Goal: Task Accomplishment & Management: Manage account settings

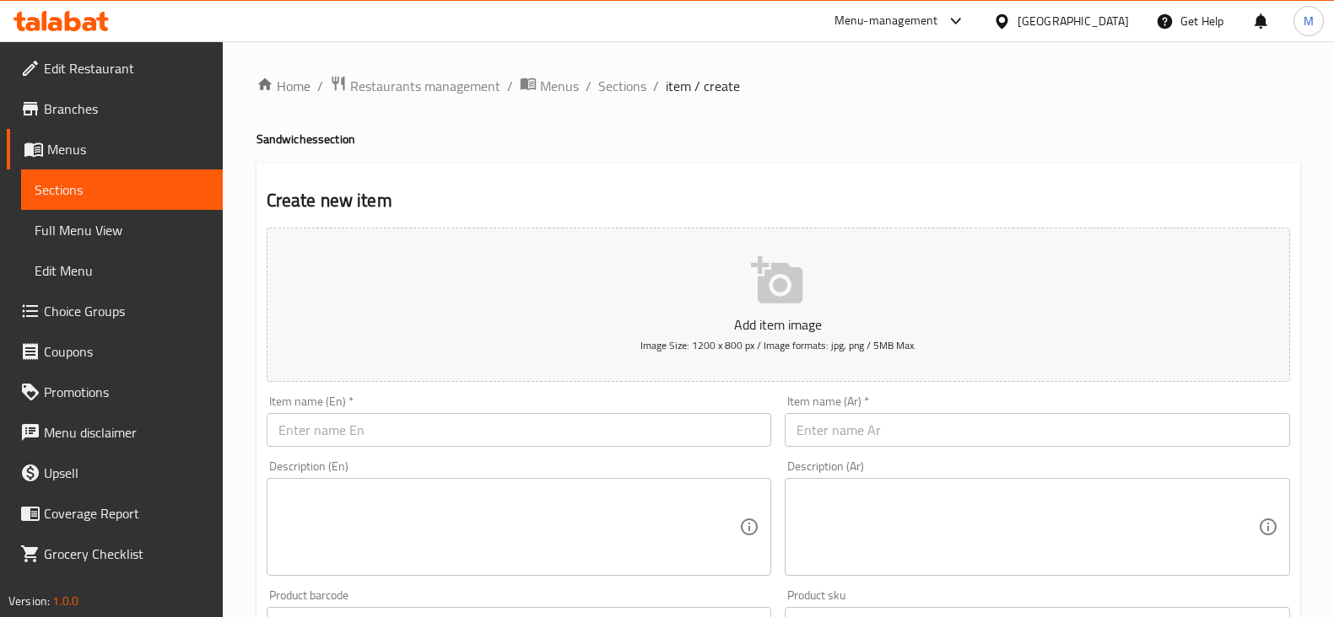
scroll to position [210, 0]
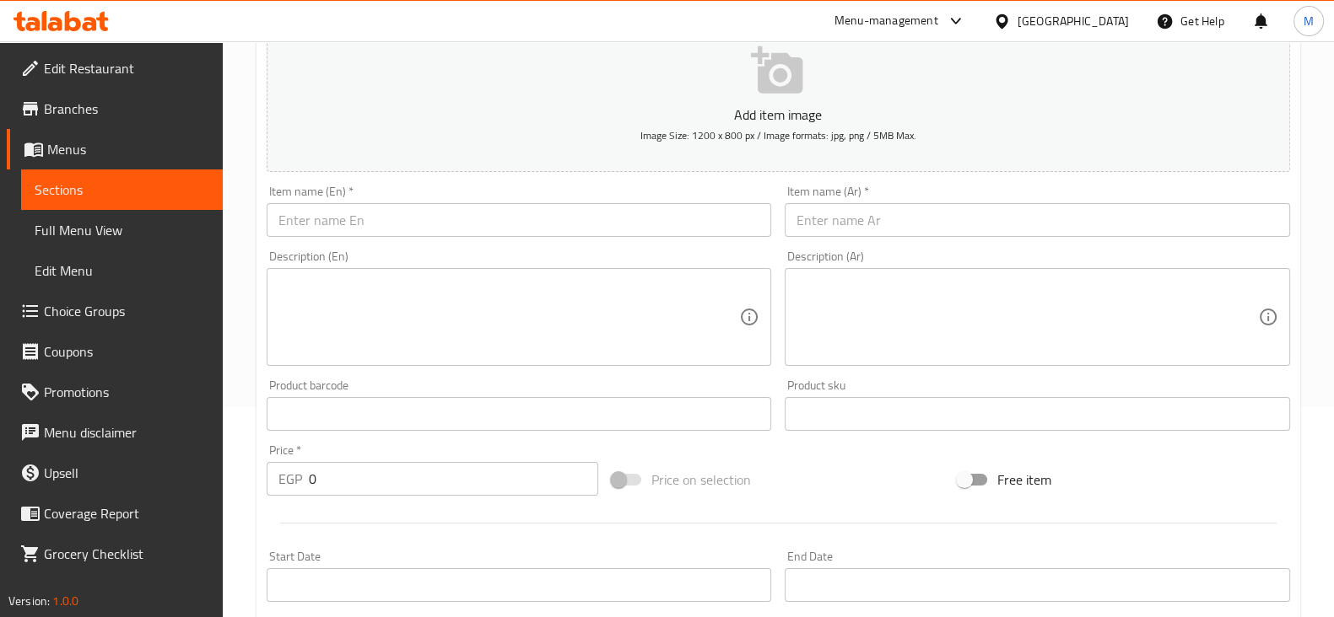
drag, startPoint x: 0, startPoint y: 0, endPoint x: 94, endPoint y: 17, distance: 95.1
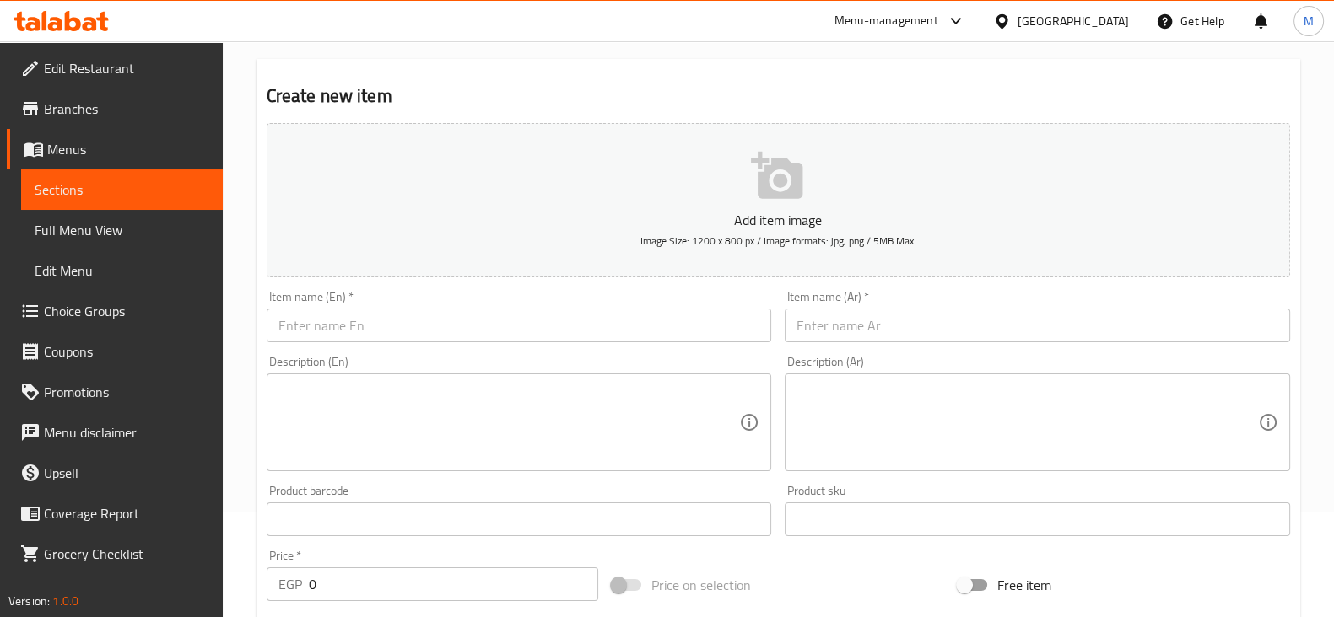
scroll to position [0, 0]
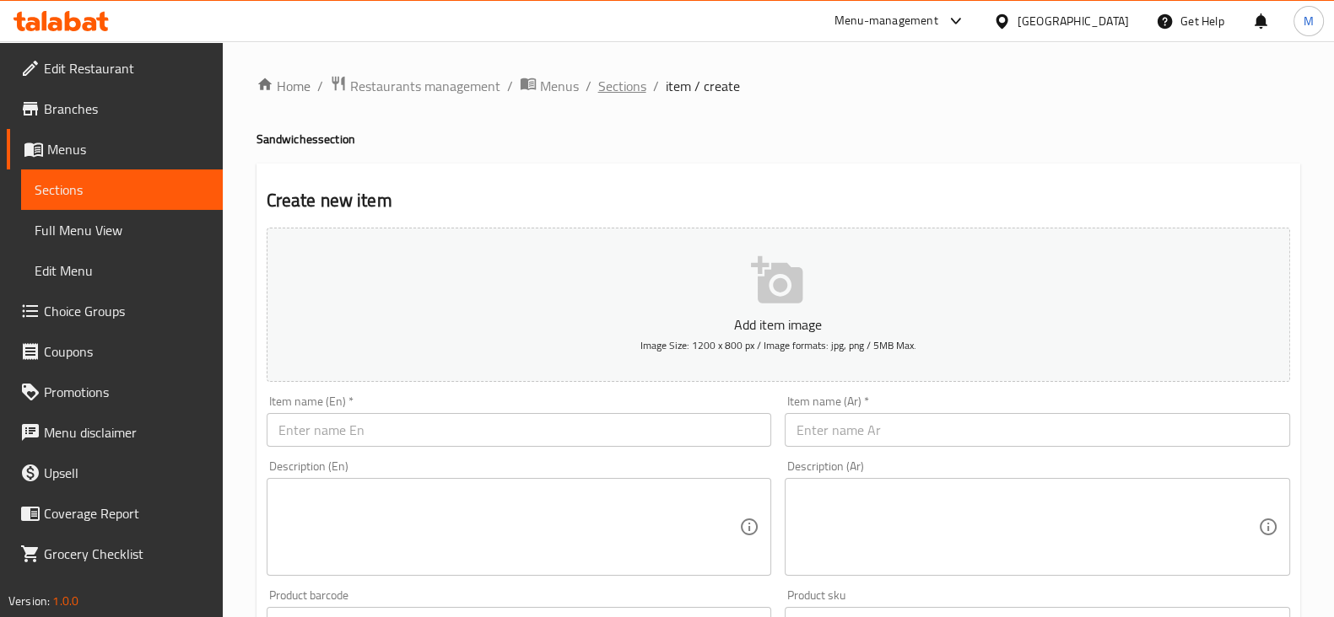
click at [624, 84] on span "Sections" at bounding box center [622, 86] width 48 height 20
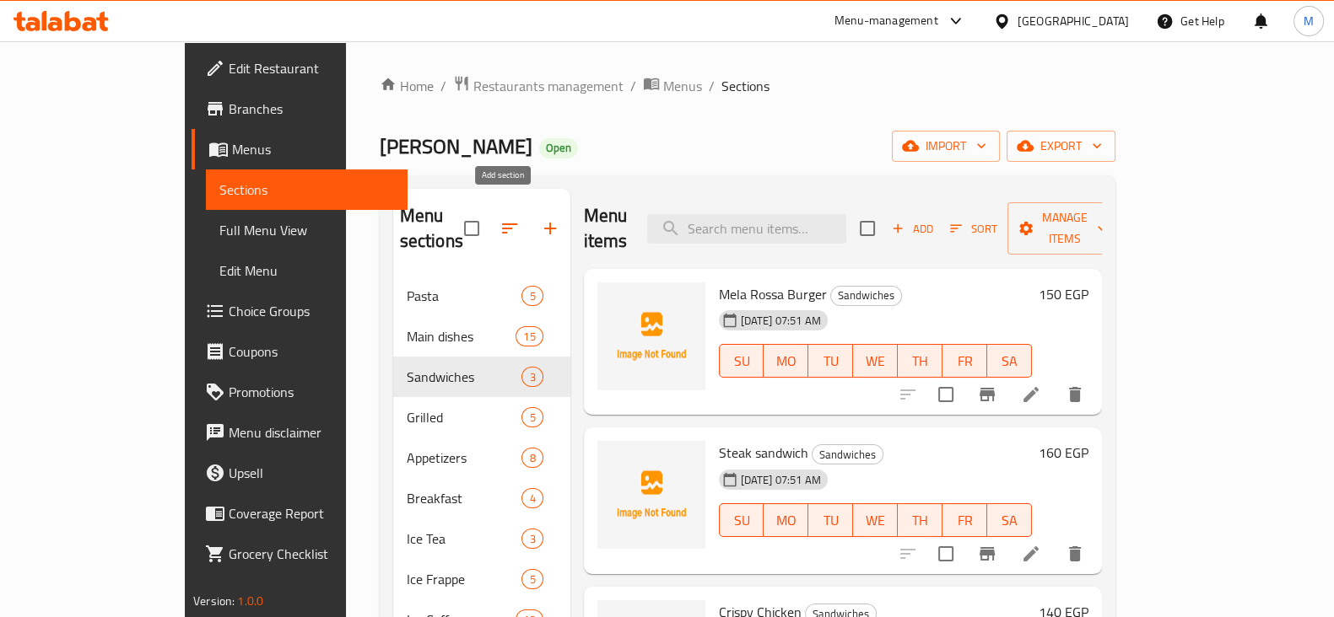
click at [544, 223] on icon "button" at bounding box center [550, 229] width 12 height 12
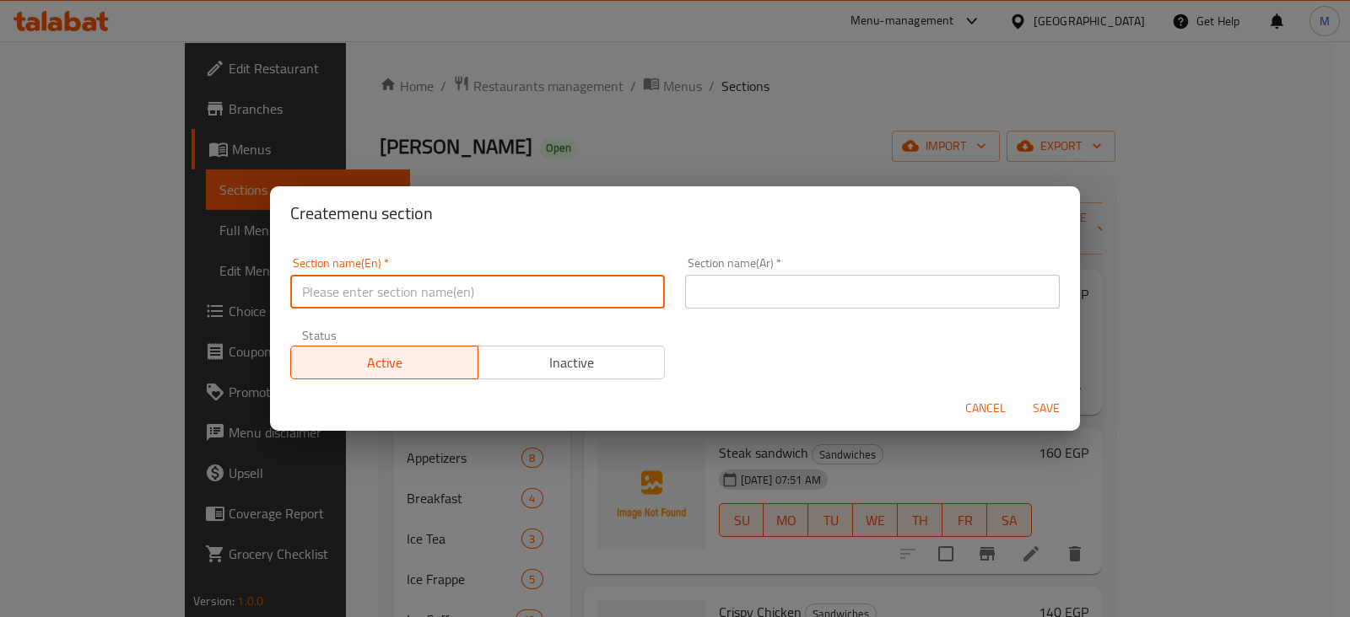
click at [470, 288] on input "text" at bounding box center [477, 292] width 375 height 34
type input "p"
type input "Pizza"
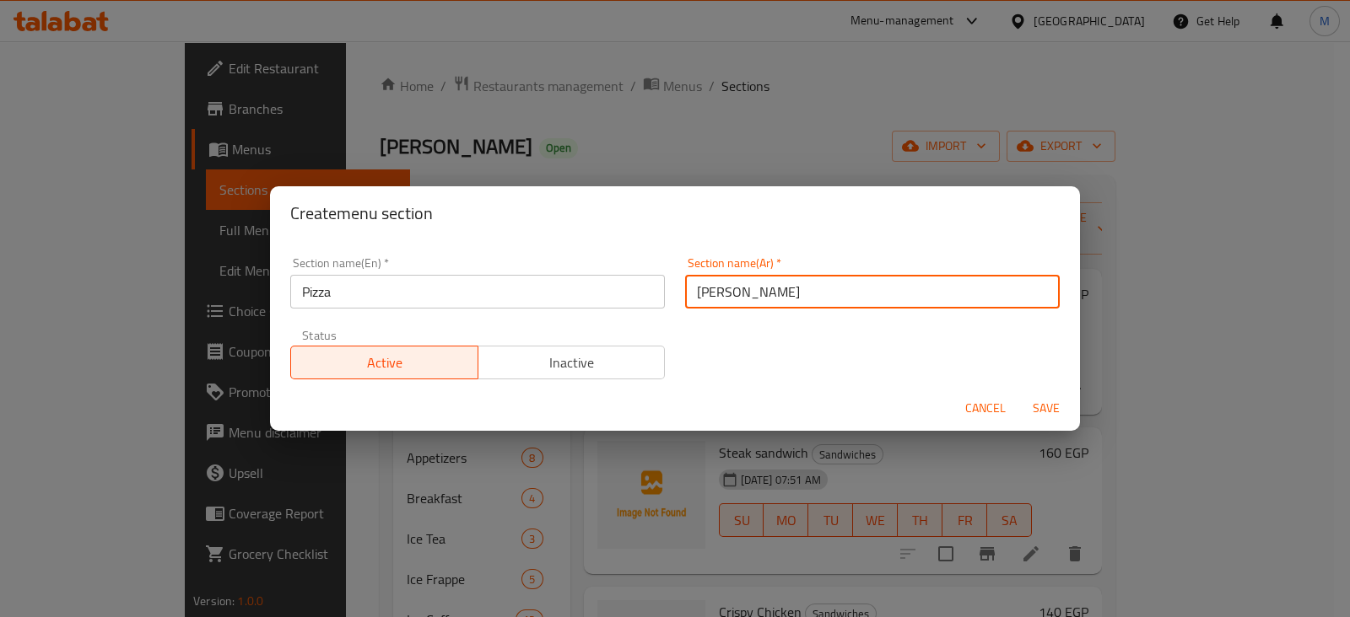
type input "[PERSON_NAME]"
click at [1019, 393] on button "Save" at bounding box center [1046, 408] width 54 height 31
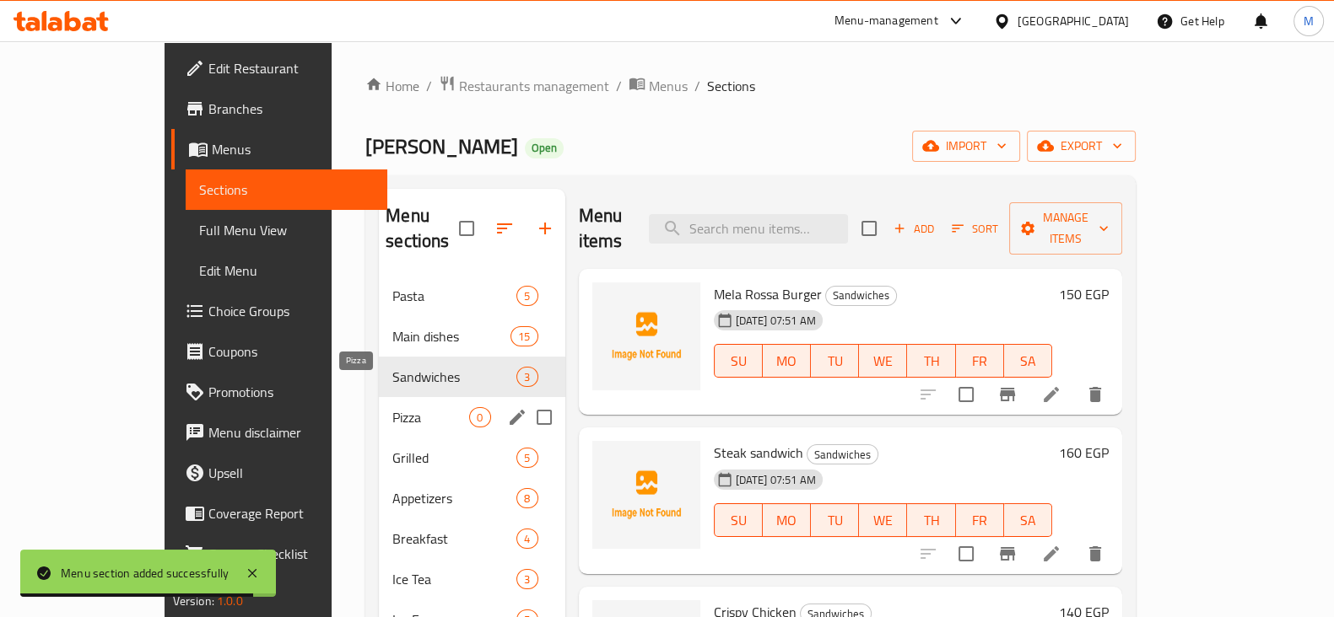
click at [392, 407] on span "Pizza" at bounding box center [430, 417] width 77 height 20
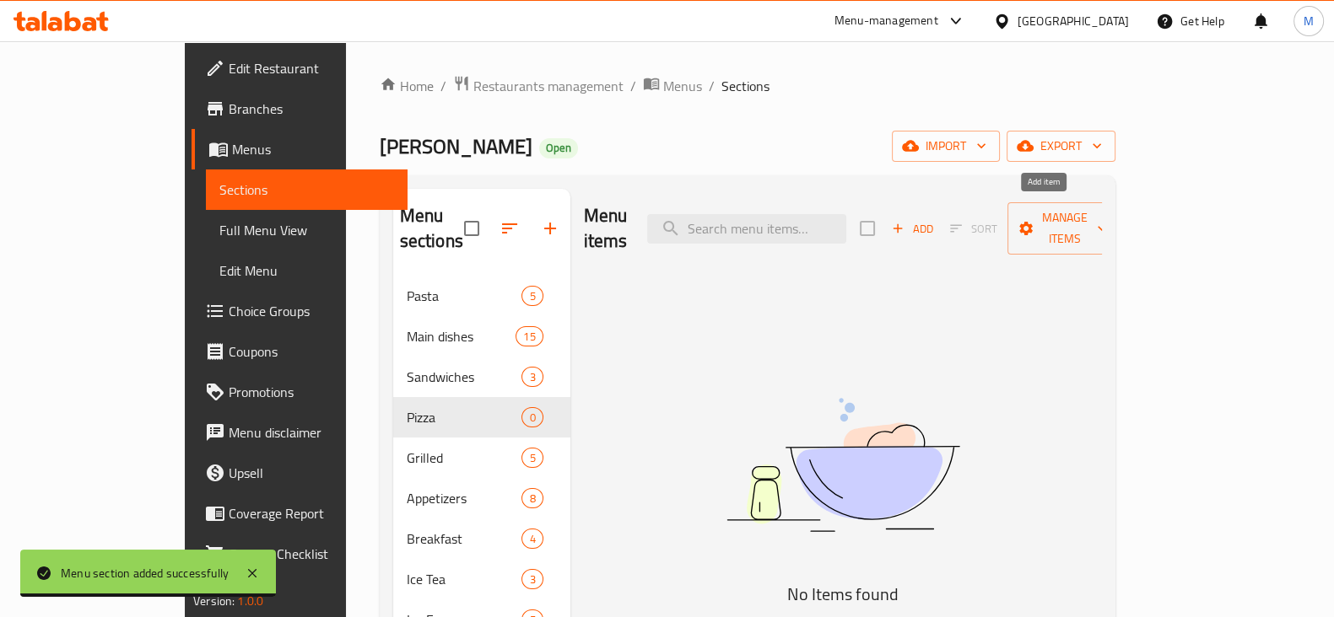
click at [905, 221] on icon "button" at bounding box center [897, 228] width 15 height 15
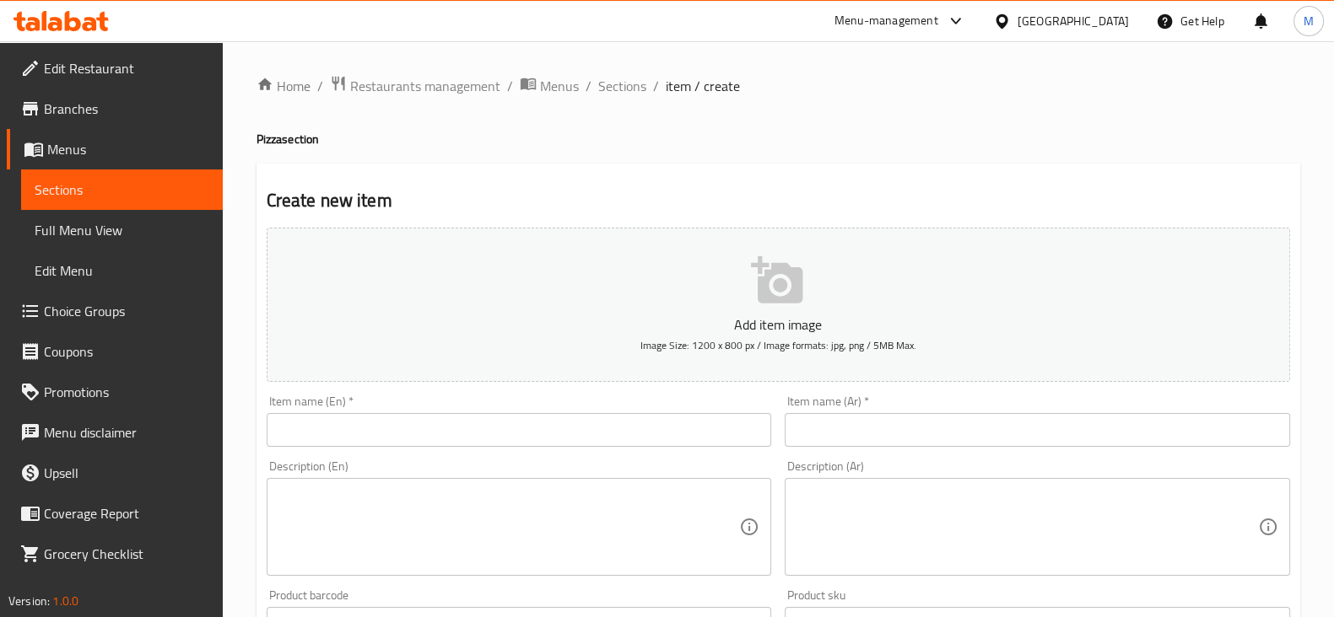
click at [977, 425] on input "text" at bounding box center [1036, 430] width 505 height 34
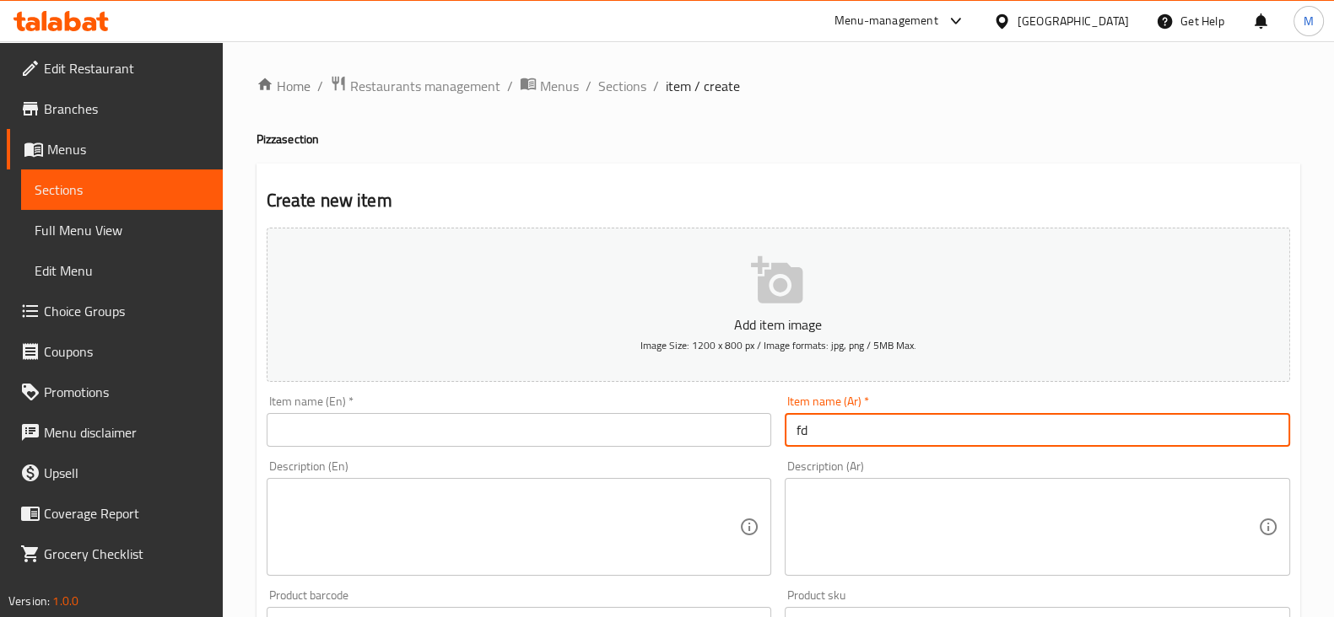
type input "f"
click at [970, 430] on input "[PERSON_NAME]" at bounding box center [1036, 430] width 505 height 34
type input "[PERSON_NAME]"
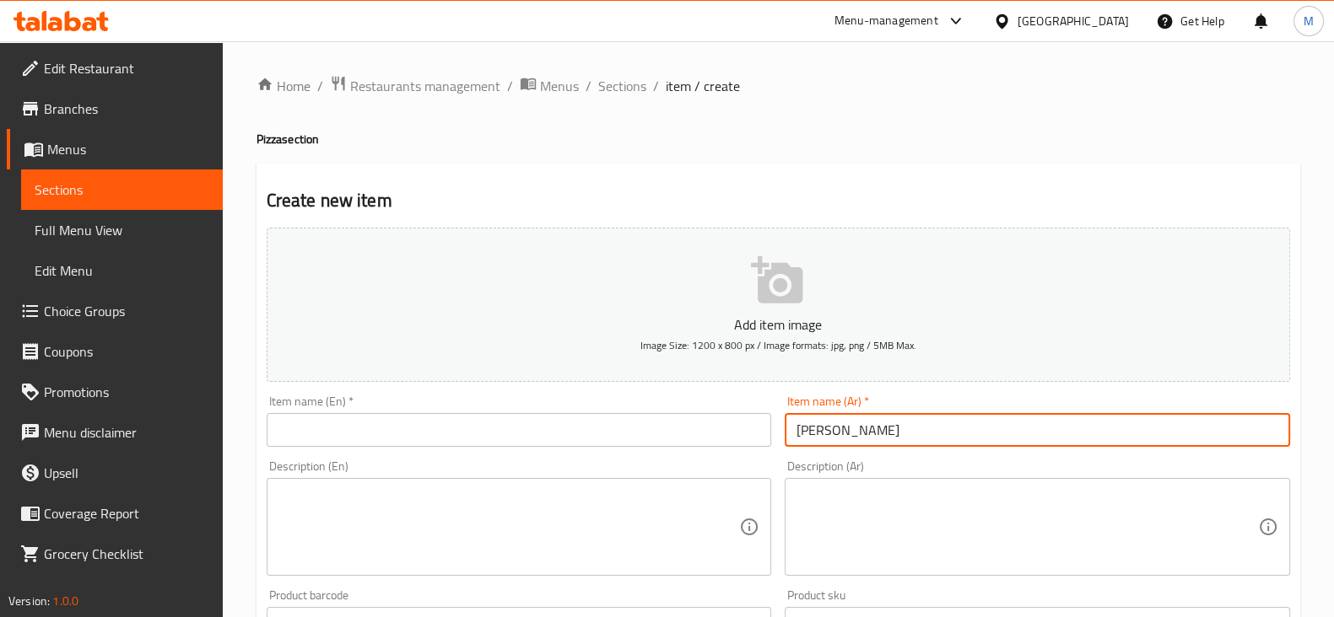
click at [424, 425] on input "text" at bounding box center [519, 430] width 505 height 34
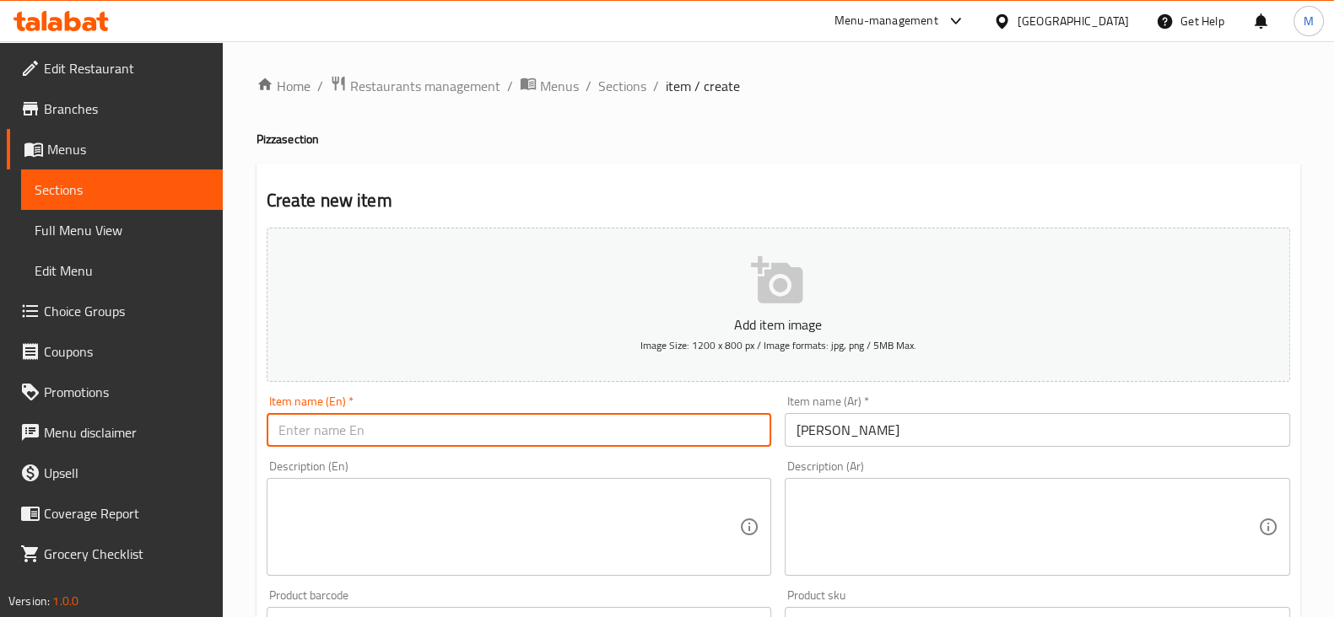
paste input "Margherita pizza"
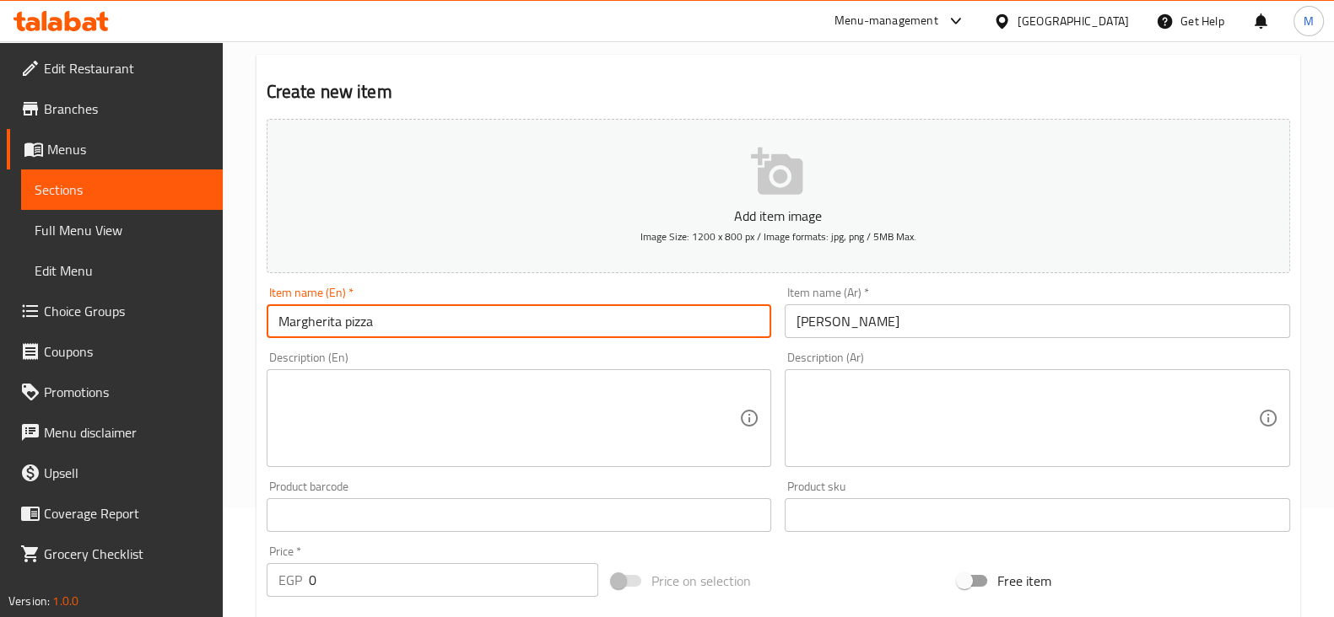
scroll to position [210, 0]
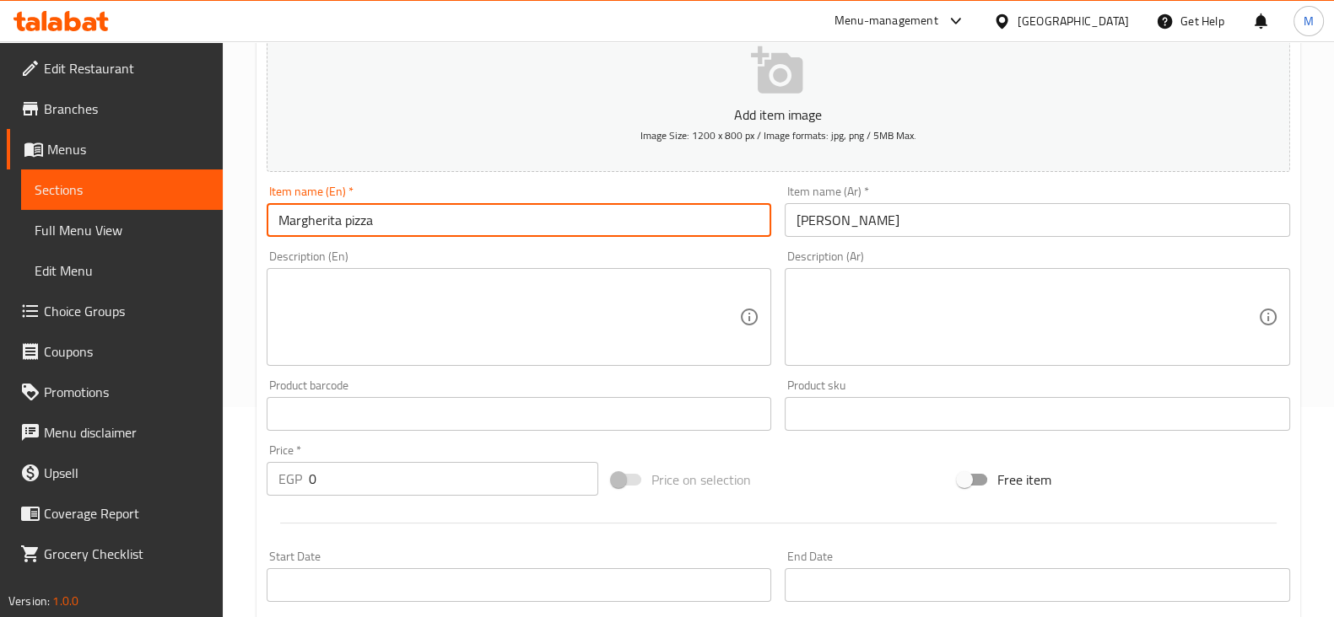
type input "Margherita pizza"
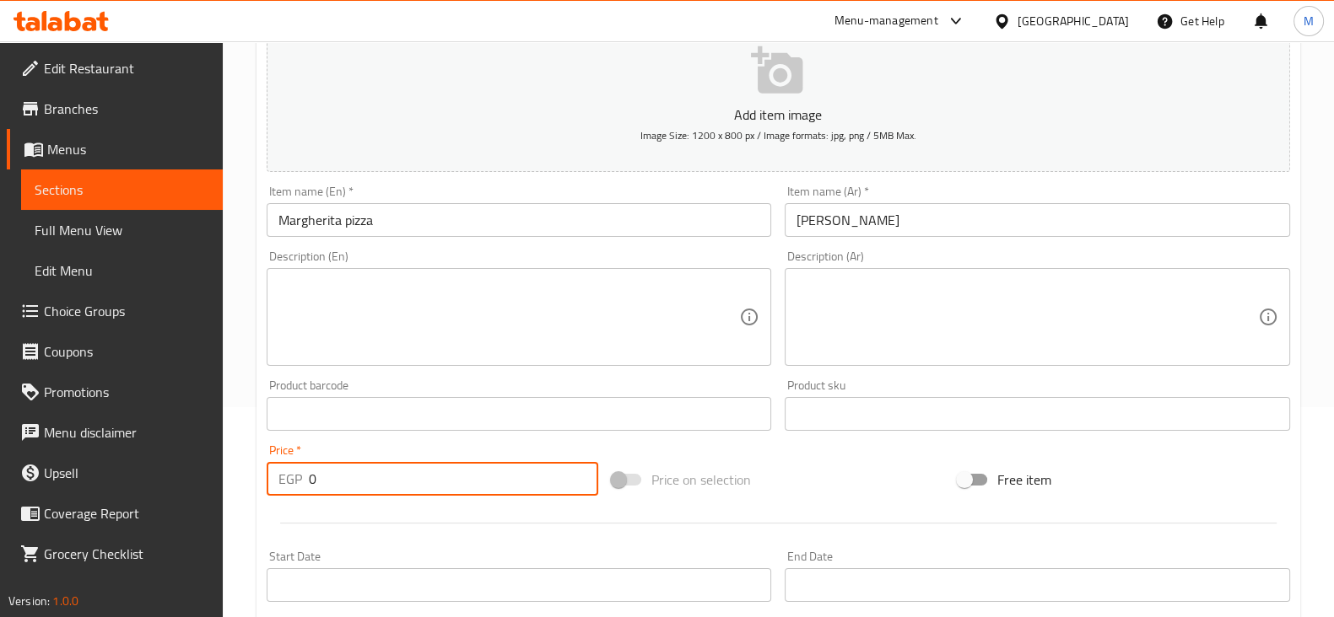
drag, startPoint x: 332, startPoint y: 488, endPoint x: 283, endPoint y: 474, distance: 51.6
click at [288, 477] on div "EGP 0 Price *" at bounding box center [433, 479] width 332 height 34
type input "160"
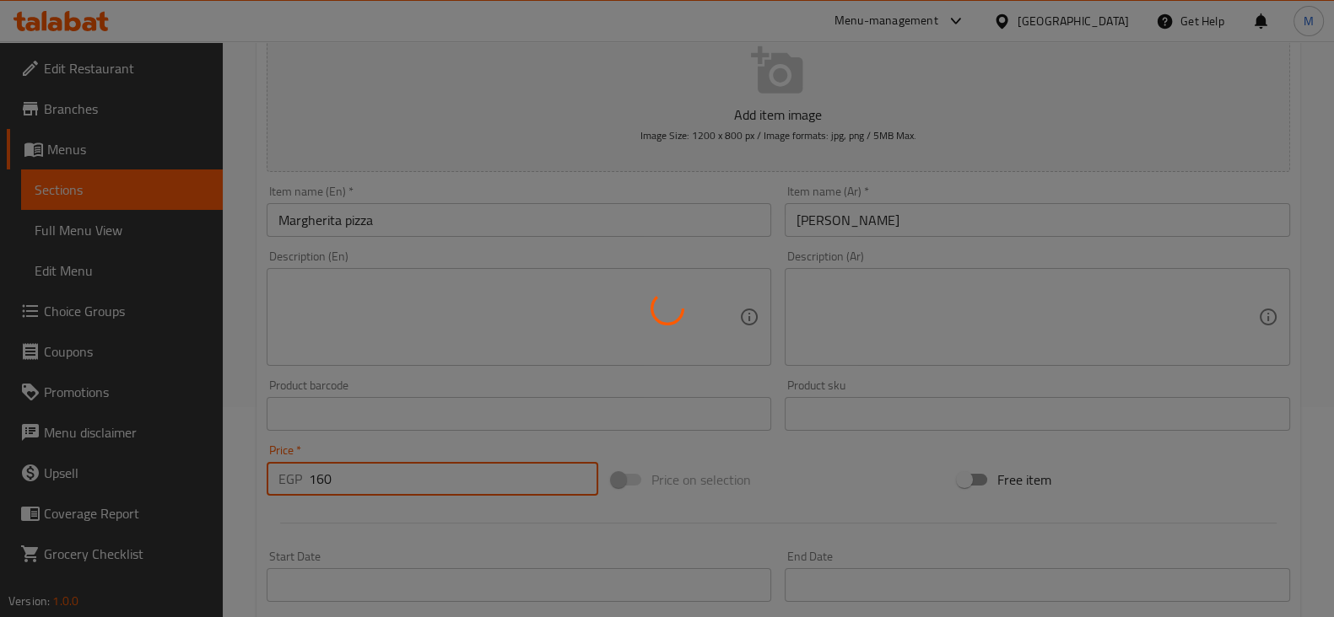
type input "0"
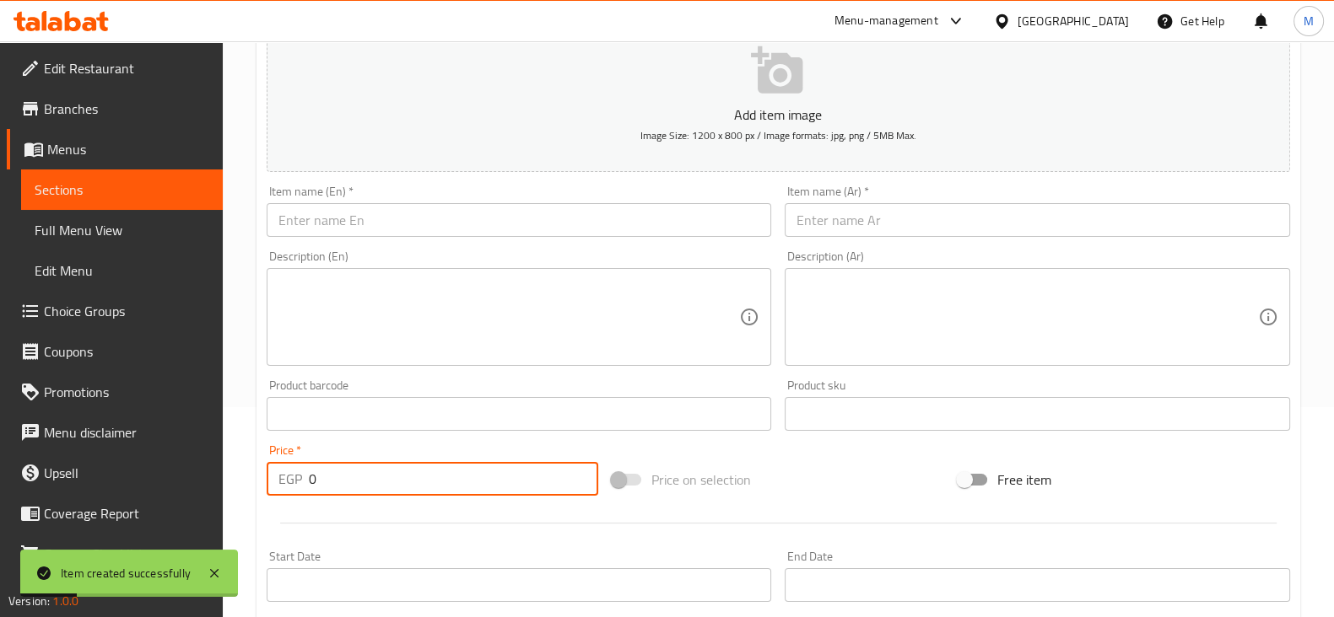
click at [909, 229] on input "text" at bounding box center [1036, 220] width 505 height 34
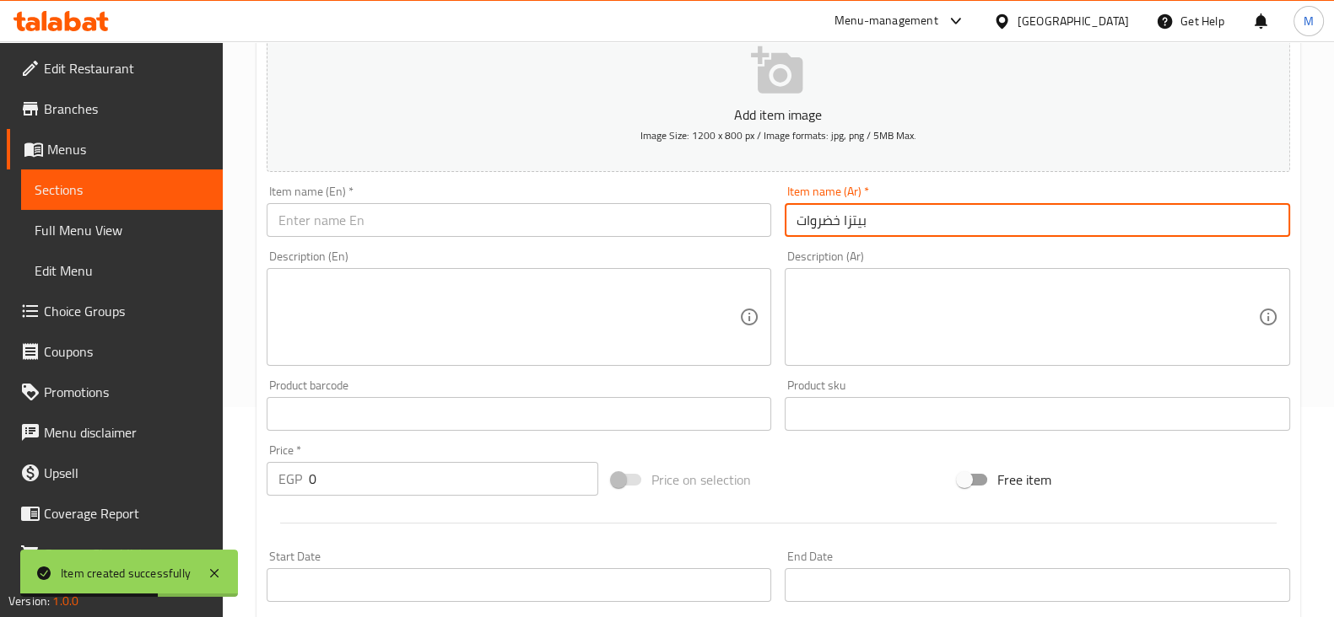
type input "بيتزا خضروات"
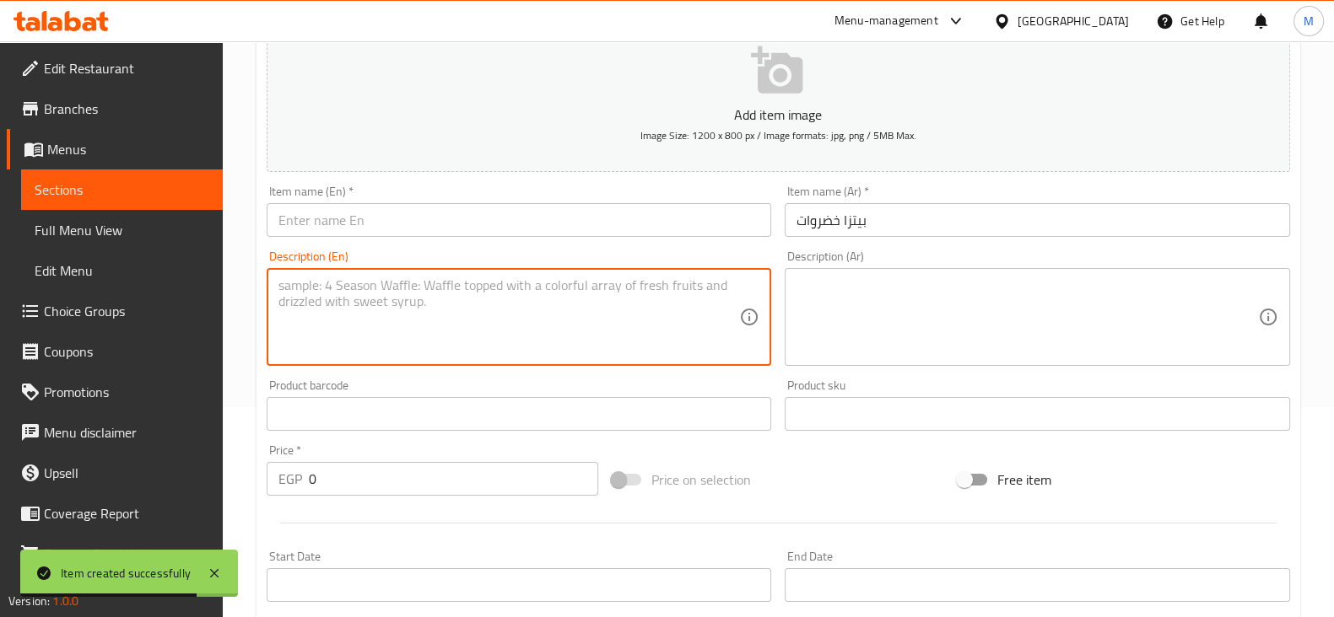
click at [440, 237] on div "Item name (En)   * Item name (En) *" at bounding box center [519, 211] width 519 height 65
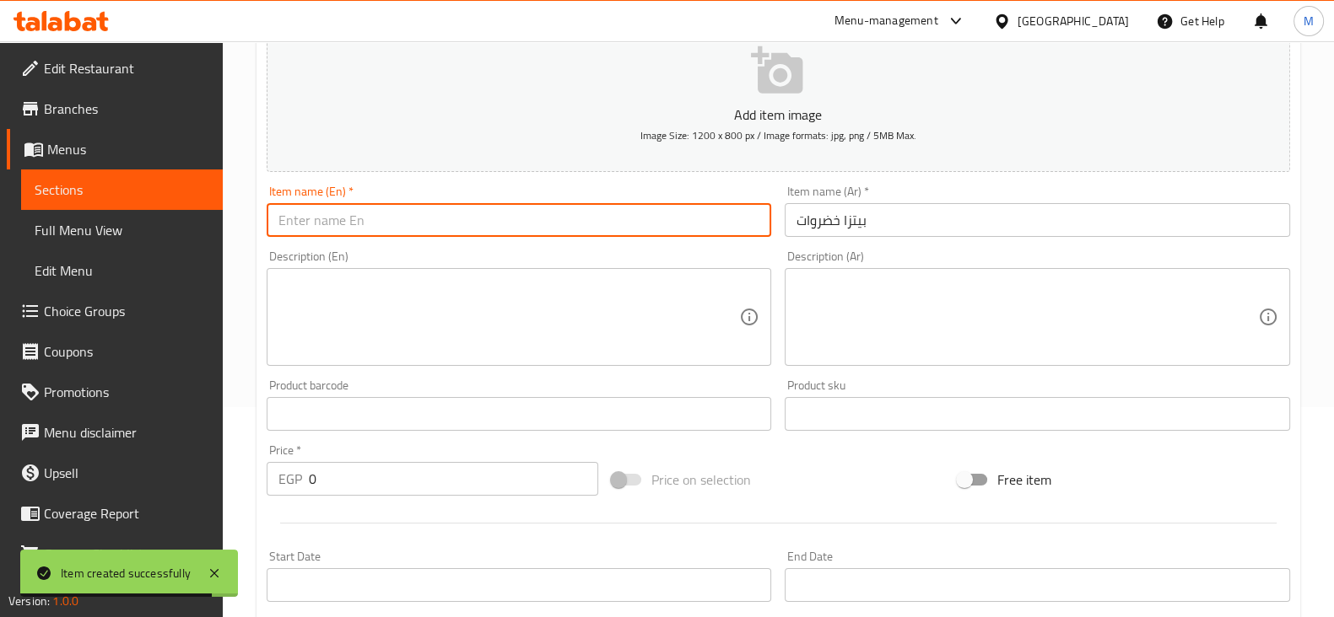
click at [487, 211] on input "text" at bounding box center [519, 220] width 505 height 34
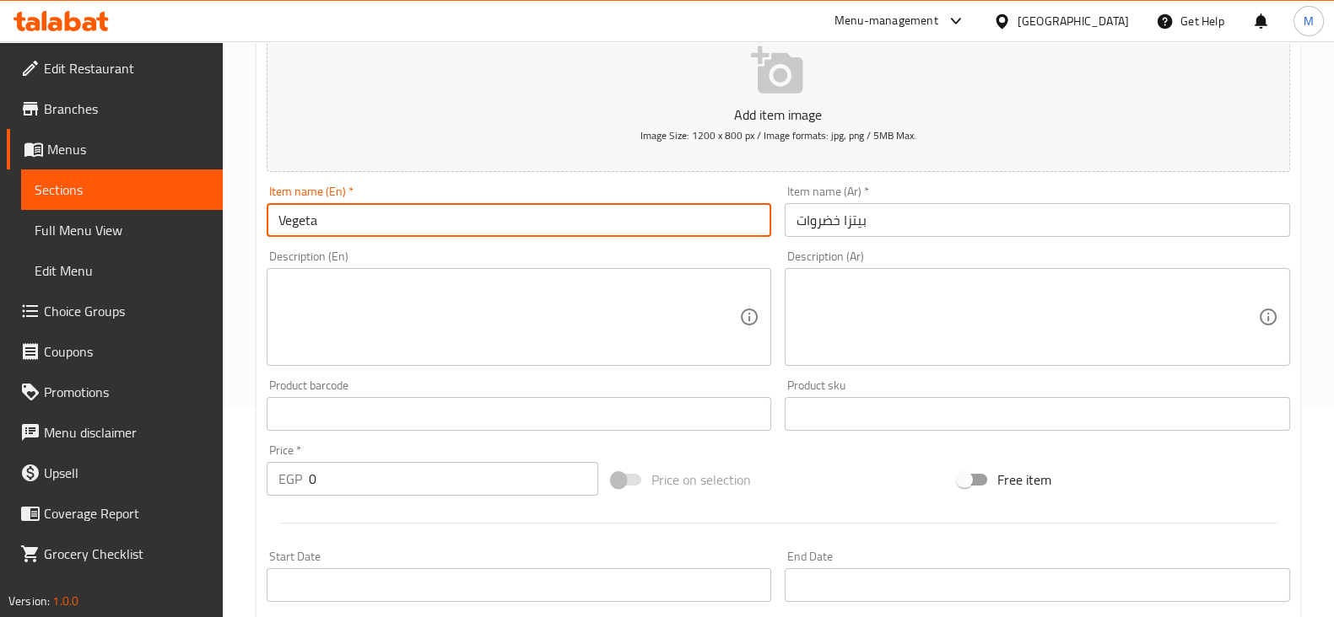
type input "Vegetable pizza"
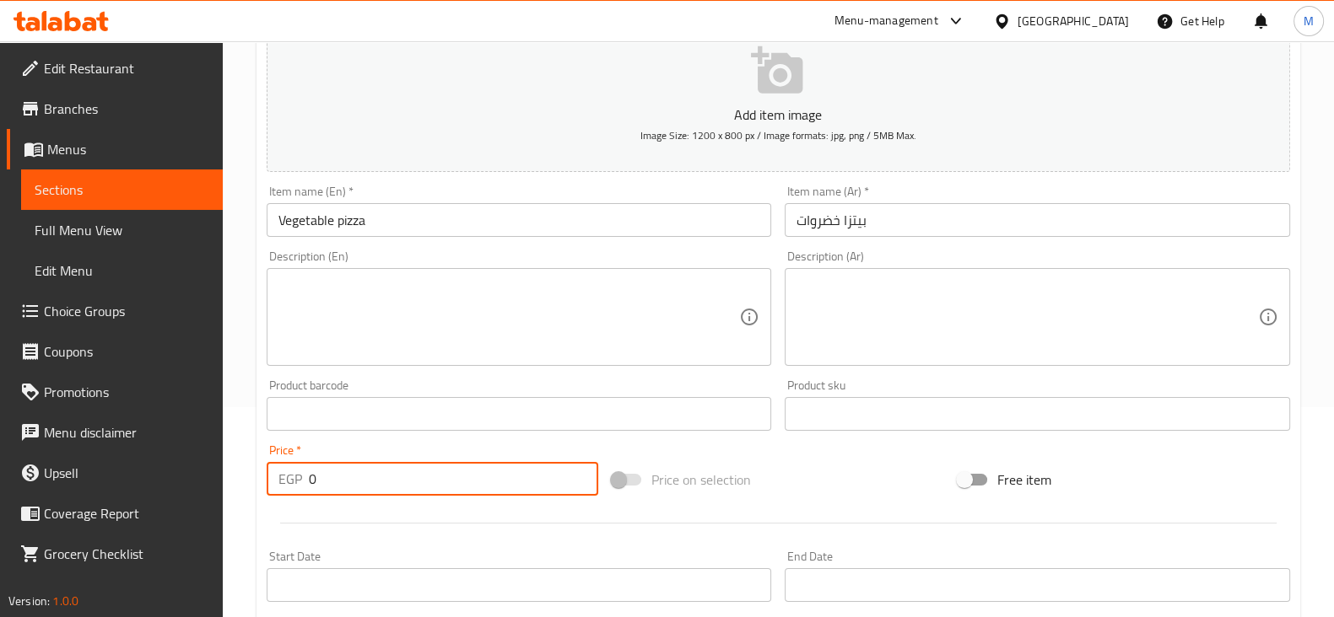
drag, startPoint x: 340, startPoint y: 478, endPoint x: 283, endPoint y: 479, distance: 57.4
click at [283, 479] on div "EGP 0 Price *" at bounding box center [433, 479] width 332 height 34
type input "170"
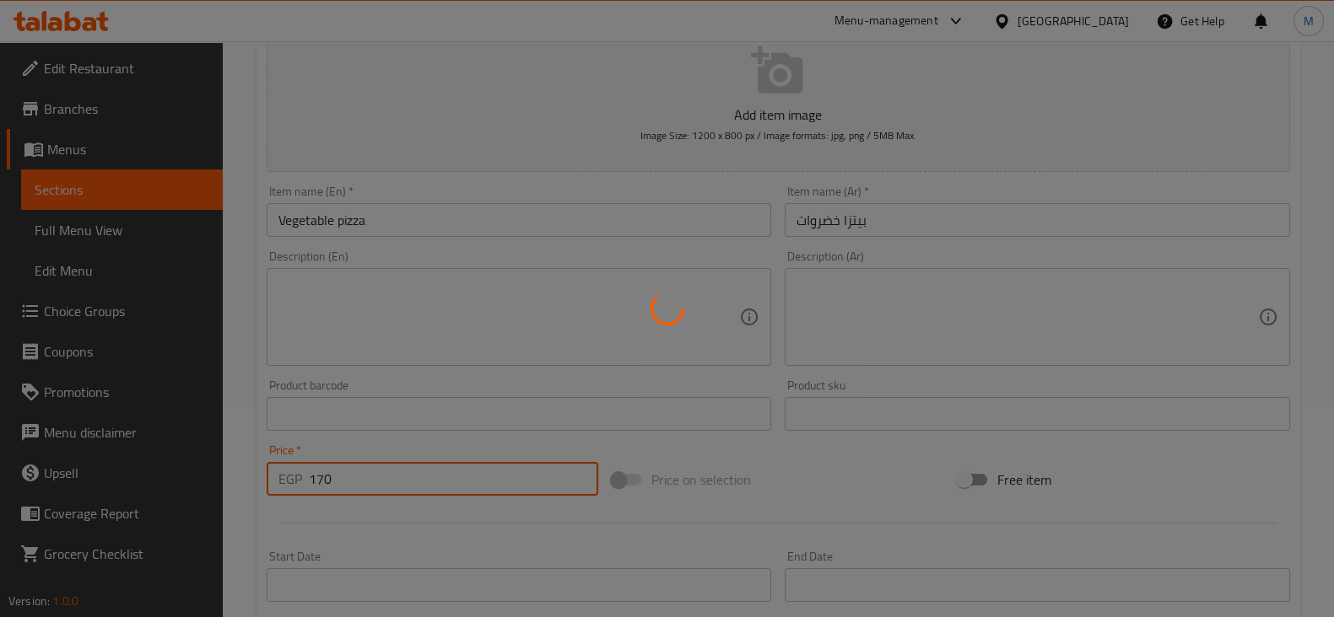
type input "0"
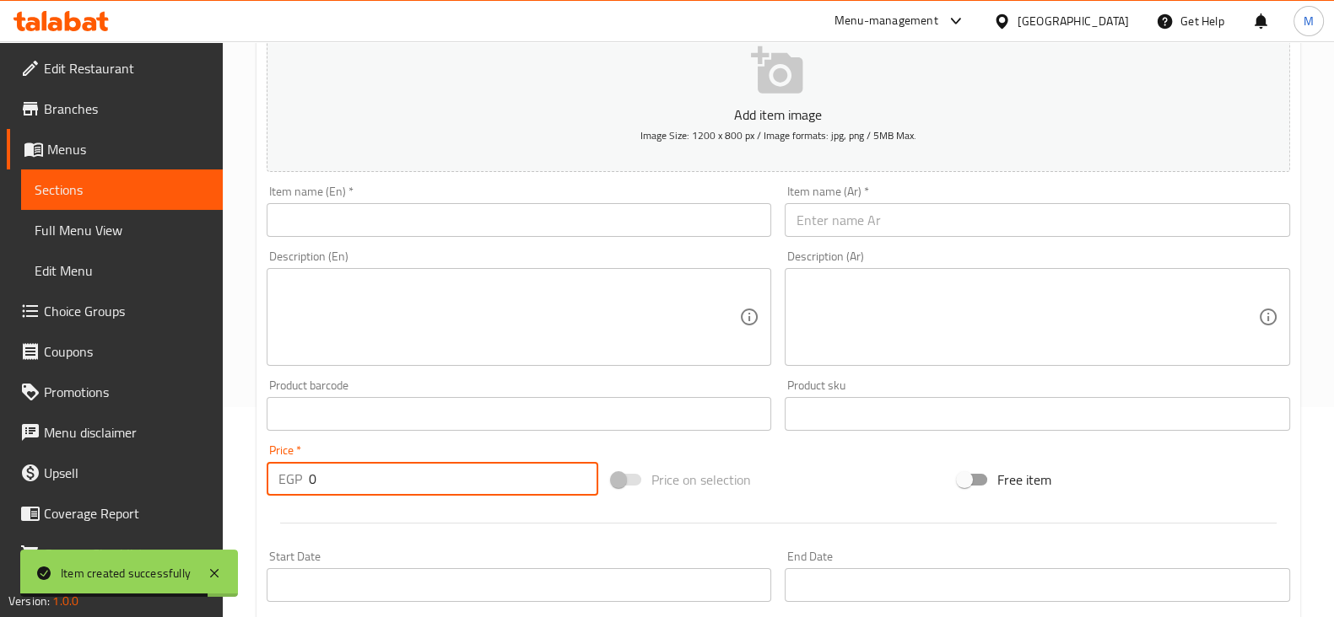
click at [855, 230] on input "text" at bounding box center [1036, 220] width 505 height 34
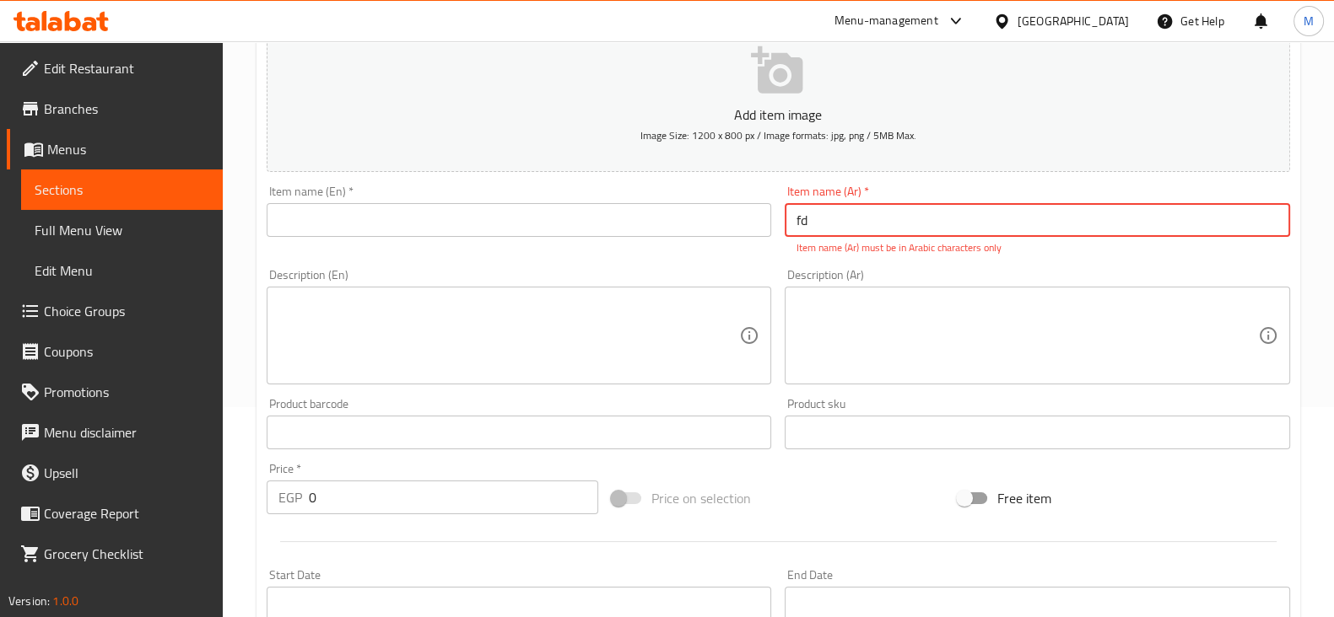
type input "f"
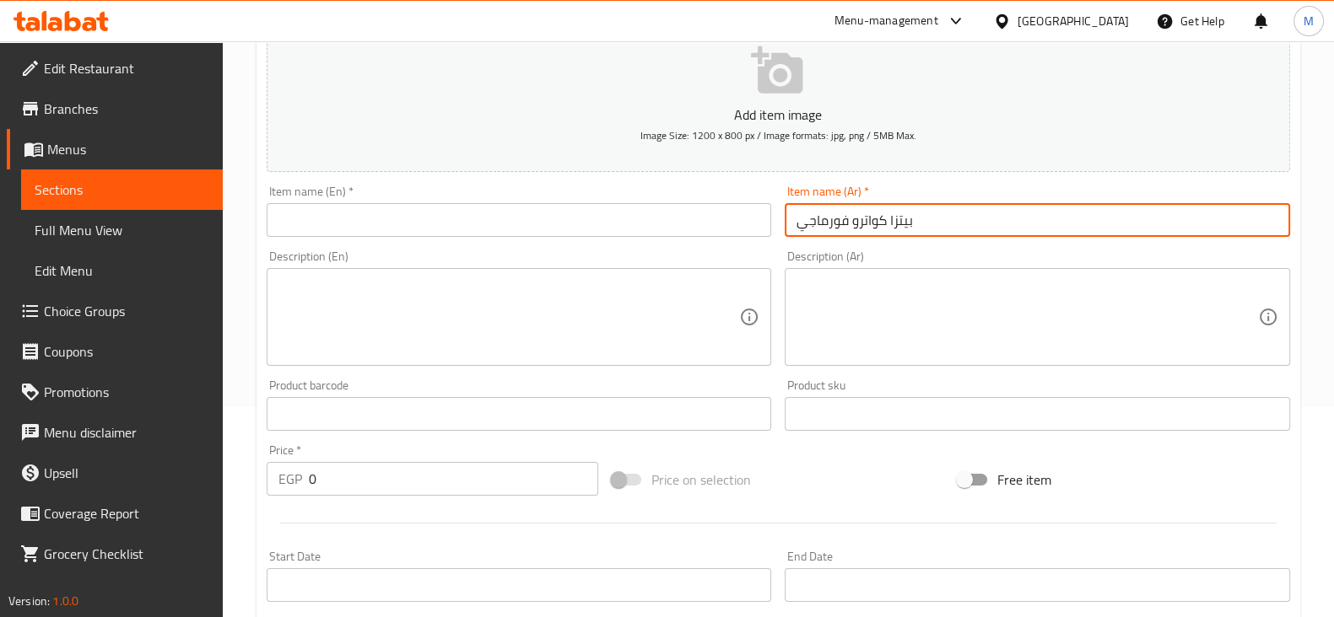
click at [855, 230] on input "بيتزا كواترو فورماجي" at bounding box center [1036, 220] width 505 height 34
type input "بيتزا كواترو فورماجي"
click at [494, 221] on input "text" at bounding box center [519, 220] width 505 height 34
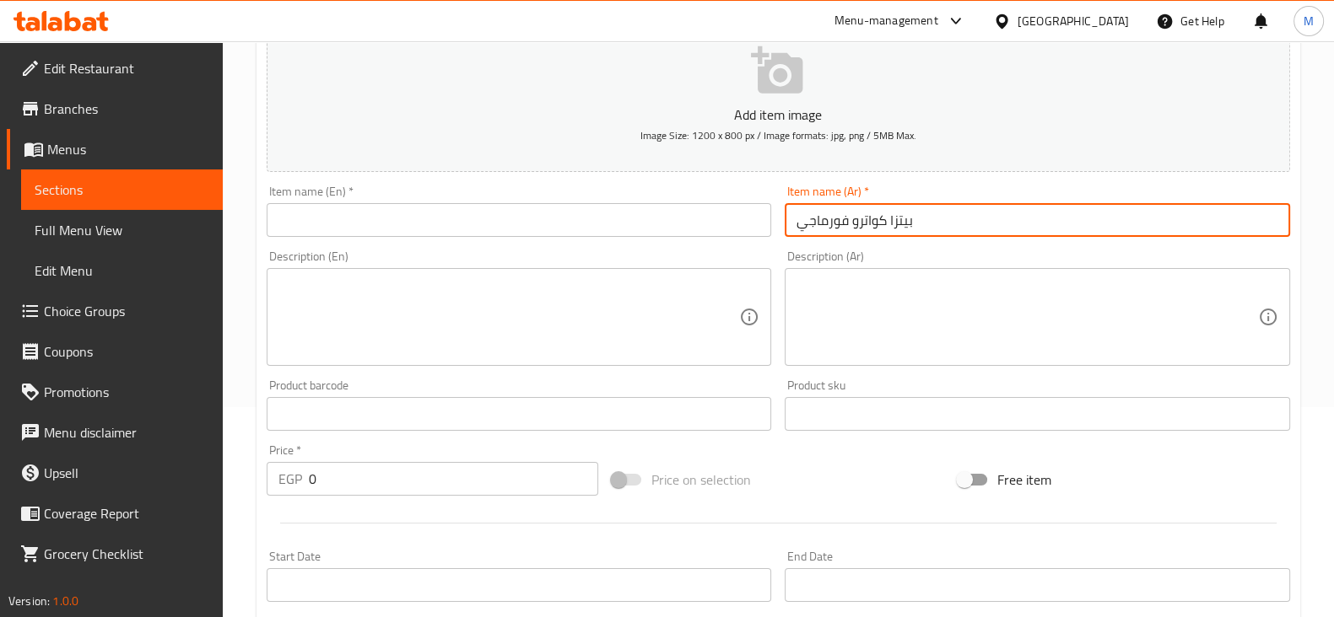
paste input "Quattro Formaggi Pizza"
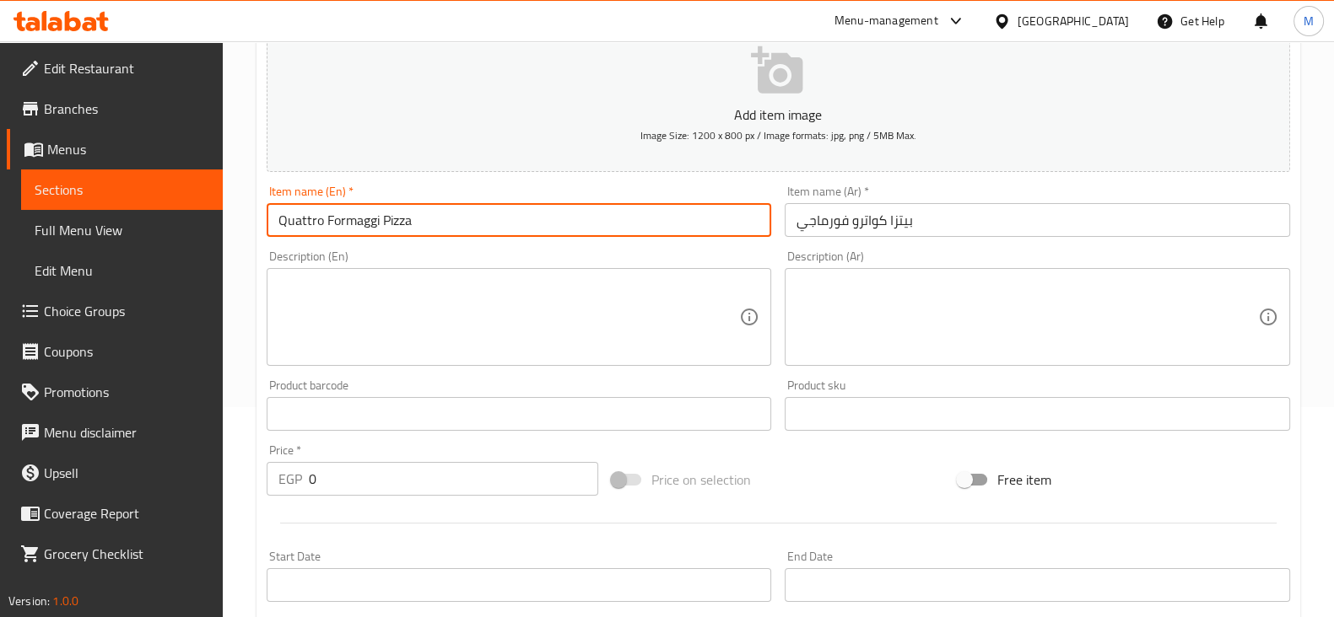
type input "Quattro Formaggi Pizza"
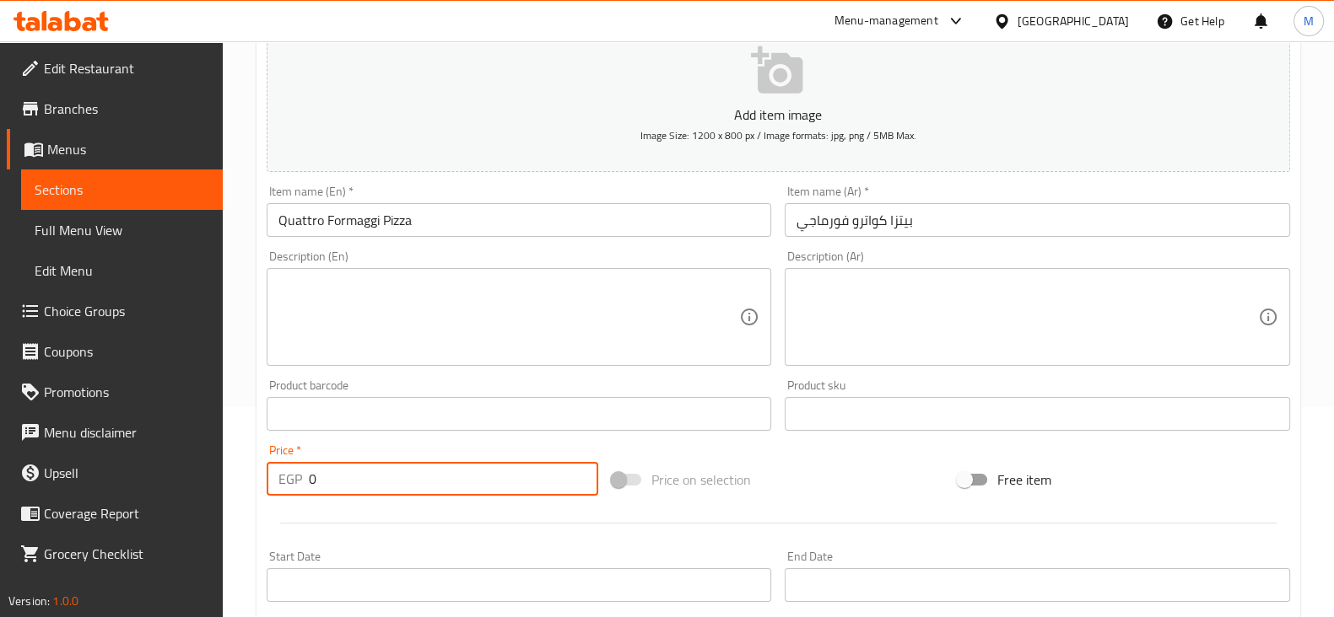
drag, startPoint x: 359, startPoint y: 462, endPoint x: 292, endPoint y: 470, distance: 67.1
click at [292, 470] on div "EGP 0 Price *" at bounding box center [433, 479] width 332 height 34
type input "215"
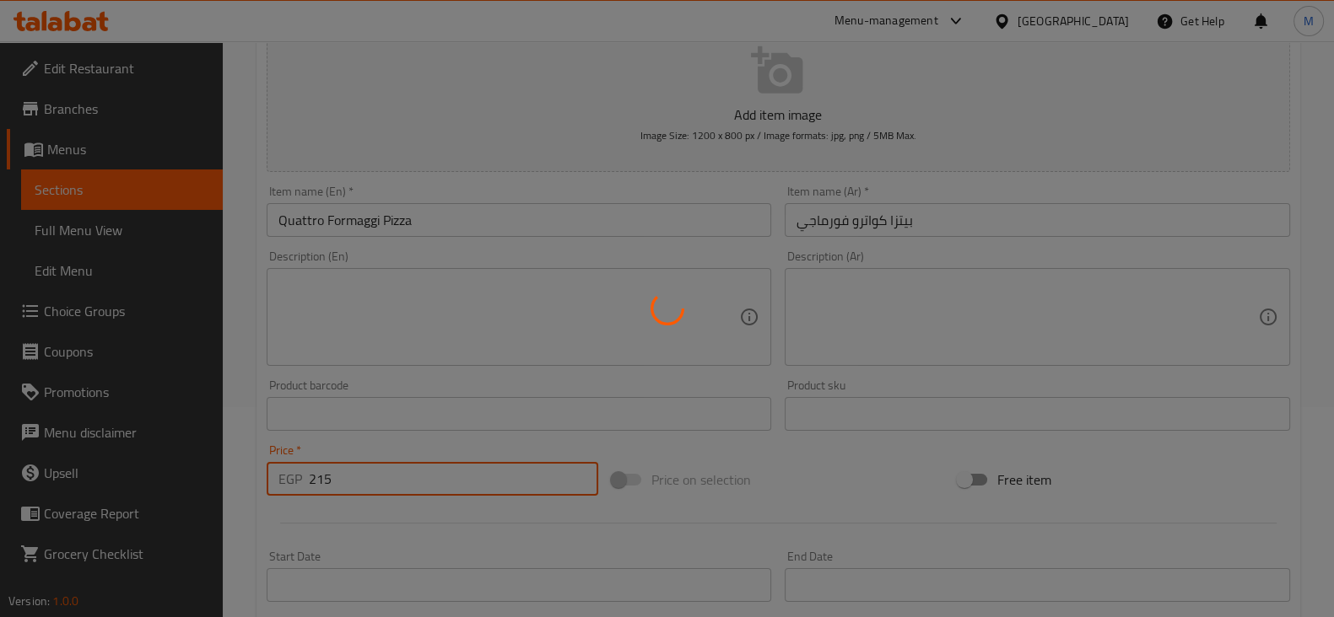
type input "0"
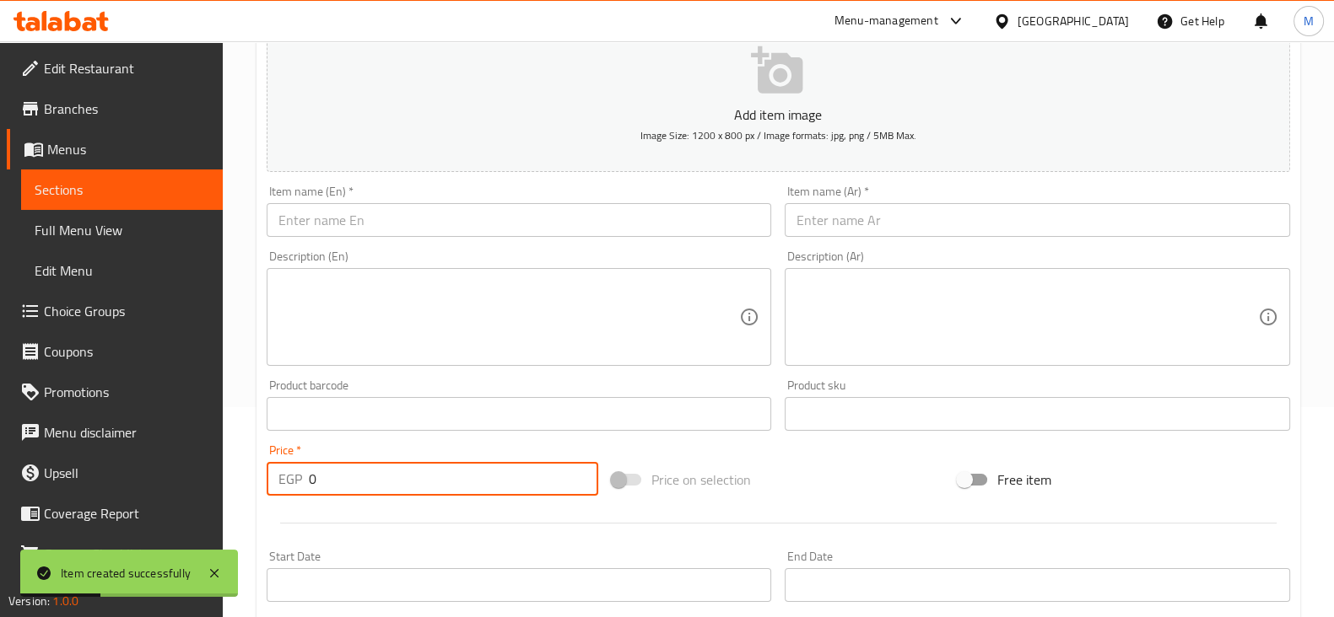
click at [936, 219] on input "text" at bounding box center [1036, 220] width 505 height 34
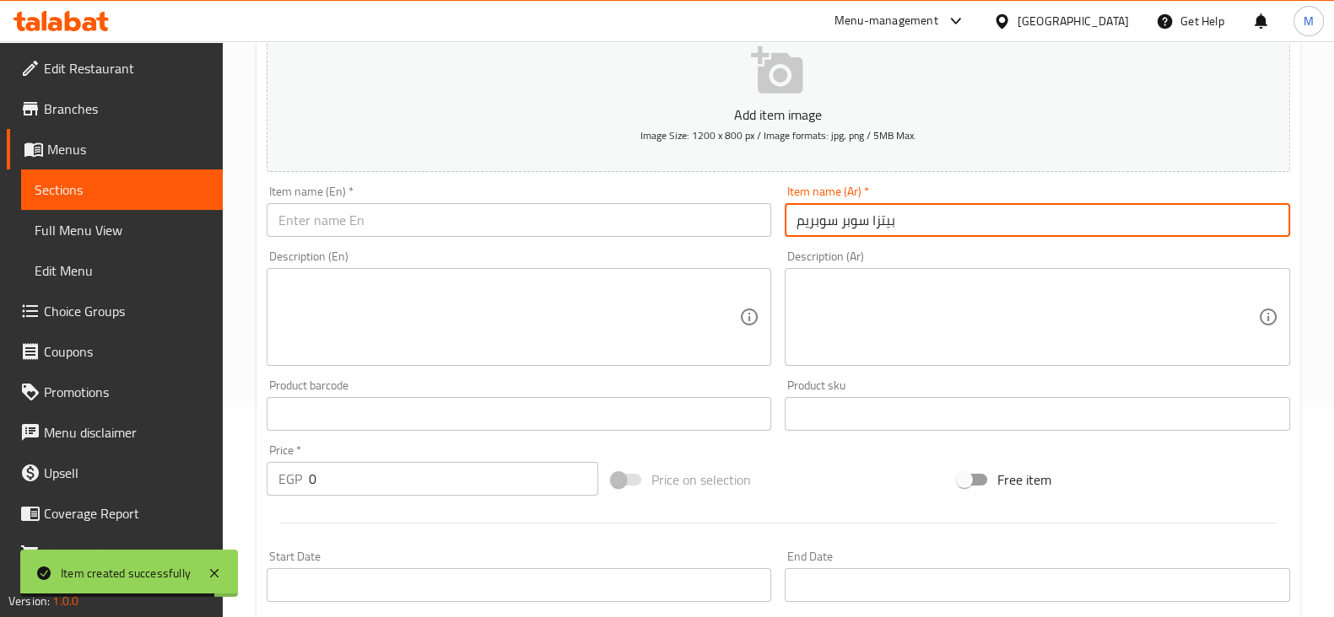
click at [936, 219] on input "بيتزا سوبر سوبريم" at bounding box center [1036, 220] width 505 height 34
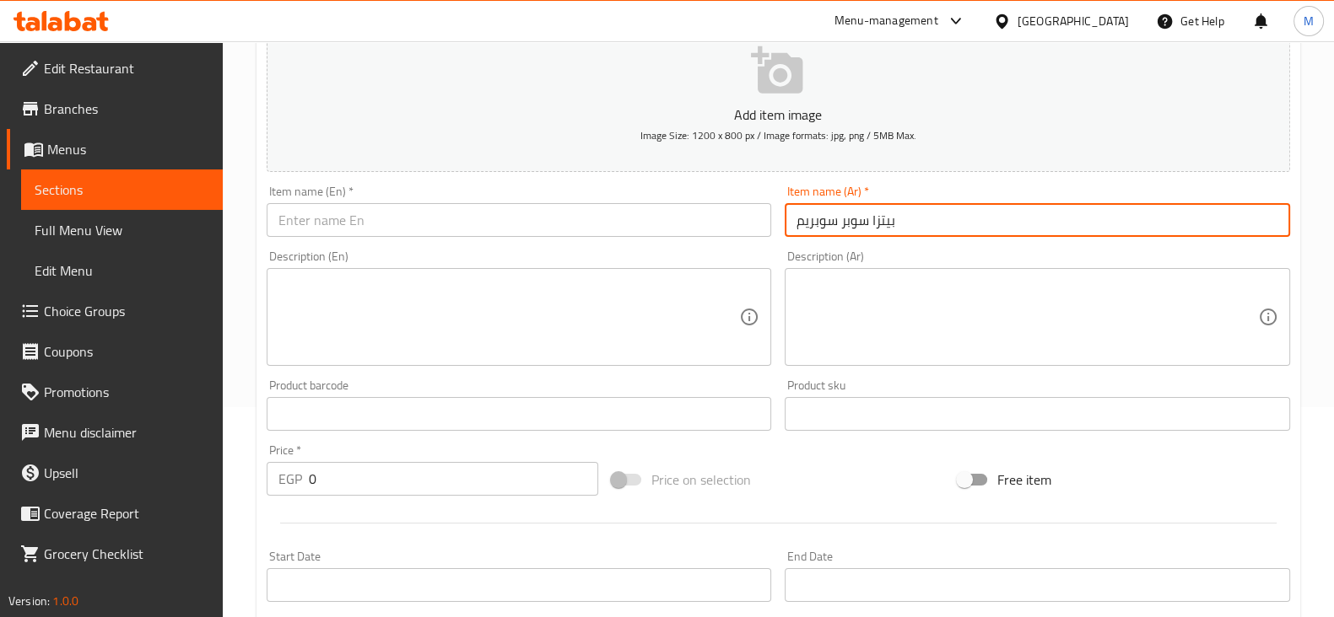
type input "بيتزا سوبر سوبريم"
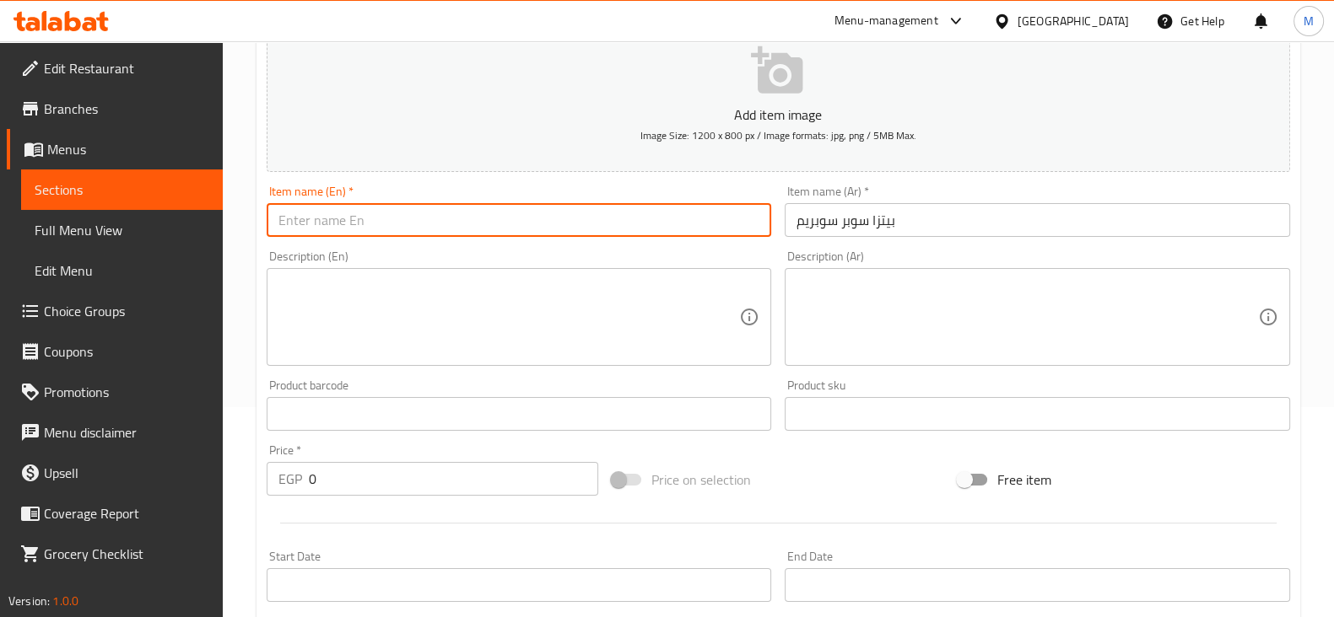
click at [473, 204] on input "text" at bounding box center [519, 220] width 505 height 34
paste input "Super Supreme Pizza"
type input "Super Supreme Pizza"
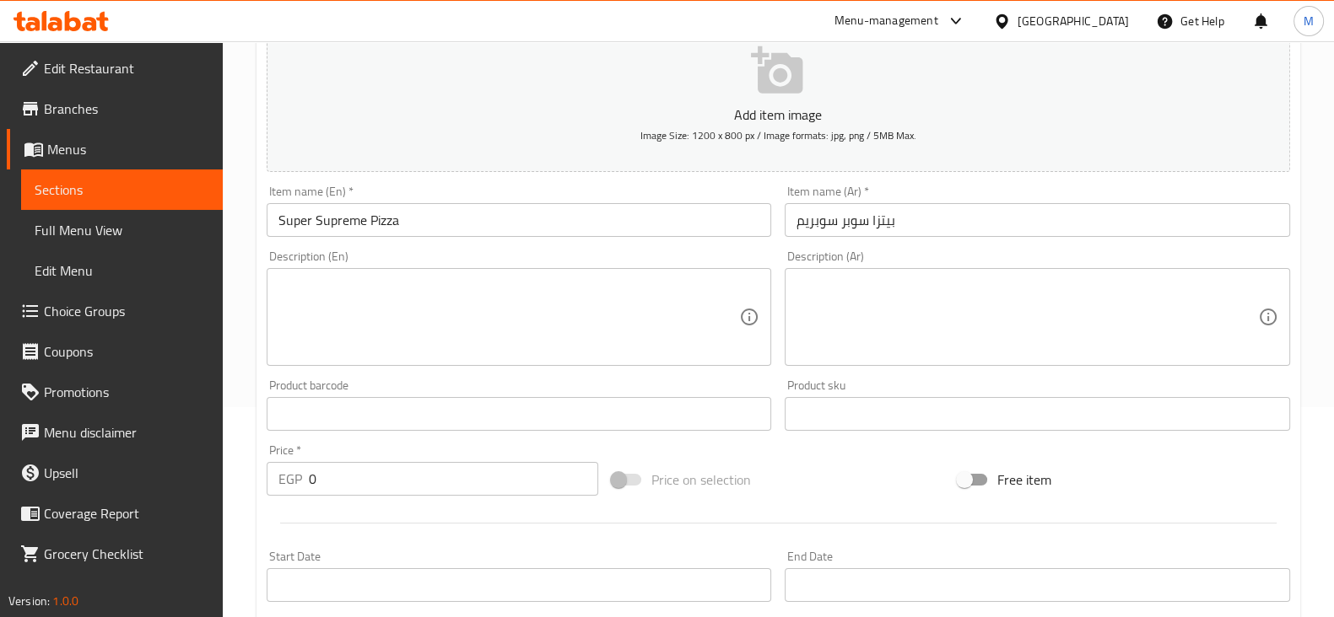
drag, startPoint x: 357, startPoint y: 532, endPoint x: 341, endPoint y: 493, distance: 42.8
click at [354, 526] on div at bounding box center [778, 523] width 1037 height 41
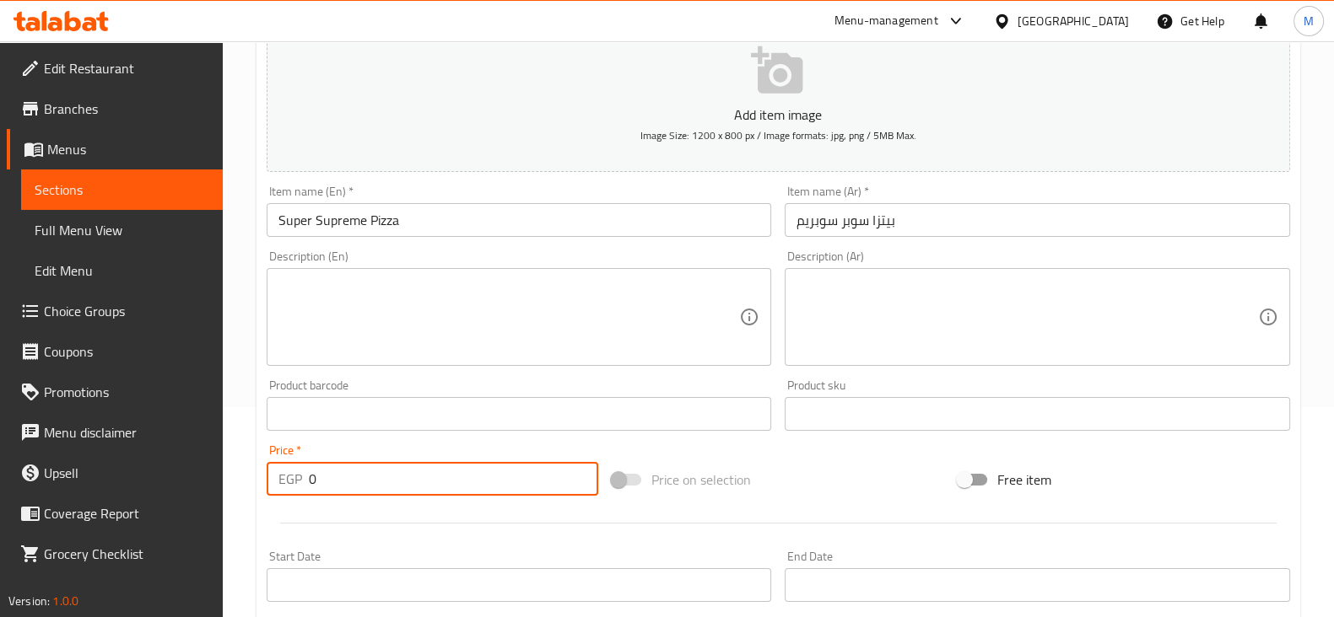
drag, startPoint x: 327, startPoint y: 482, endPoint x: 256, endPoint y: 472, distance: 72.4
click at [261, 473] on div "Price   * EGP 0 Price *" at bounding box center [433, 470] width 346 height 65
type input "240"
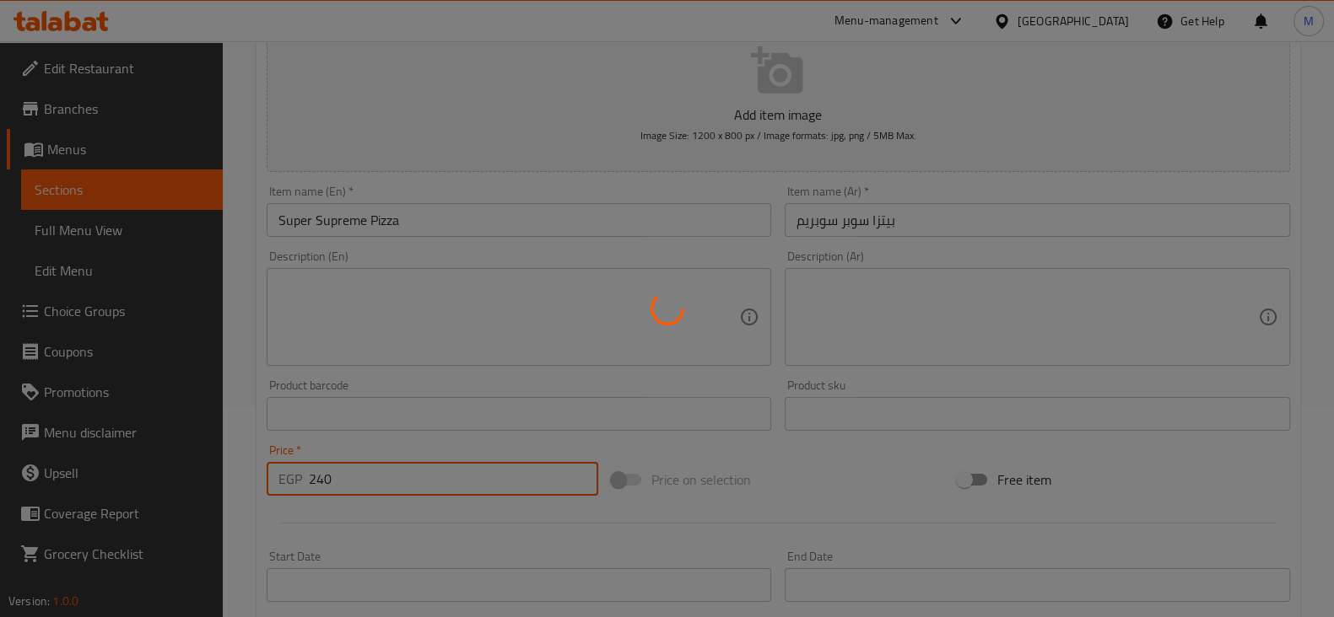
type input "0"
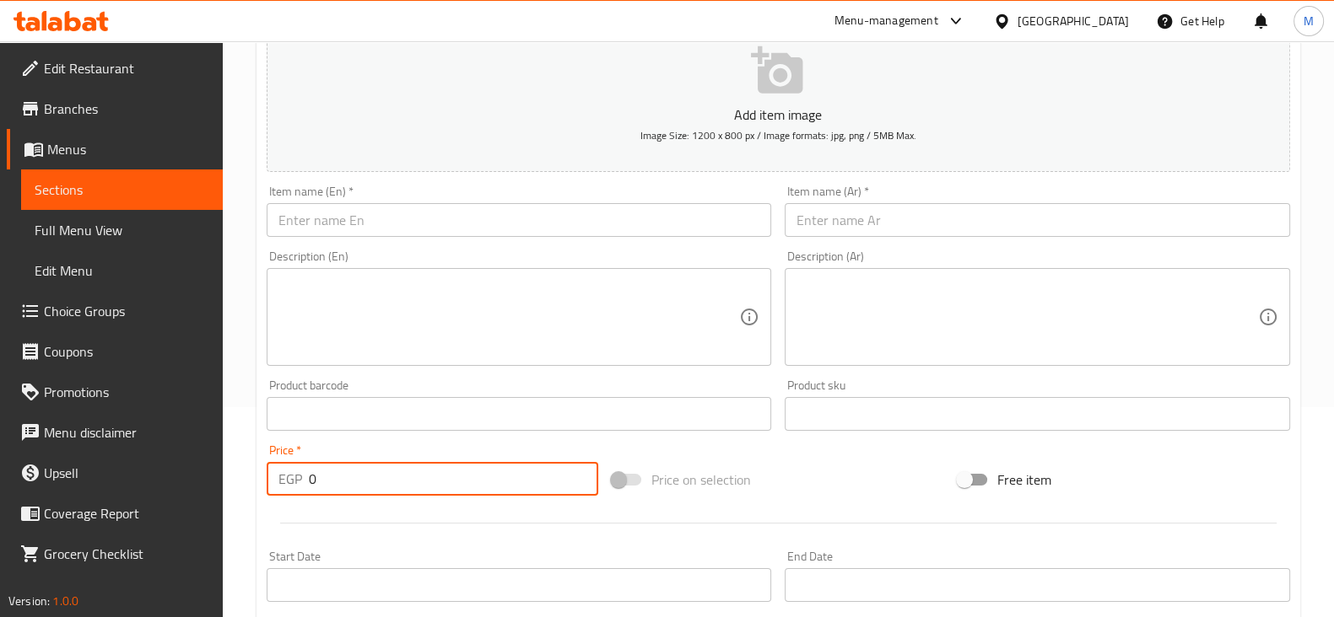
click at [947, 213] on input "text" at bounding box center [1036, 220] width 505 height 34
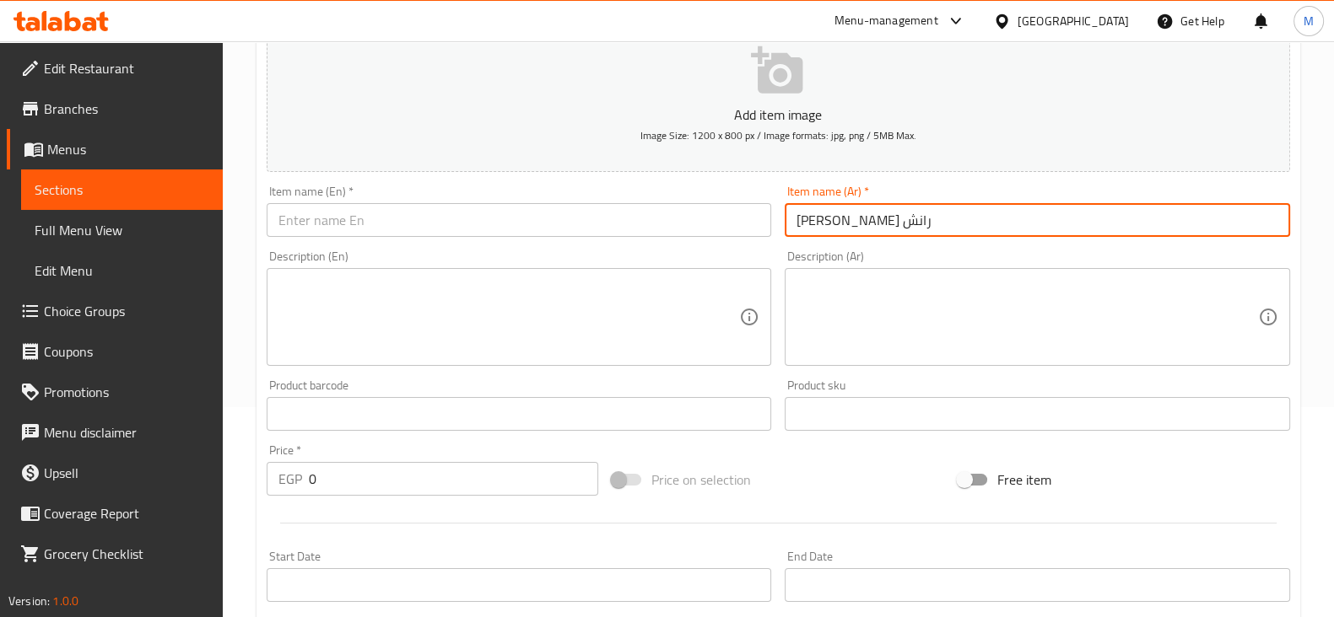
click at [873, 214] on input "[PERSON_NAME] رانش" at bounding box center [1036, 220] width 505 height 34
type input "[PERSON_NAME] رانش"
click at [519, 251] on div "Description (En) Description (En)" at bounding box center [519, 309] width 505 height 116
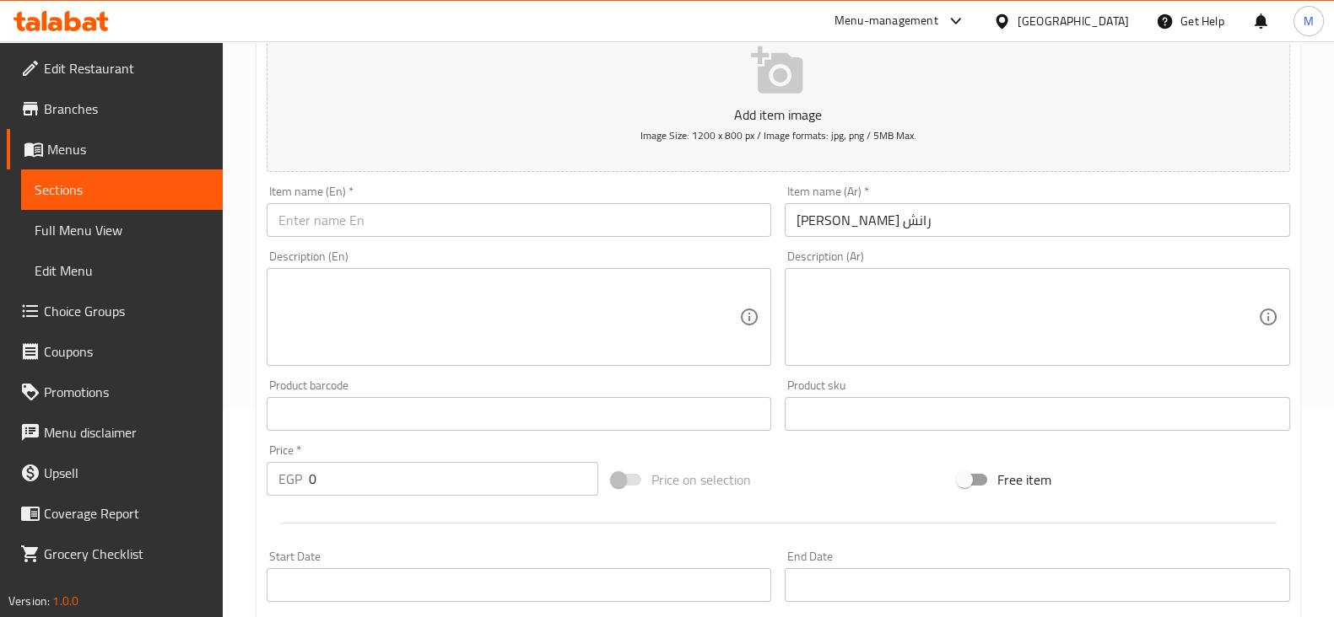
click at [506, 214] on input "text" at bounding box center [519, 220] width 505 height 34
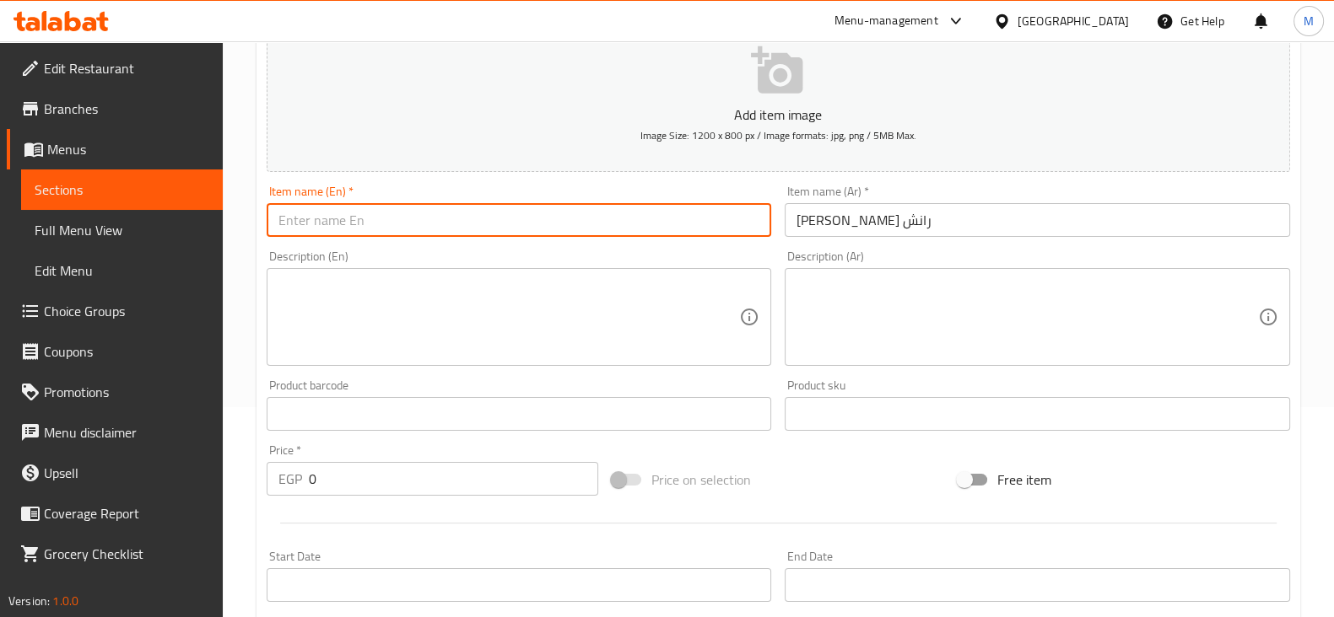
paste input "Chicken Ranch Pizza"
type input "Chicken Ranch Pizza"
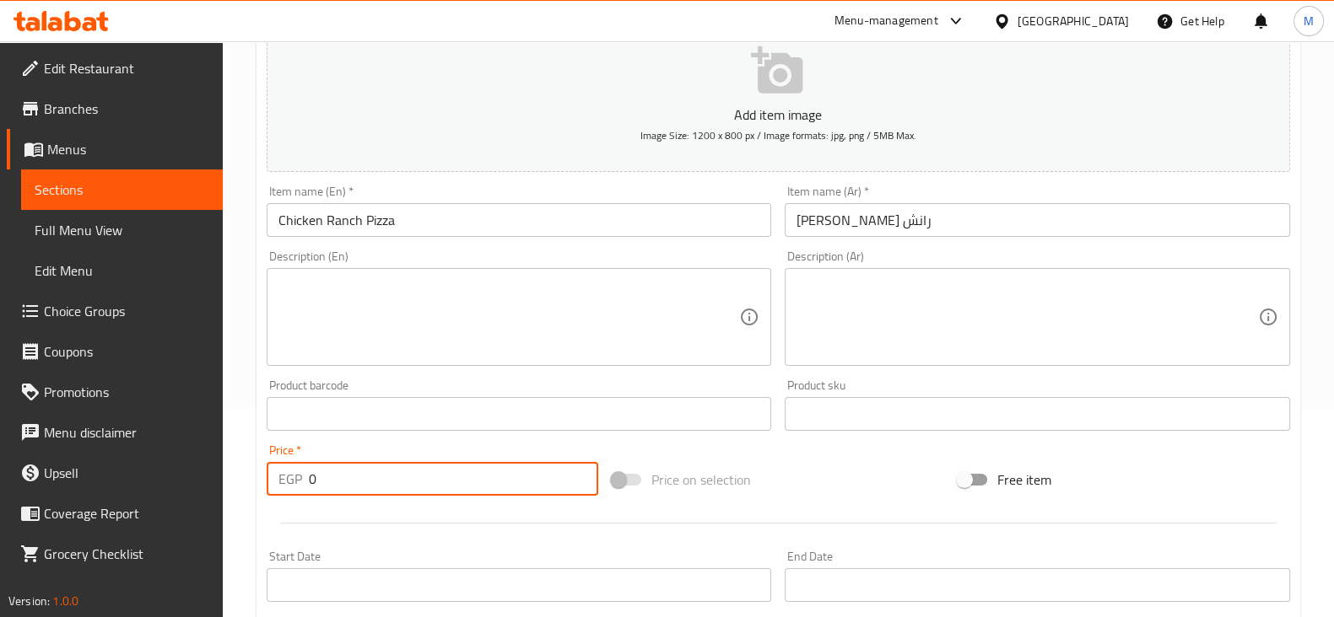
drag, startPoint x: 323, startPoint y: 483, endPoint x: 229, endPoint y: 456, distance: 98.3
click at [229, 456] on div "Home / Restaurants management / Menus / Sections / item / create Pizza section …" at bounding box center [778, 406] width 1111 height 1151
type input "230"
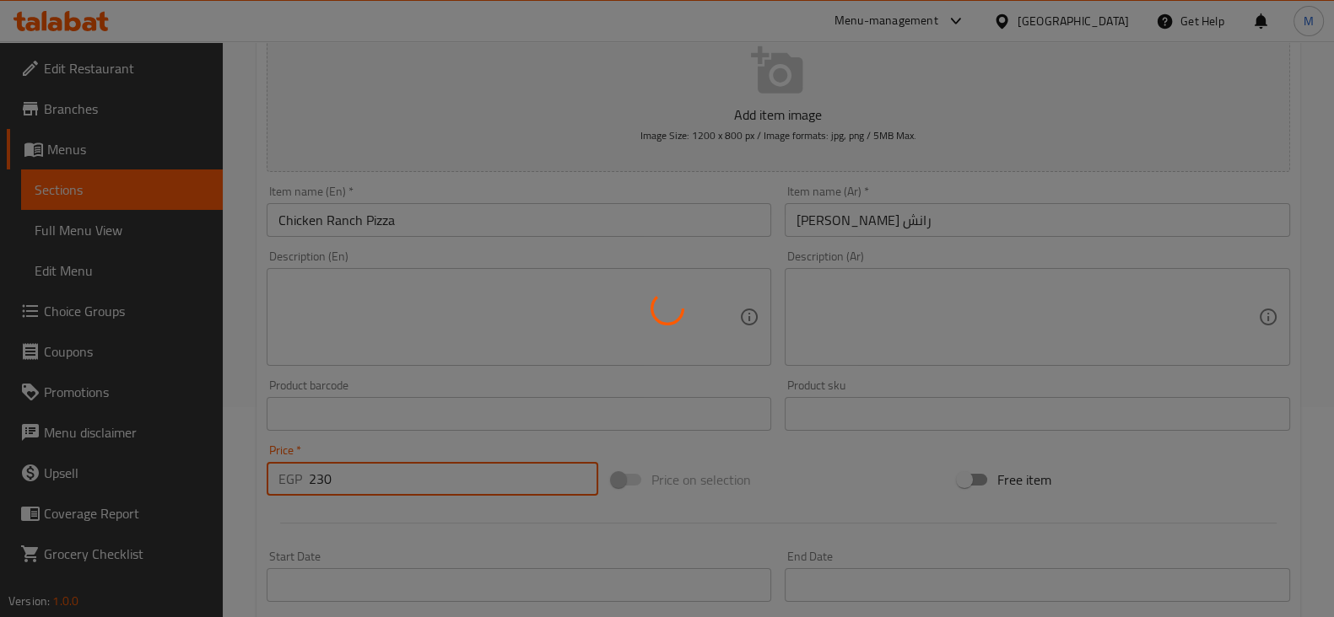
type input "0"
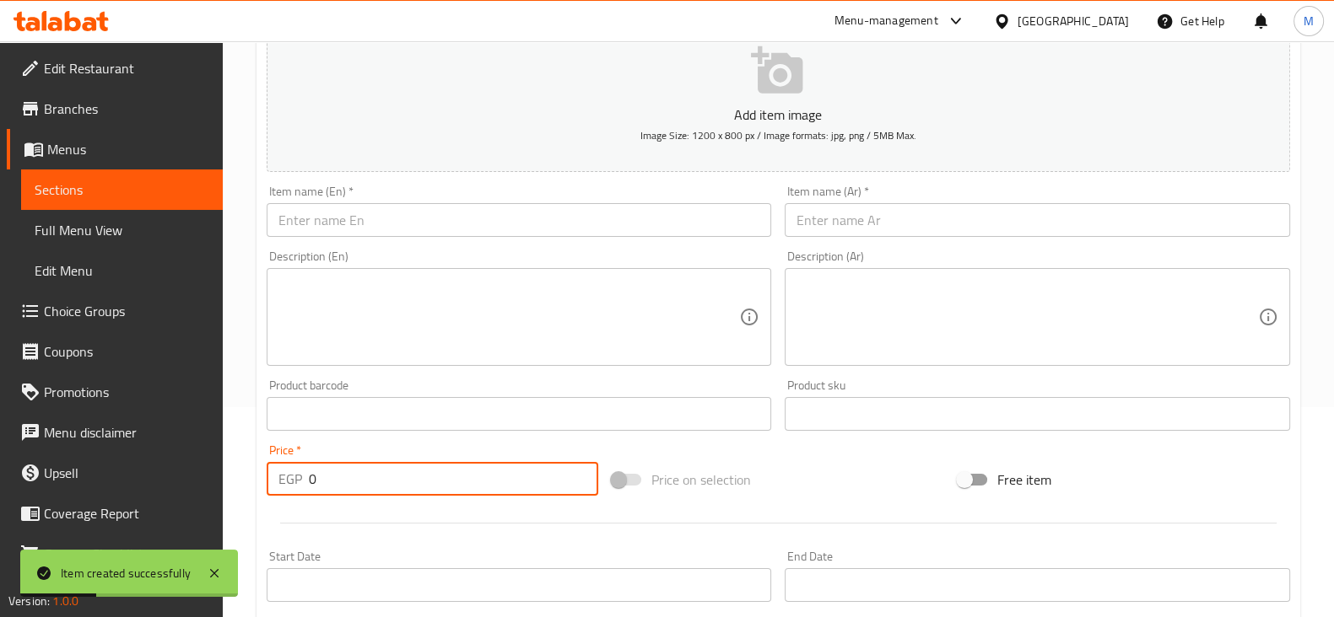
click at [826, 233] on input "text" at bounding box center [1036, 220] width 505 height 34
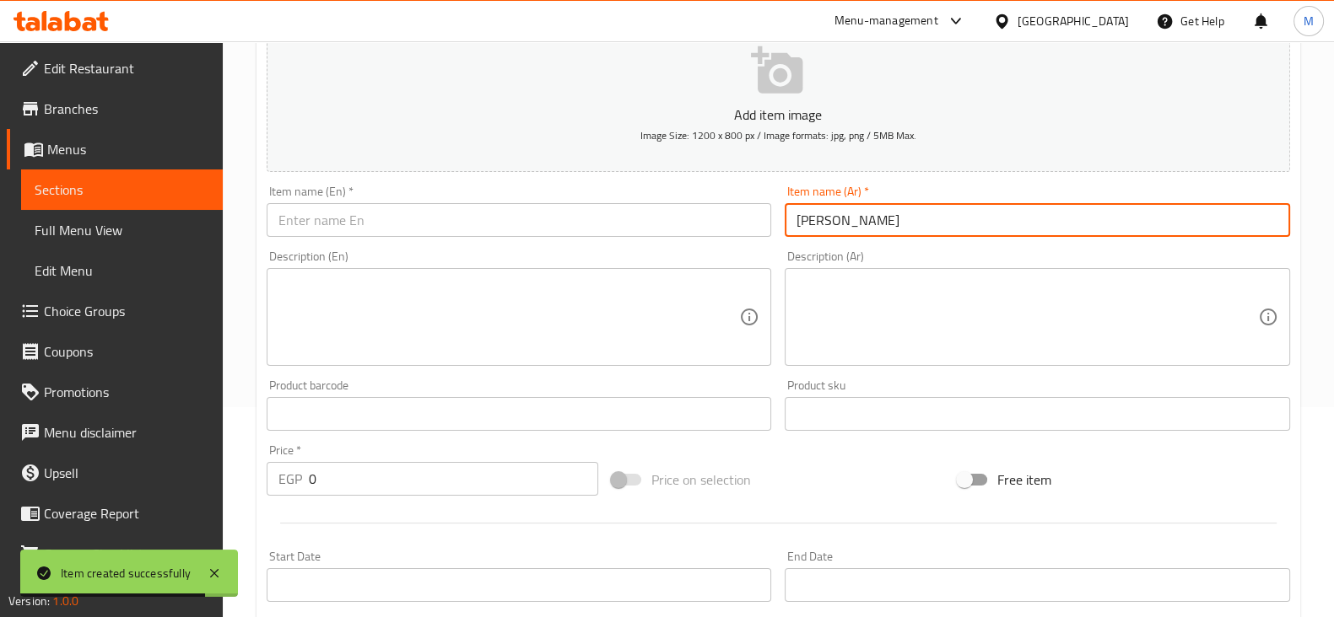
click at [822, 215] on input "[PERSON_NAME]" at bounding box center [1036, 220] width 505 height 34
click at [822, 219] on input "[PERSON_NAME]" at bounding box center [1036, 220] width 505 height 34
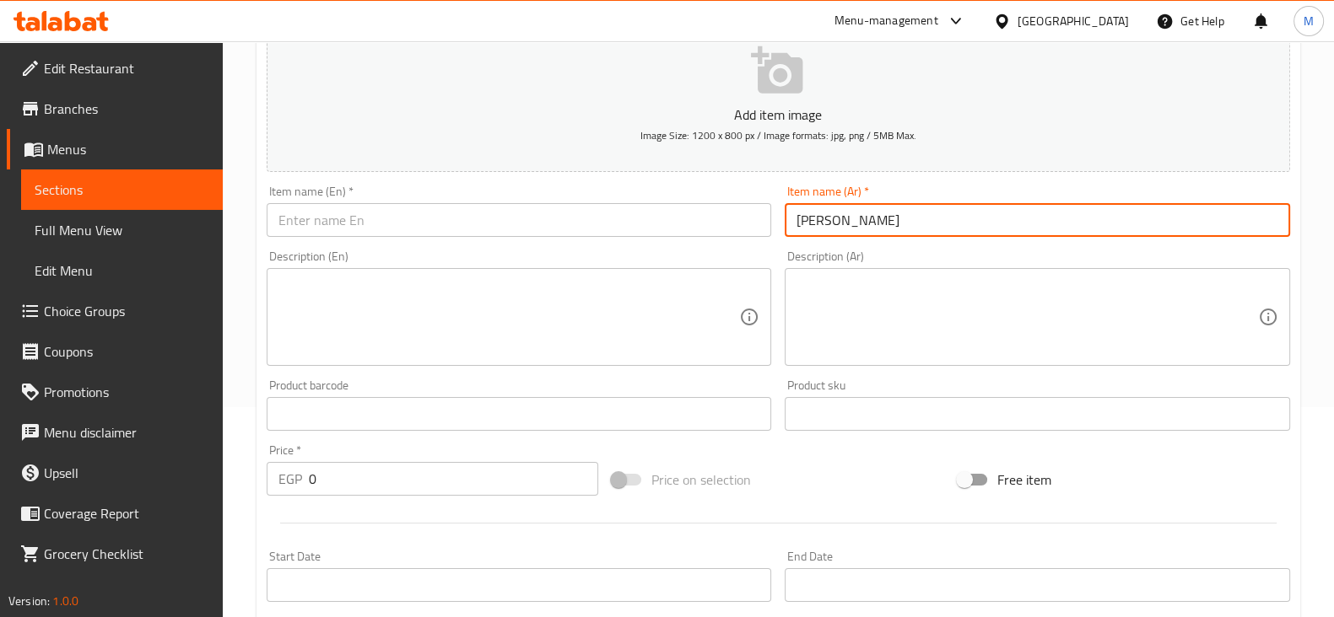
type input "[PERSON_NAME]"
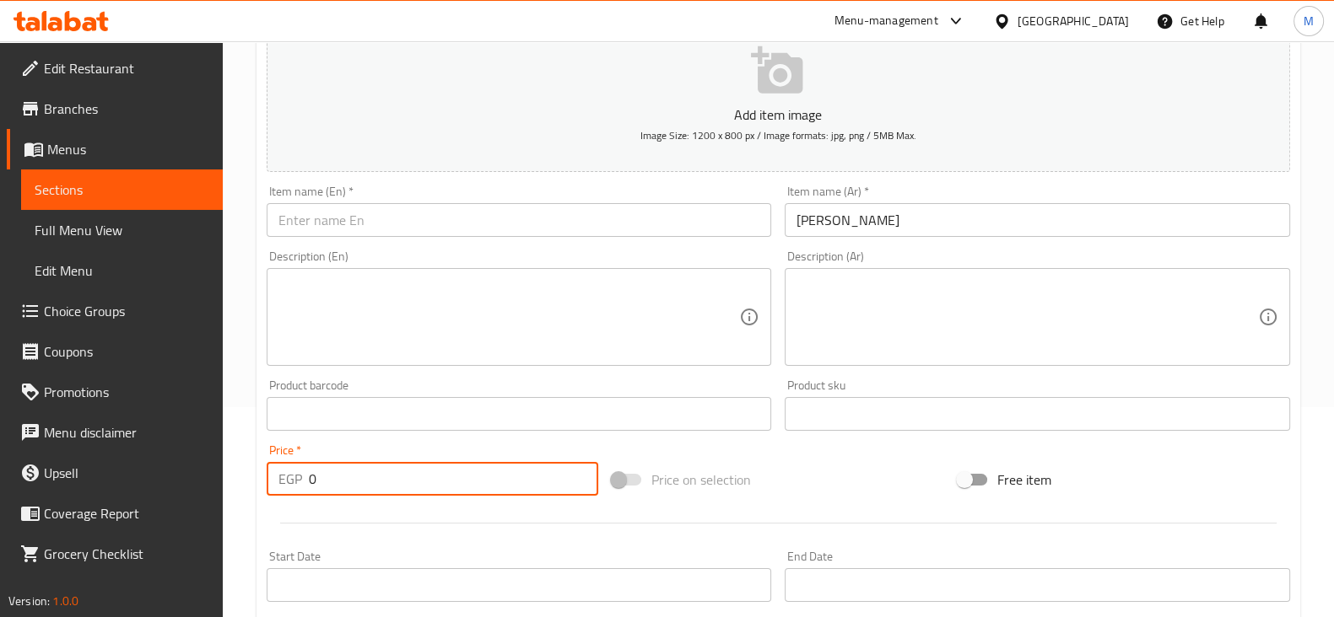
drag, startPoint x: 322, startPoint y: 477, endPoint x: 272, endPoint y: 472, distance: 50.9
click at [272, 472] on div "EGP 0 Price *" at bounding box center [433, 479] width 332 height 34
type input "230"
click at [911, 225] on input "[PERSON_NAME]" at bounding box center [1036, 220] width 505 height 34
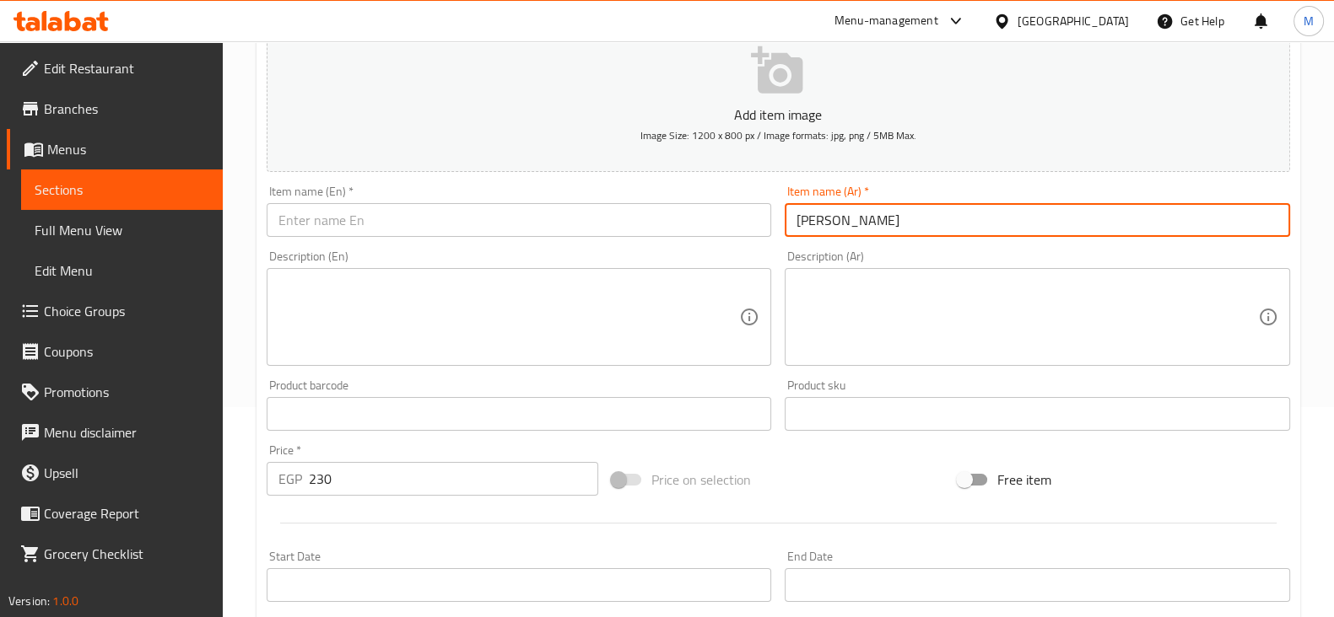
click at [911, 225] on input "[PERSON_NAME]" at bounding box center [1036, 220] width 505 height 34
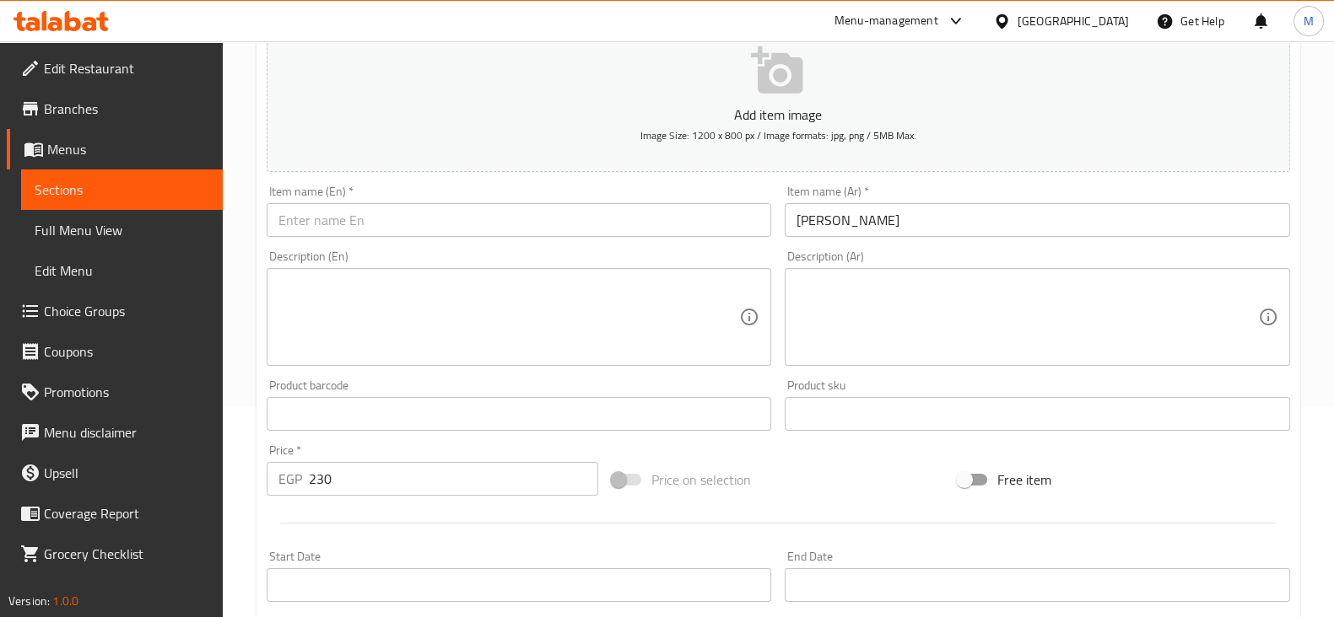
click at [398, 200] on div "Item name (En)   * Item name (En) *" at bounding box center [519, 211] width 505 height 51
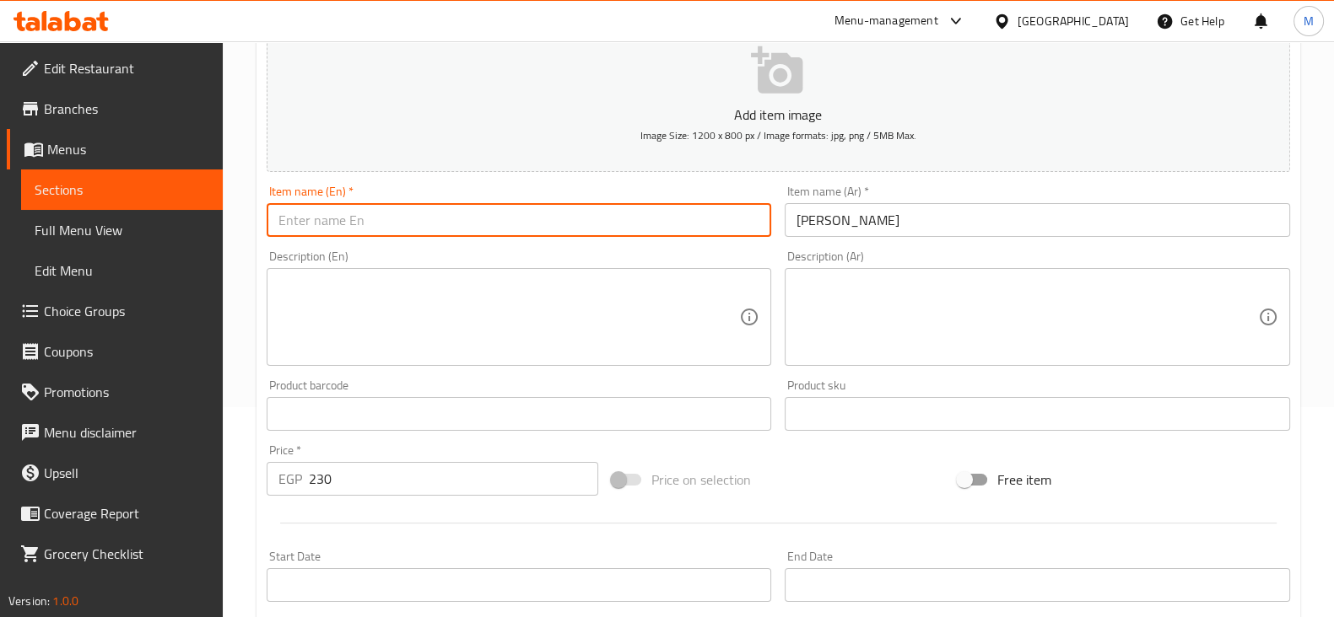
click at [403, 213] on input "text" at bounding box center [519, 220] width 505 height 34
paste input "BBQ pizza"
type input "BBQ pizza"
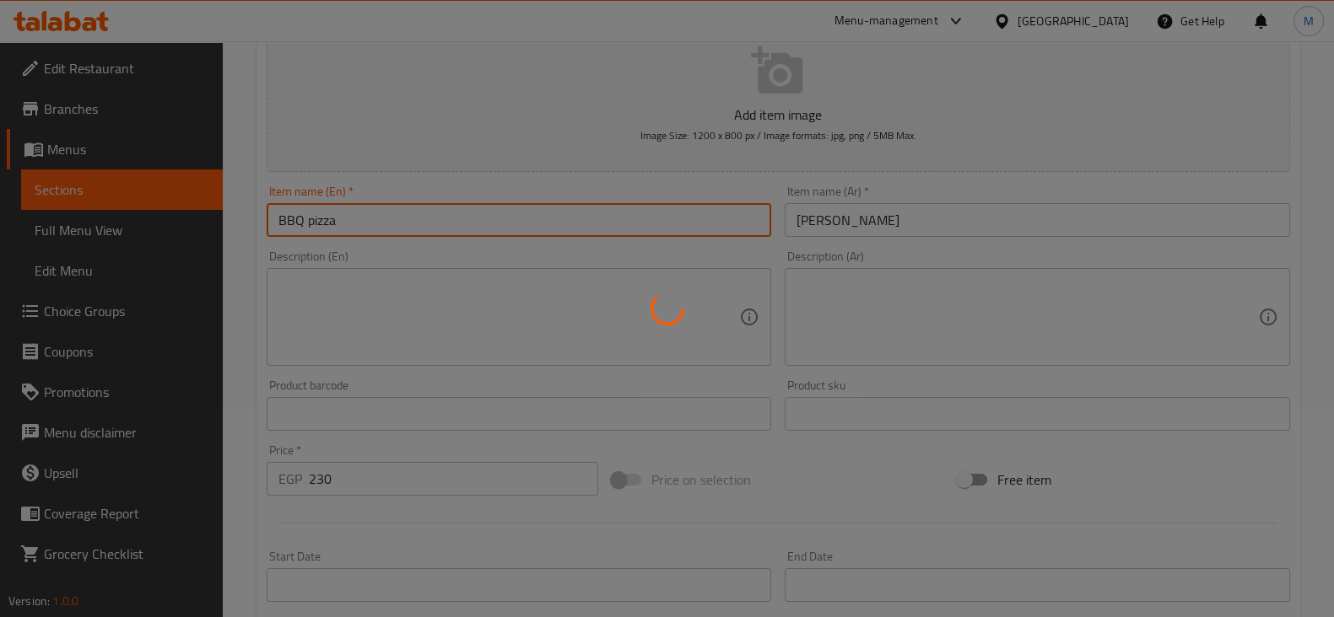
type input "0"
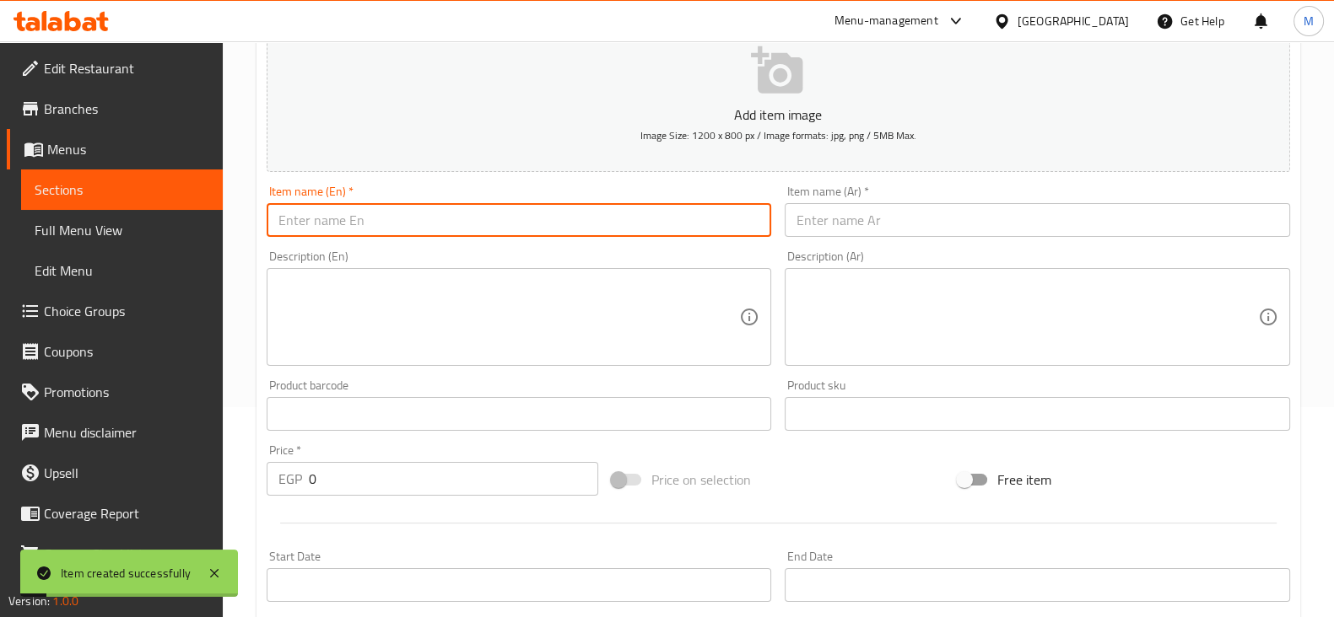
click at [932, 223] on input "text" at bounding box center [1036, 220] width 505 height 34
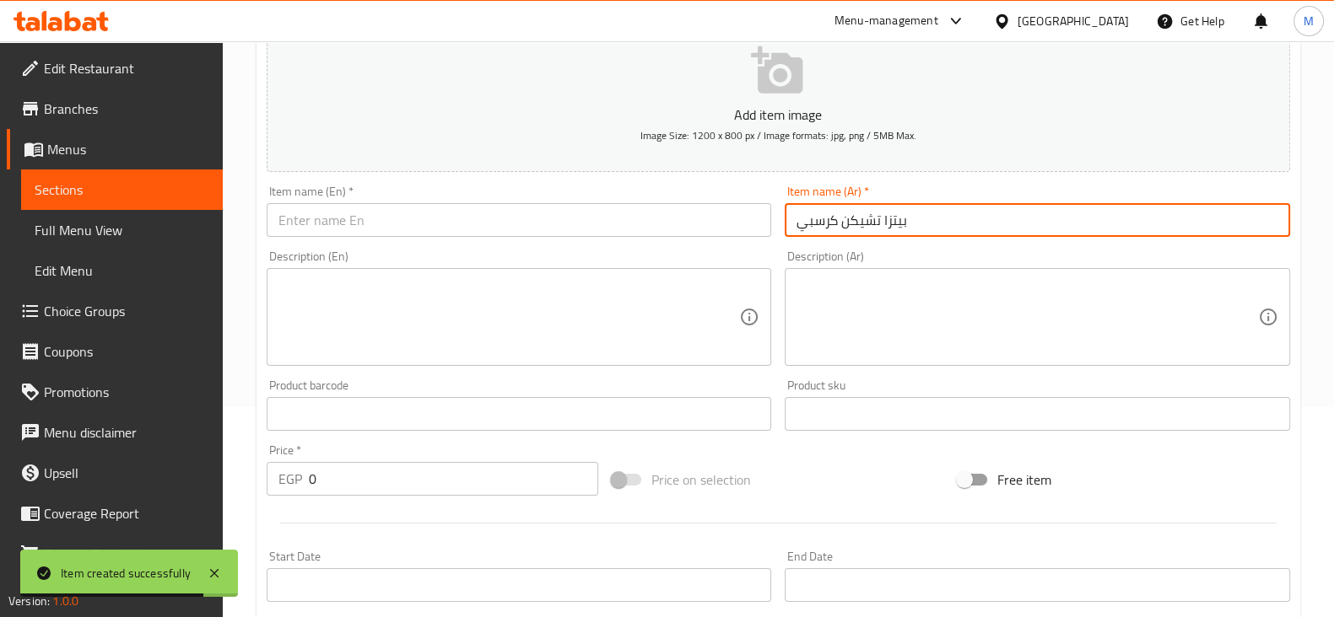
click at [932, 223] on input "بيتزا تشيكن كرسبي" at bounding box center [1036, 220] width 505 height 34
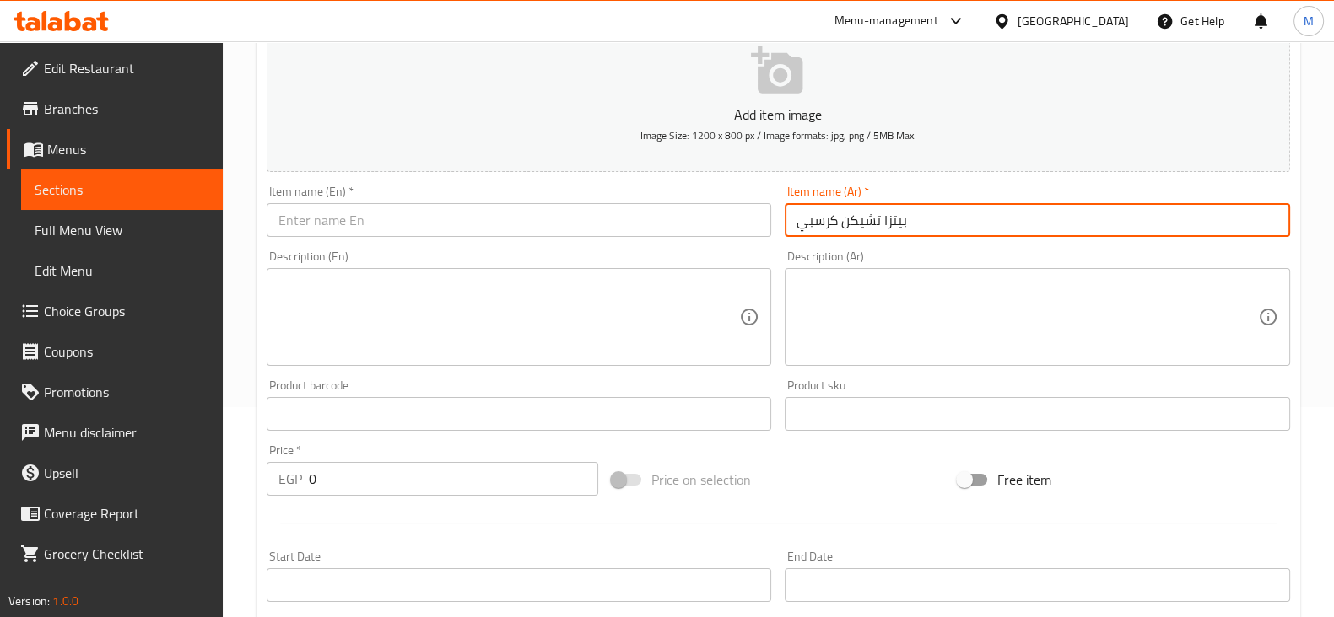
type input "بيتزا تشيكن كرسبي"
click at [392, 231] on input "text" at bounding box center [519, 220] width 505 height 34
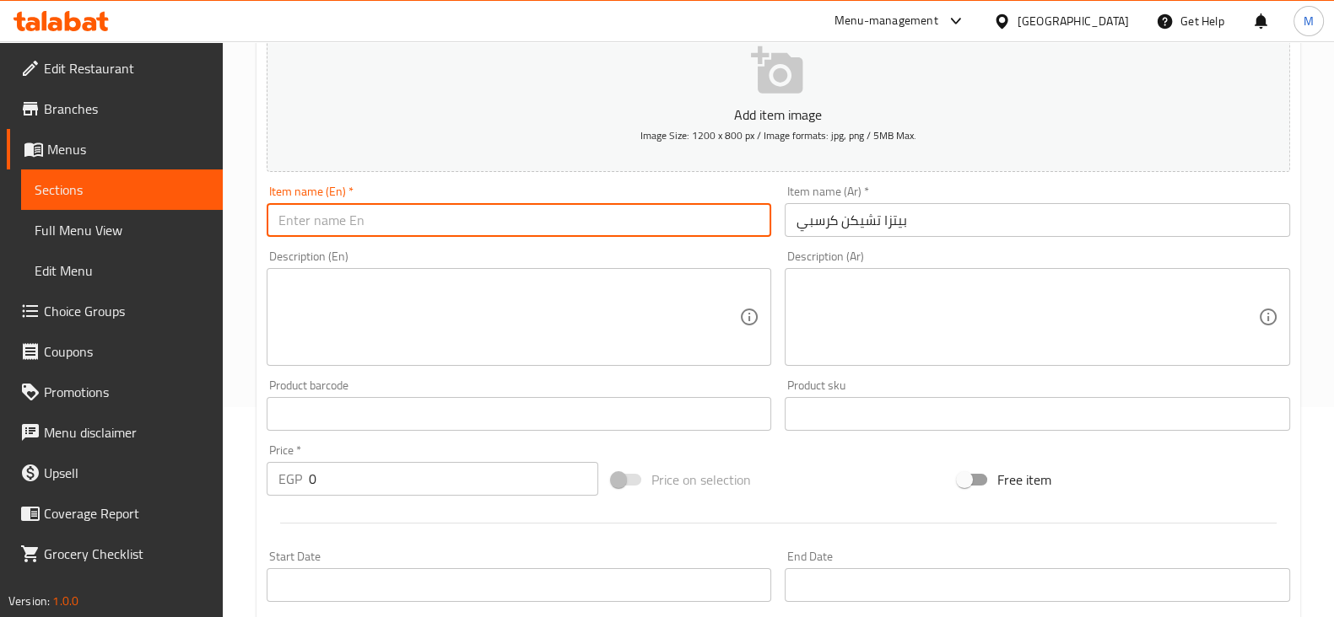
paste input "Crispy Chicken Pizza"
type input "Crispy Chicken Pizza"
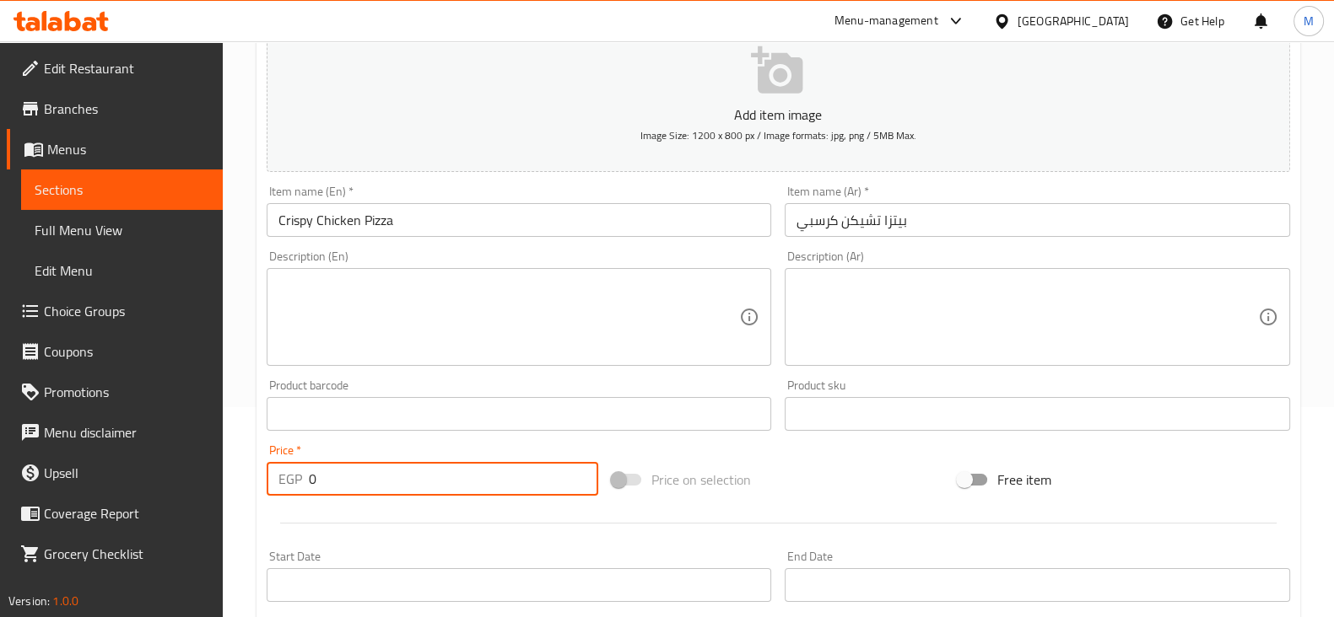
drag, startPoint x: 319, startPoint y: 474, endPoint x: 300, endPoint y: 484, distance: 21.1
click at [300, 484] on div "EGP 0 Price *" at bounding box center [433, 479] width 332 height 34
type input "230"
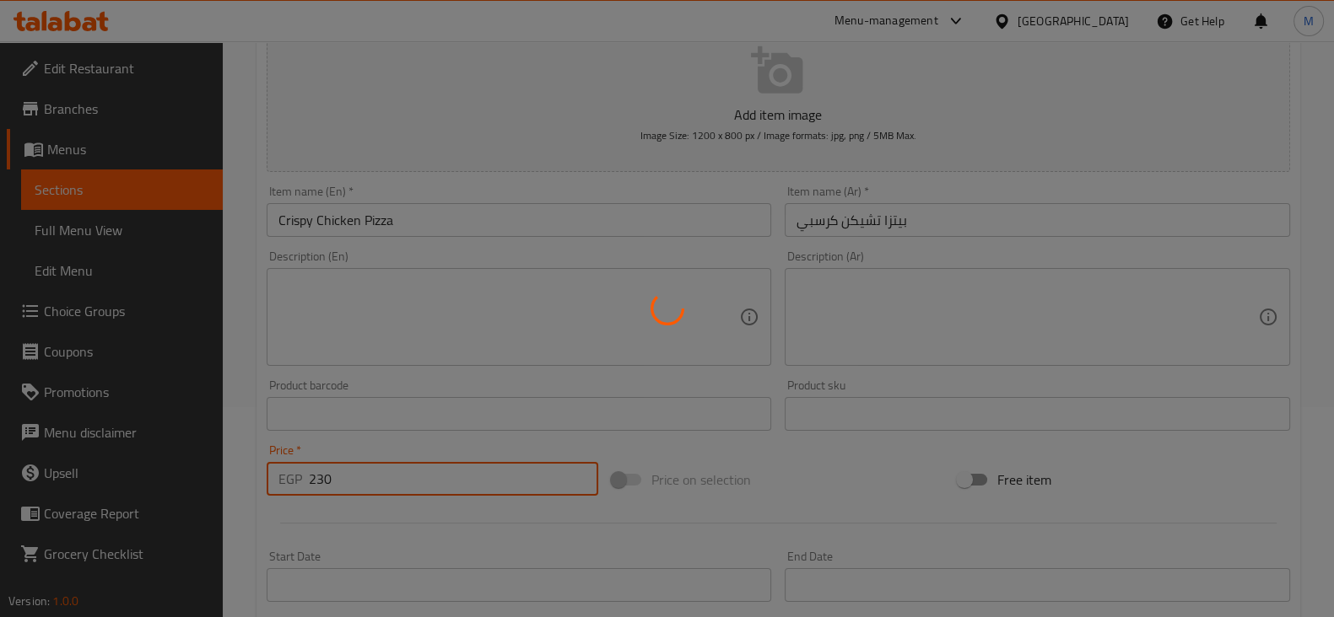
type input "0"
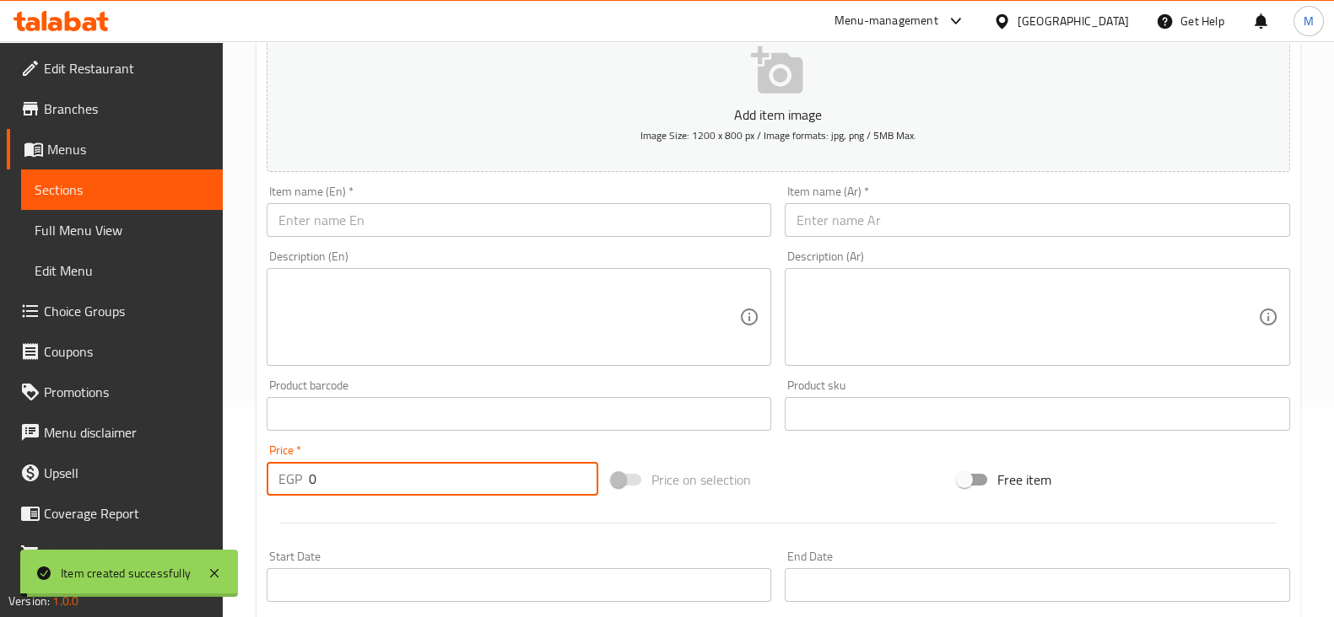
click at [940, 207] on input "text" at bounding box center [1036, 220] width 505 height 34
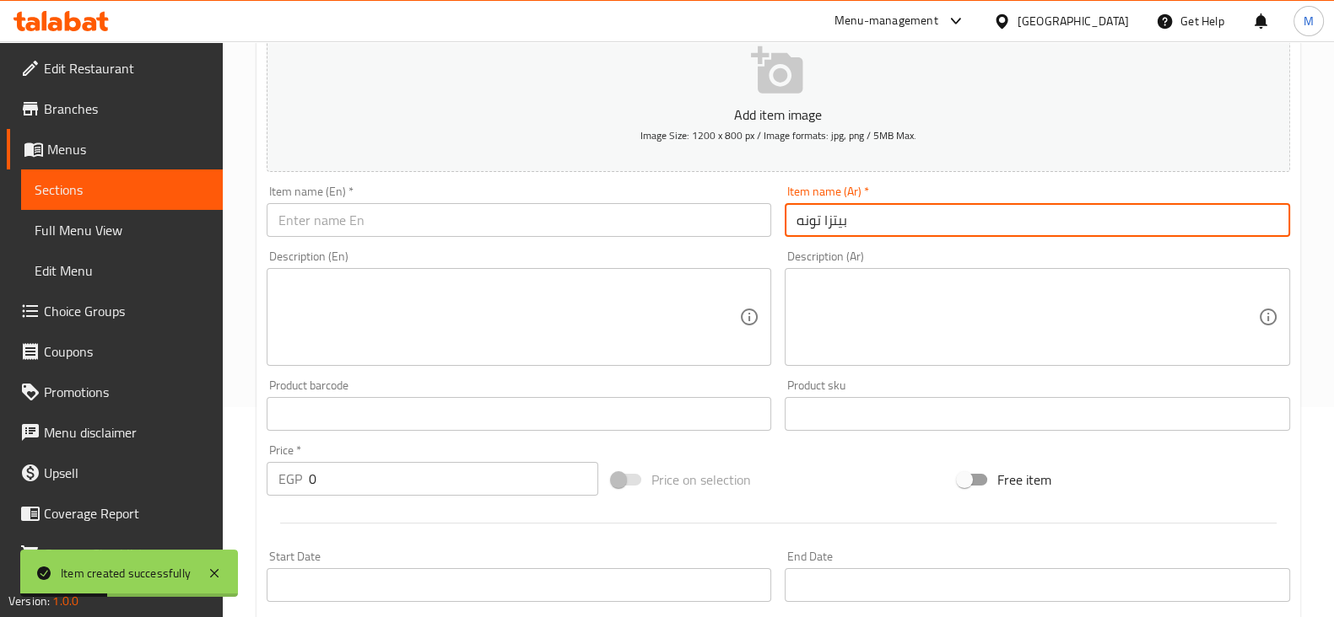
click at [940, 207] on input "بيتزا تونه" at bounding box center [1036, 220] width 505 height 34
type input "بيتزا تونه"
click at [449, 224] on input "text" at bounding box center [519, 220] width 505 height 34
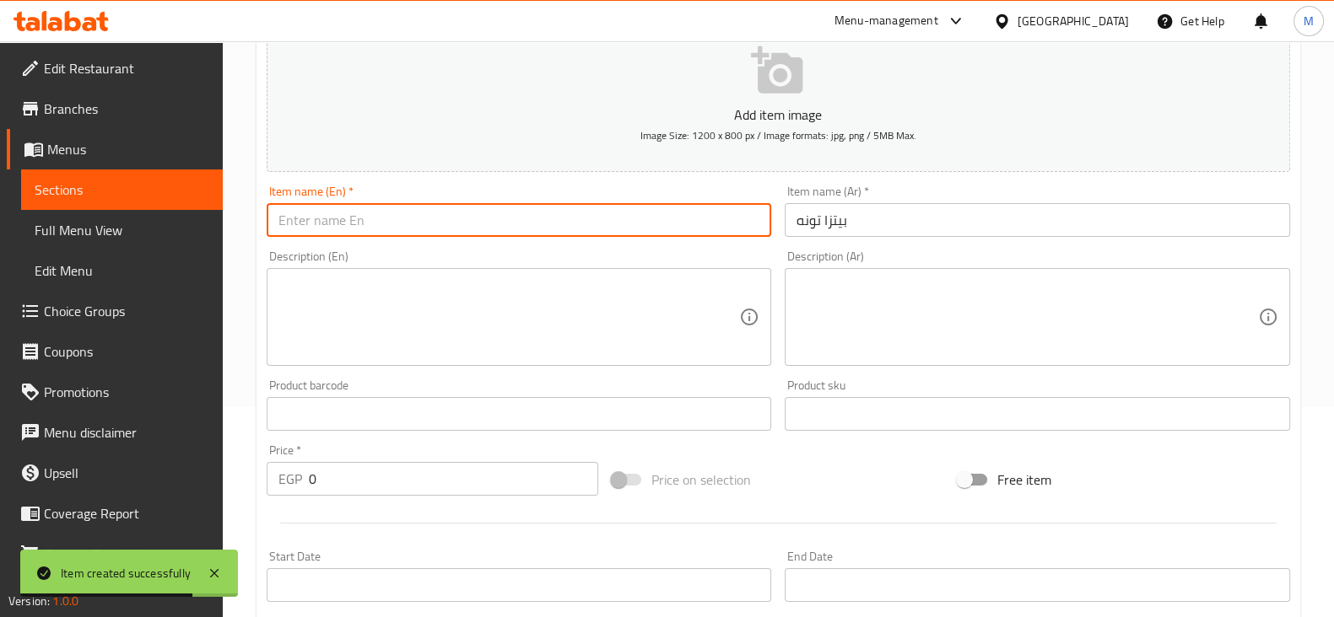
paste input "Tuna pizza"
type input "Tuna pizza"
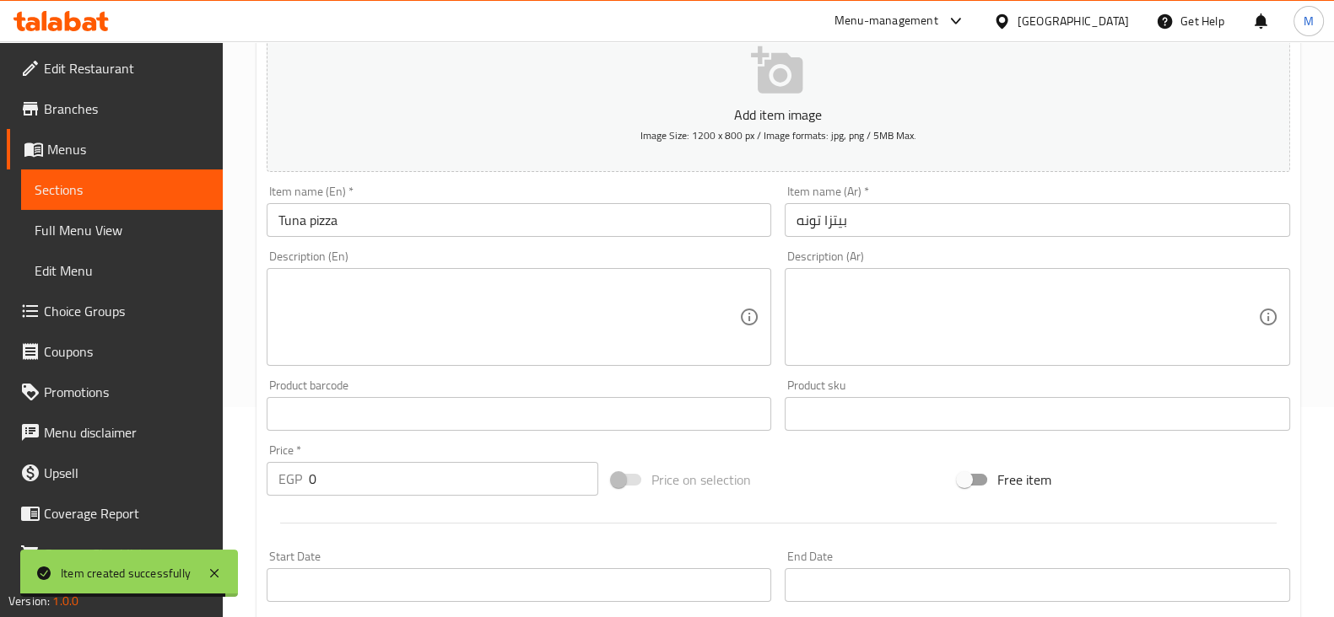
drag, startPoint x: 356, startPoint y: 440, endPoint x: 306, endPoint y: 445, distance: 50.0
click at [247, 445] on div "Home / Restaurants management / Menus / Sections / item / create Pizza section …" at bounding box center [778, 406] width 1111 height 1151
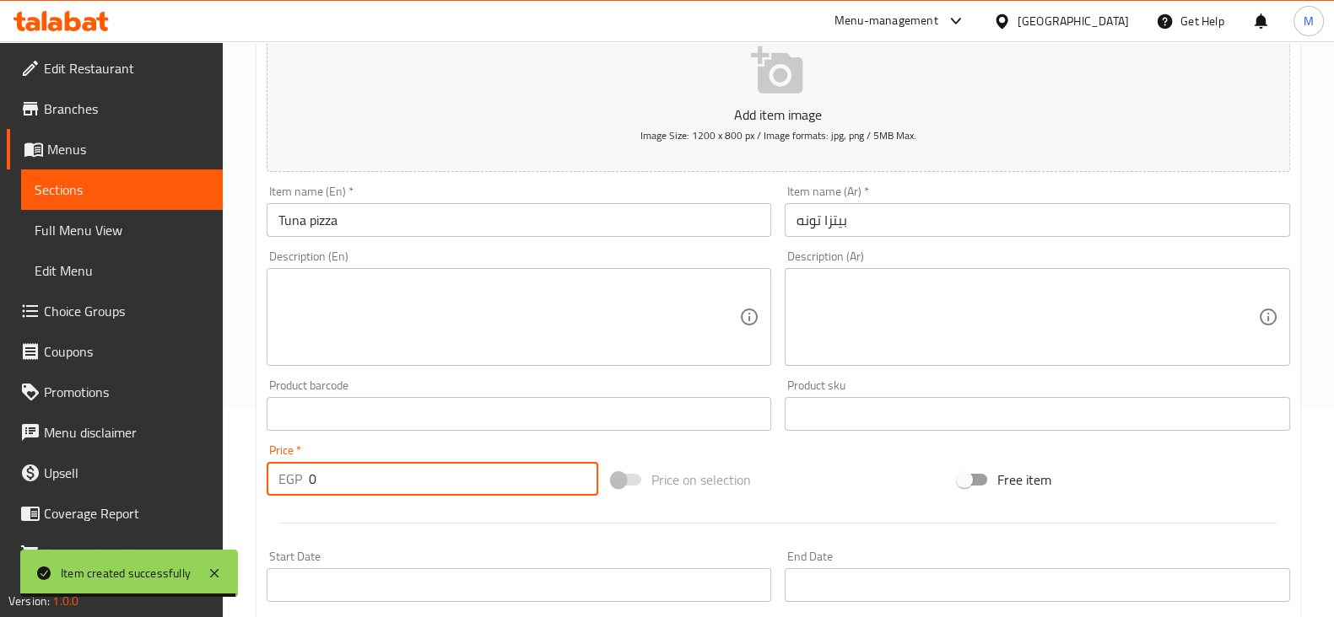
drag, startPoint x: 329, startPoint y: 477, endPoint x: 278, endPoint y: 474, distance: 51.6
click at [278, 474] on div "EGP 0 Price *" at bounding box center [433, 479] width 332 height 34
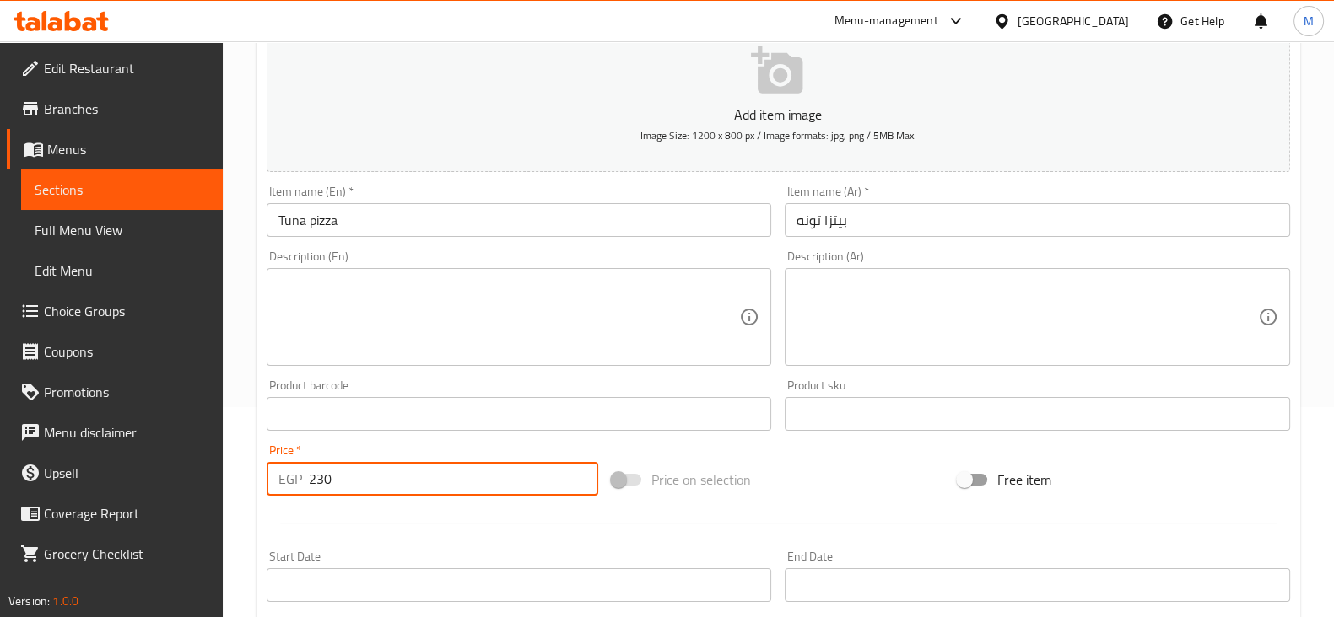
type input "230"
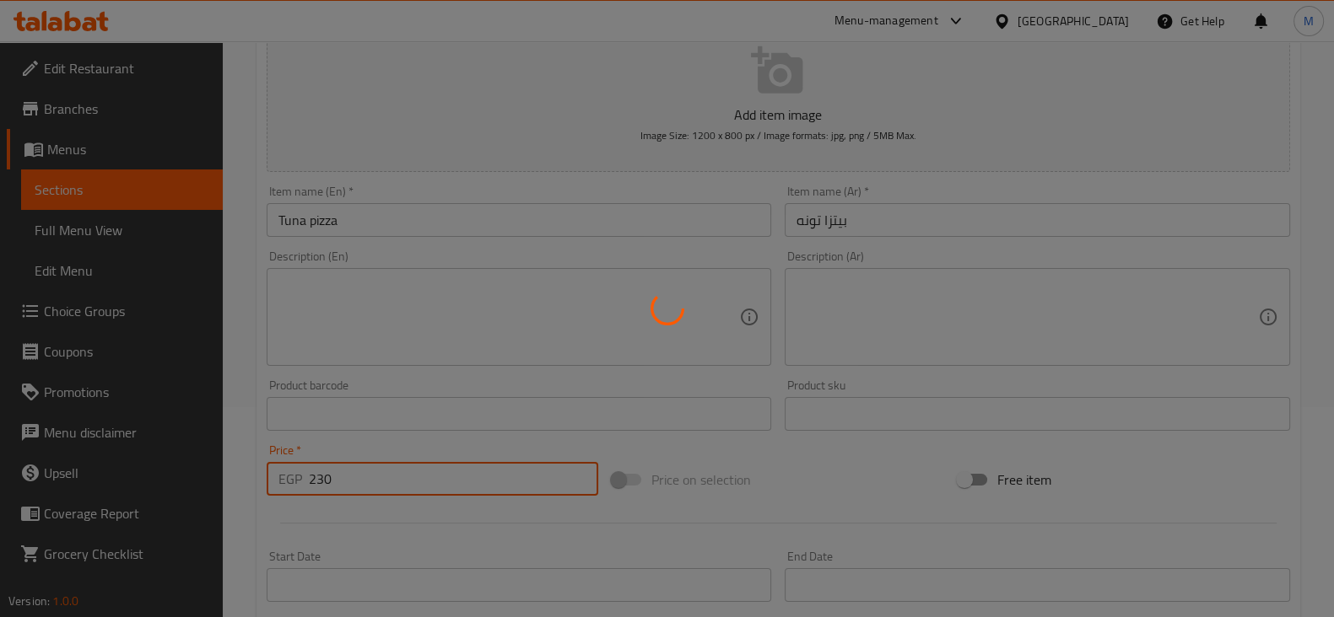
type input "0"
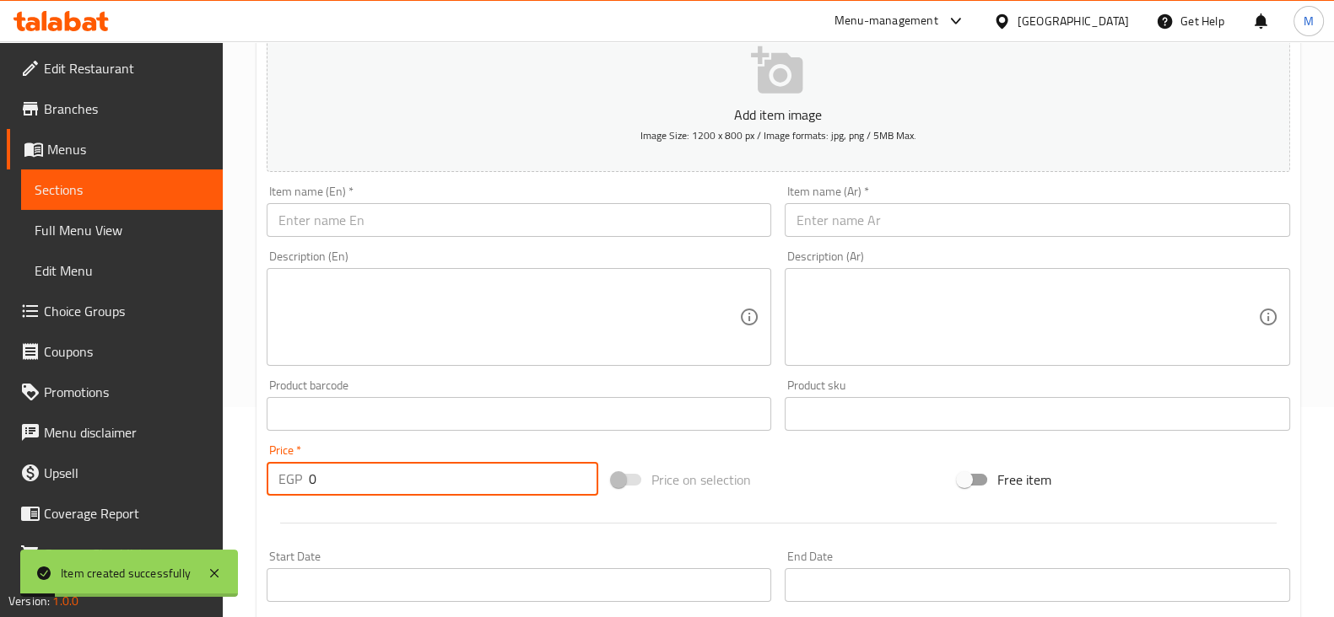
scroll to position [0, 0]
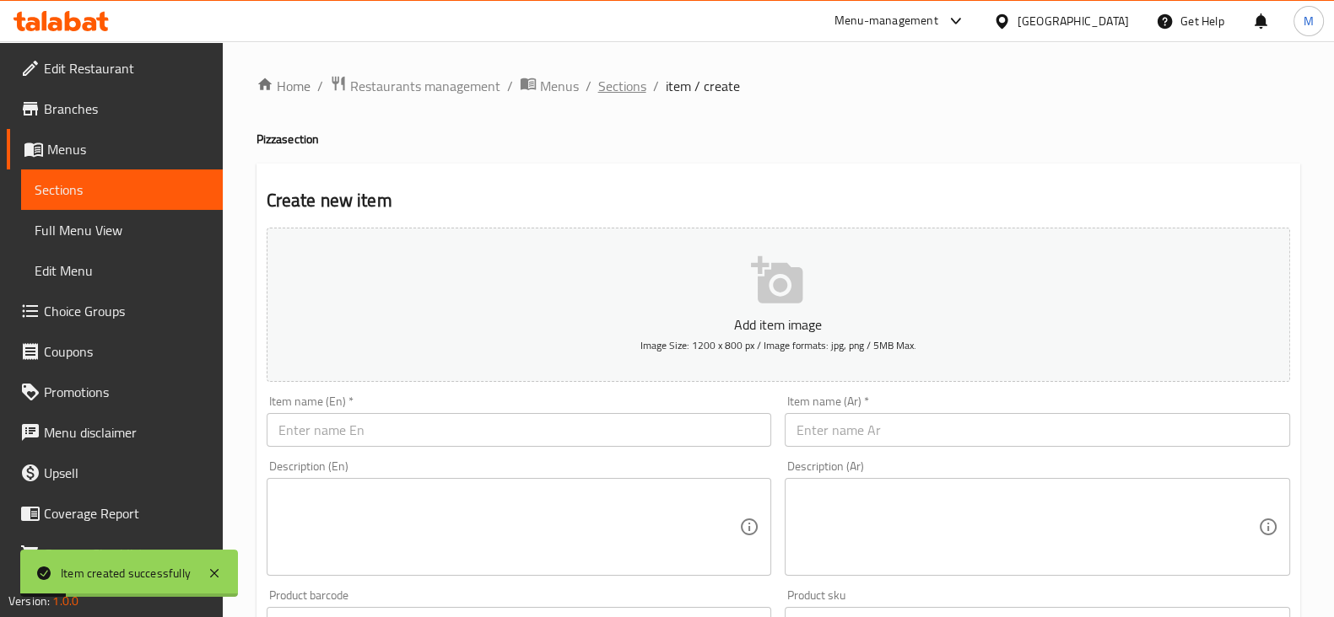
click at [634, 82] on span "Sections" at bounding box center [622, 86] width 48 height 20
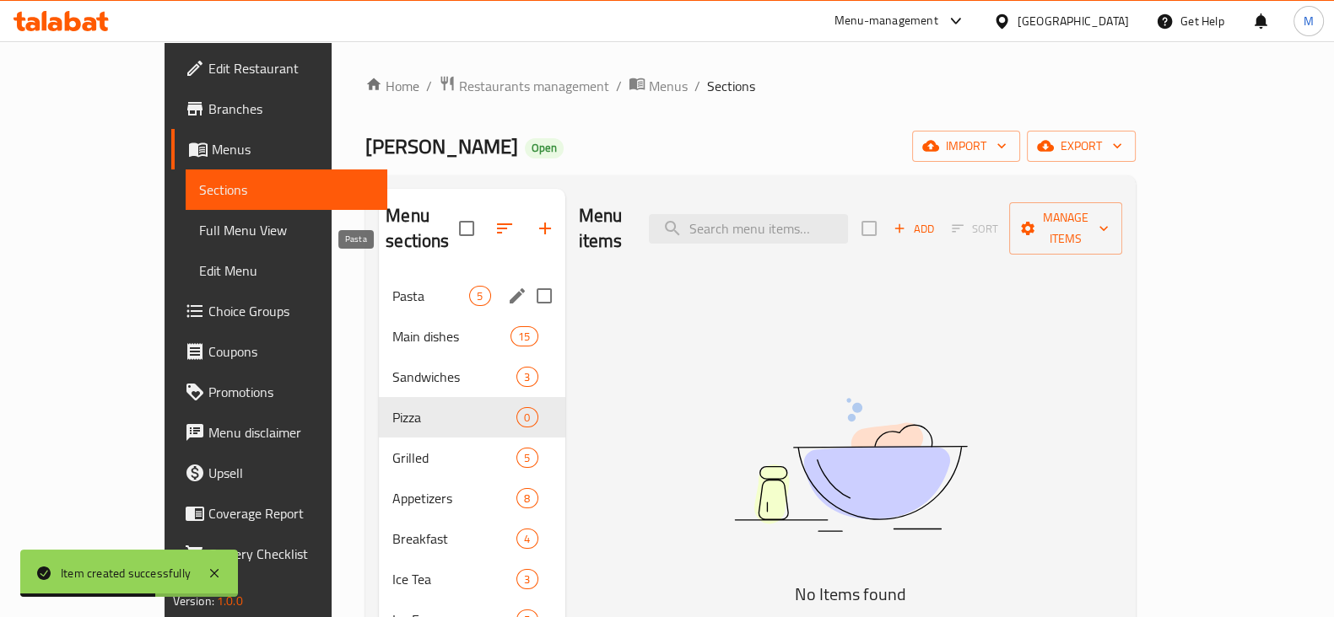
click at [392, 286] on span "Pasta" at bounding box center [430, 296] width 77 height 20
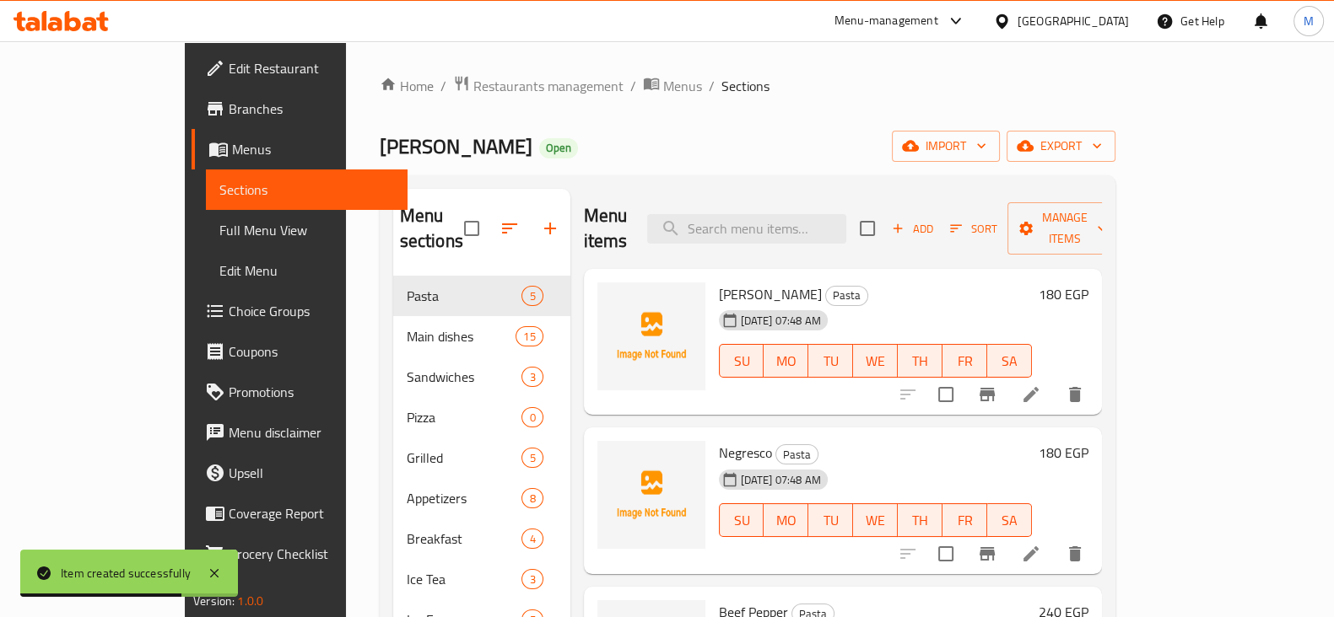
click at [719, 282] on span "[PERSON_NAME]" at bounding box center [770, 294] width 103 height 25
copy h6 "[PERSON_NAME]"
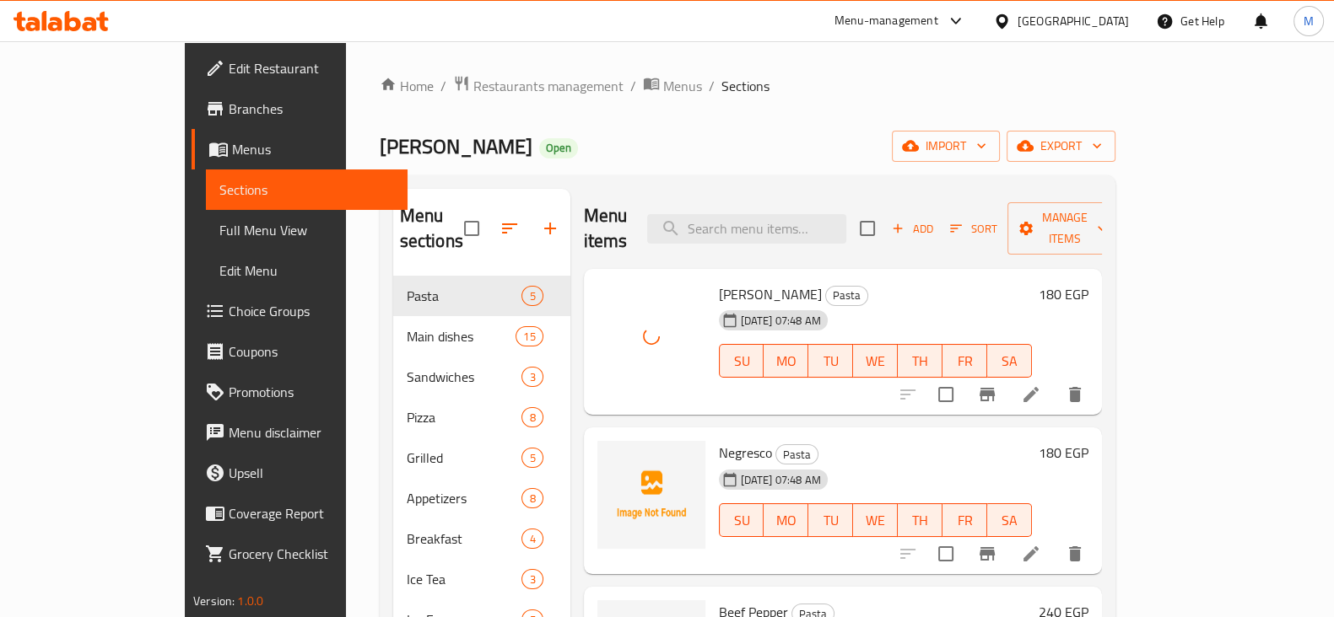
click at [719, 440] on span "Negresco" at bounding box center [745, 452] width 53 height 25
copy h6 "Negresco"
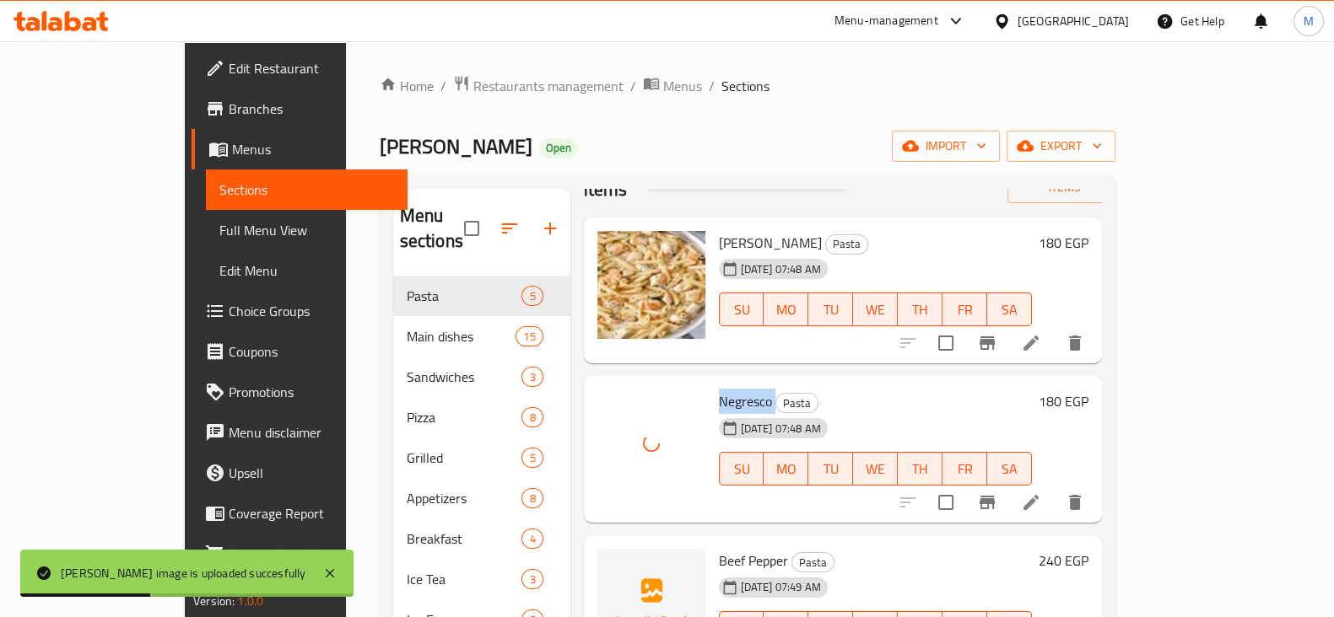
scroll to position [80, 0]
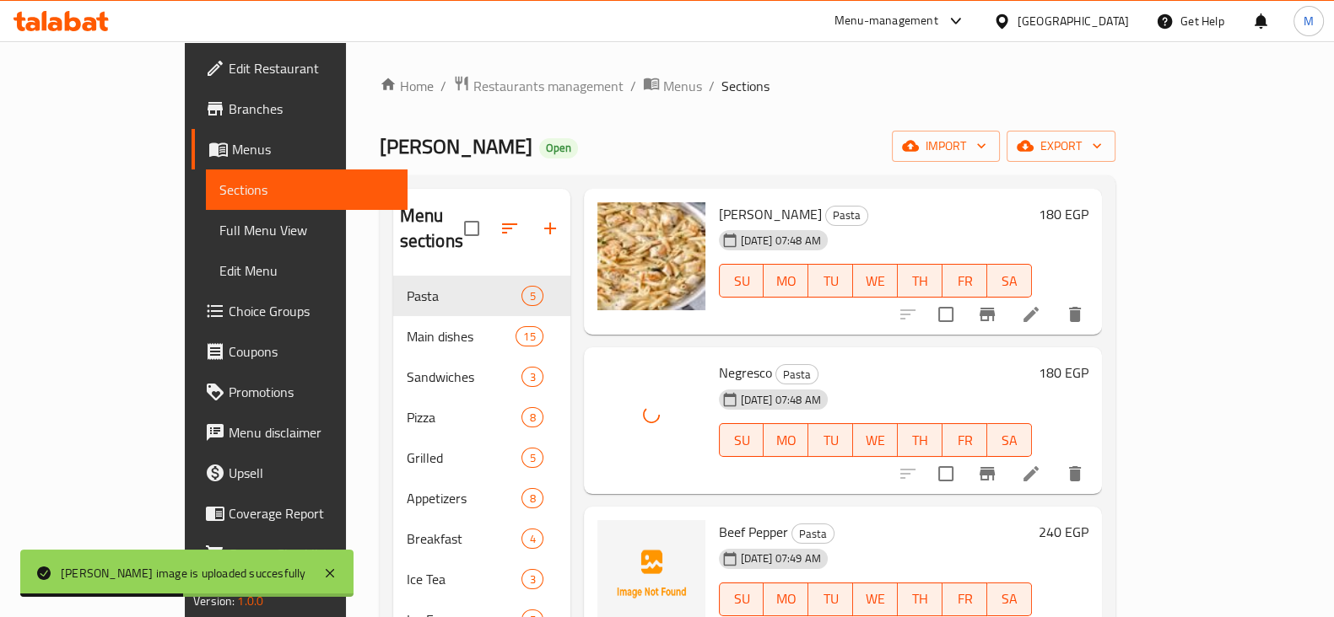
click at [712, 542] on div "[DATE] 07:49 AM" at bounding box center [753, 559] width 82 height 34
click at [719, 520] on span "Beef Pepper" at bounding box center [753, 532] width 69 height 25
copy h6 "Beef Pepper"
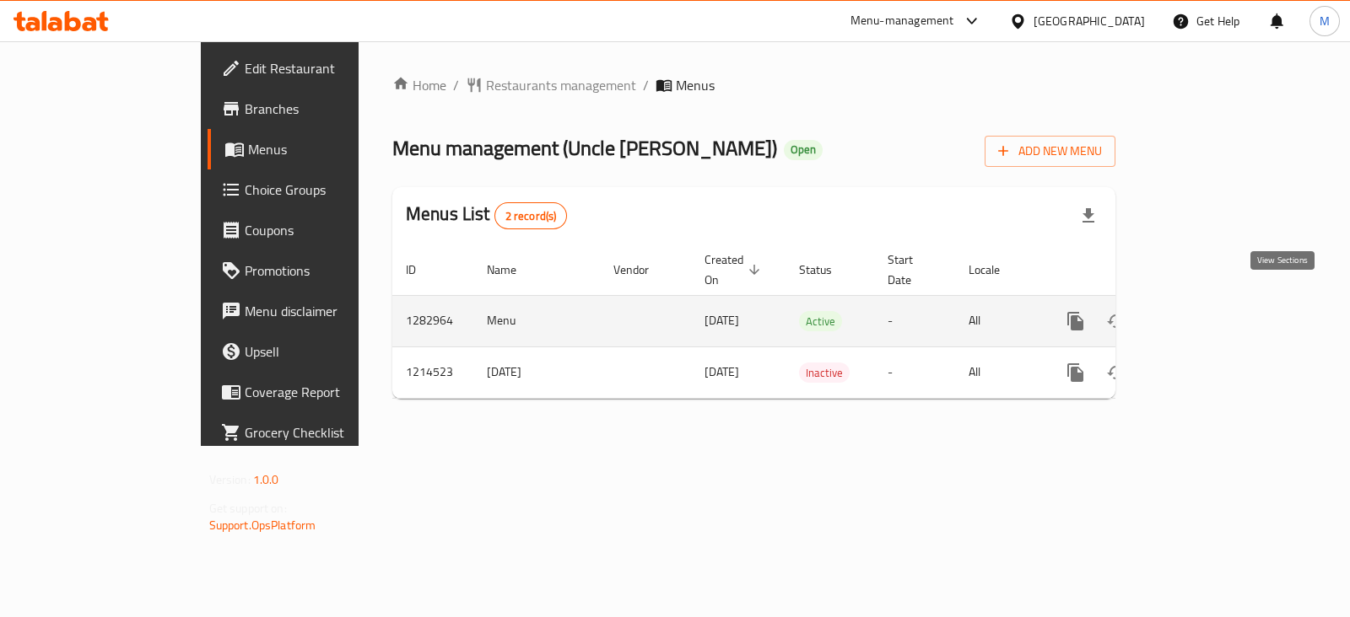
click at [1207, 311] on icon "enhanced table" at bounding box center [1197, 321] width 20 height 20
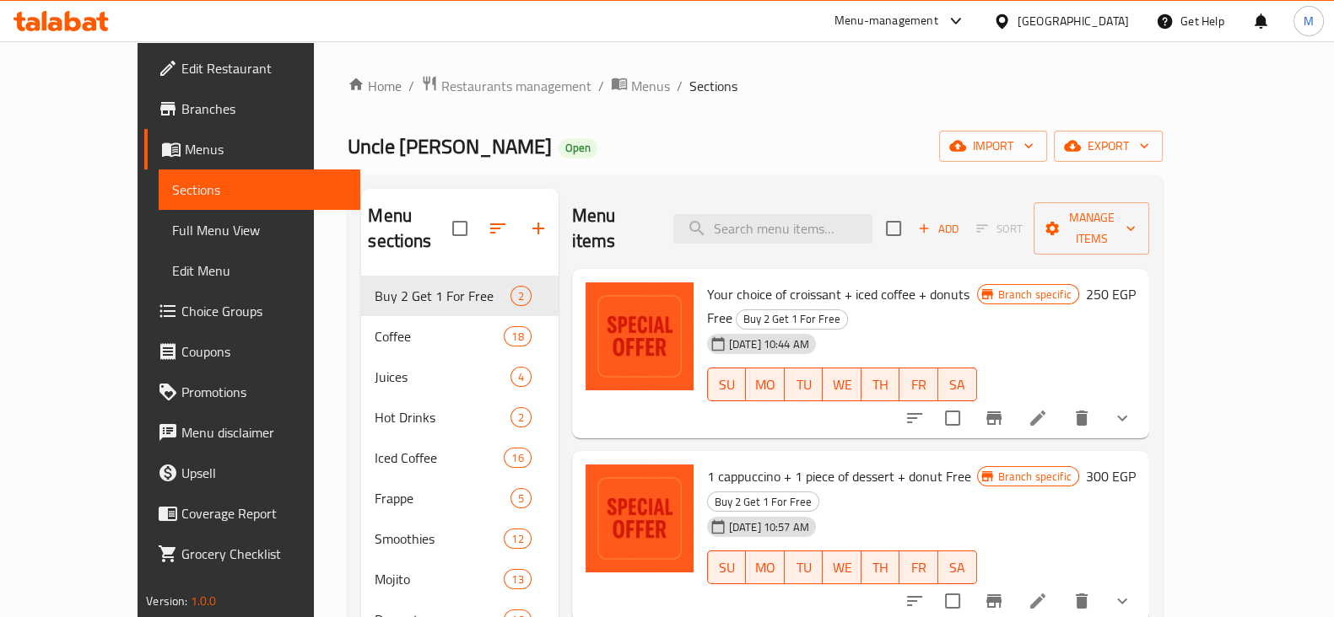
click at [67, 27] on icon at bounding box center [73, 21] width 16 height 20
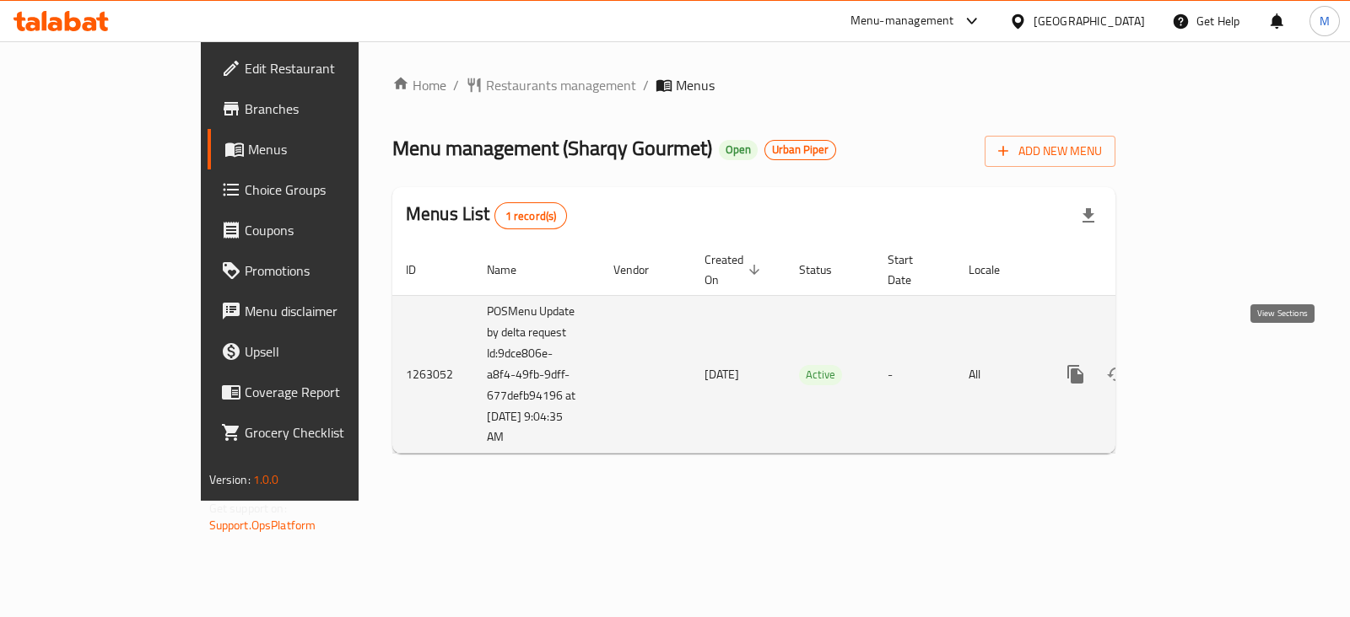
click at [1217, 368] on link "enhanced table" at bounding box center [1197, 374] width 40 height 40
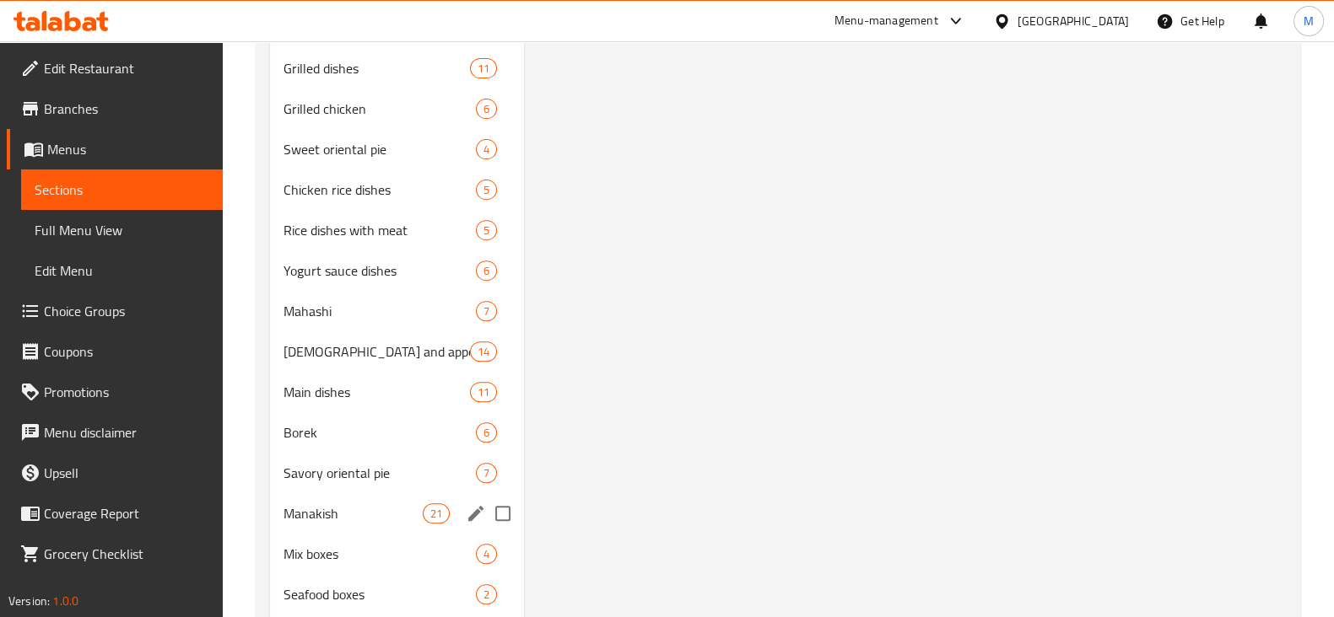
scroll to position [843, 0]
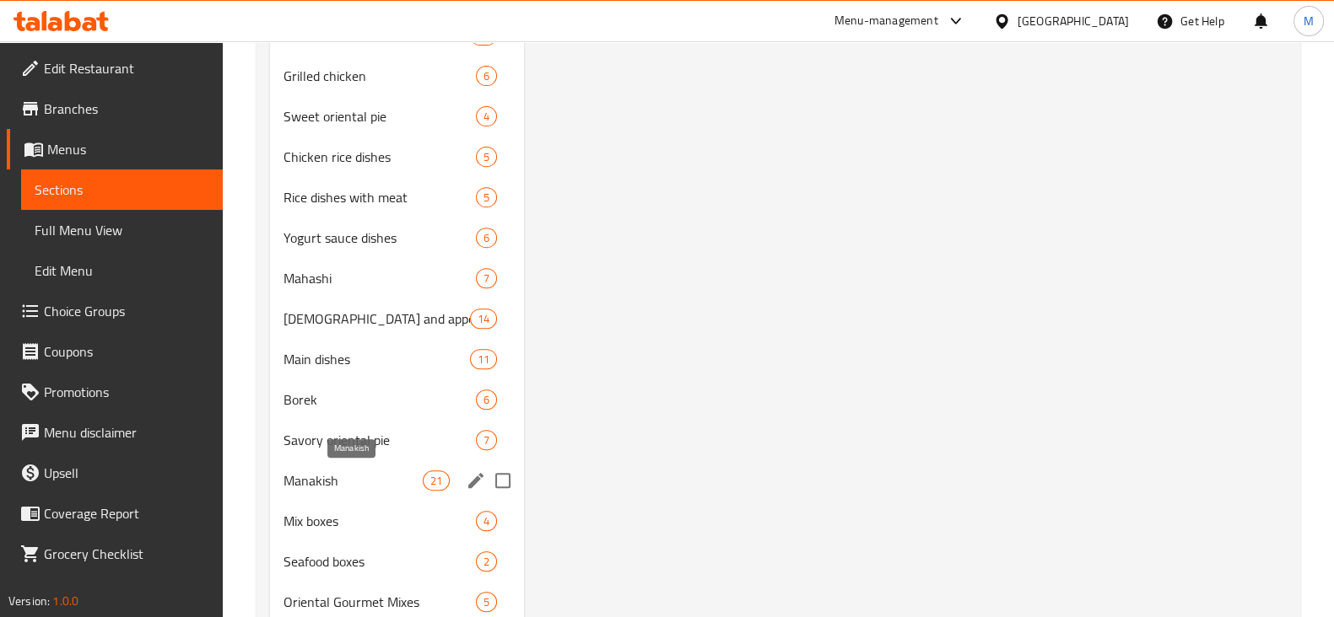
click at [333, 479] on span "Manakish" at bounding box center [352, 481] width 139 height 20
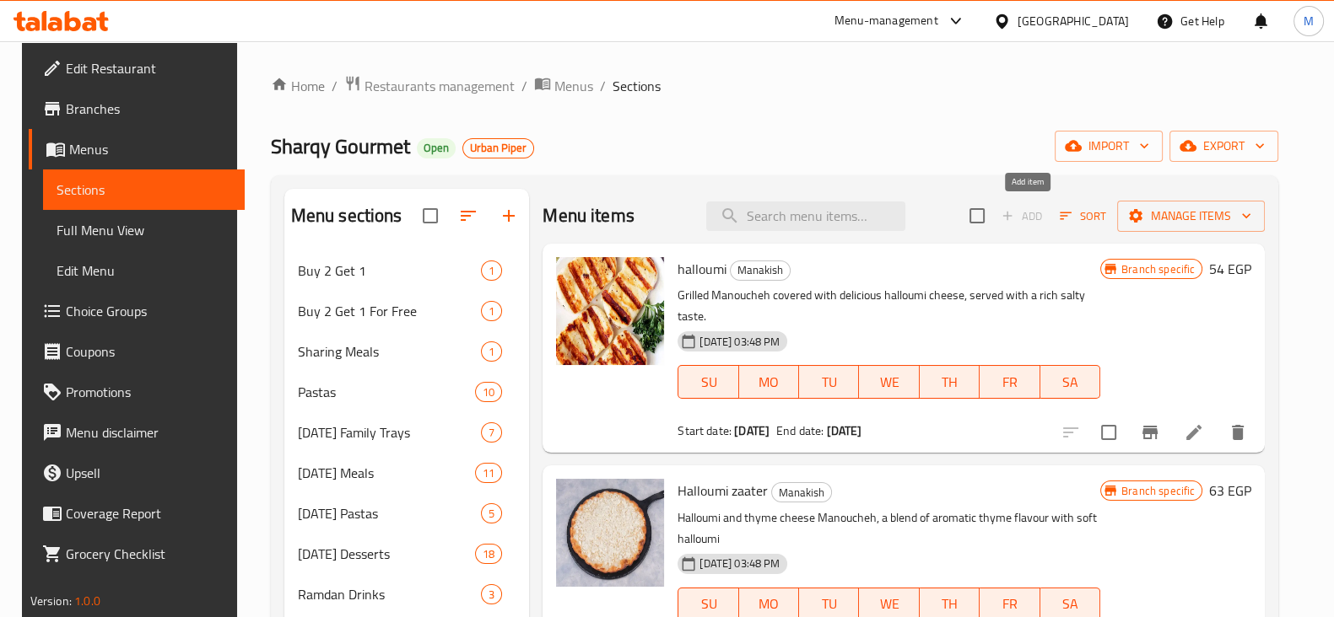
click at [1017, 213] on span "Add" at bounding box center [1022, 216] width 54 height 26
click at [1024, 209] on span "Add" at bounding box center [1022, 216] width 54 height 26
click at [1026, 208] on span "Add" at bounding box center [1022, 216] width 54 height 26
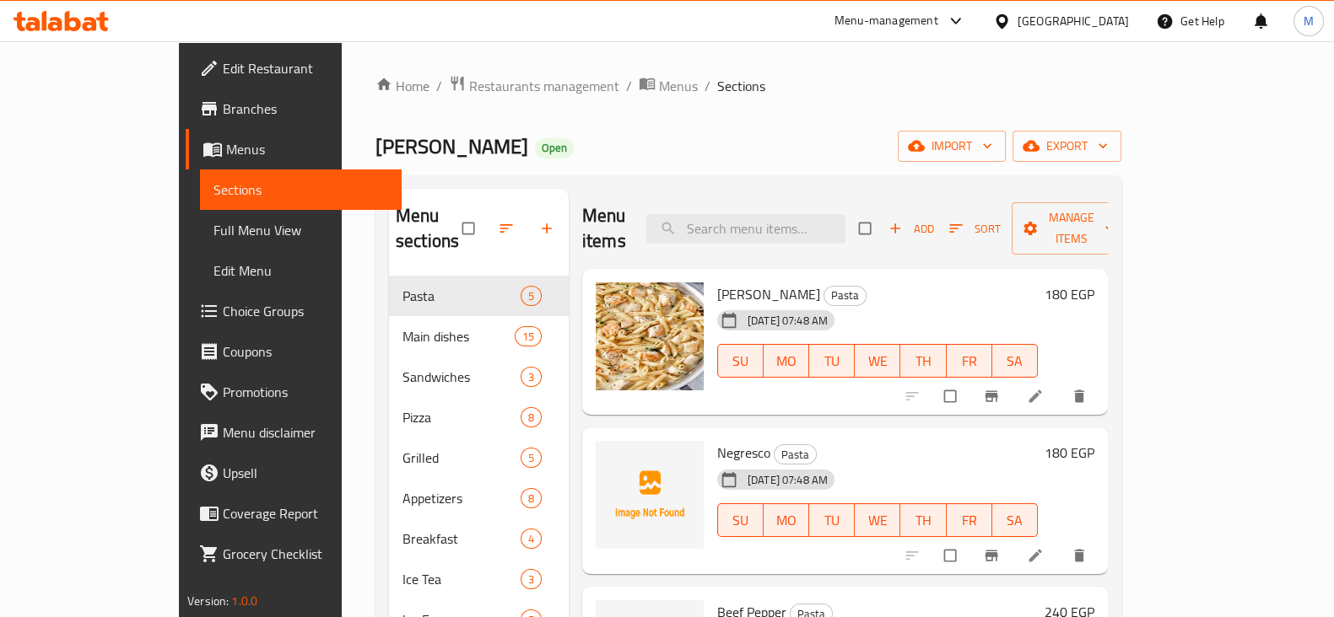
scroll to position [80, 0]
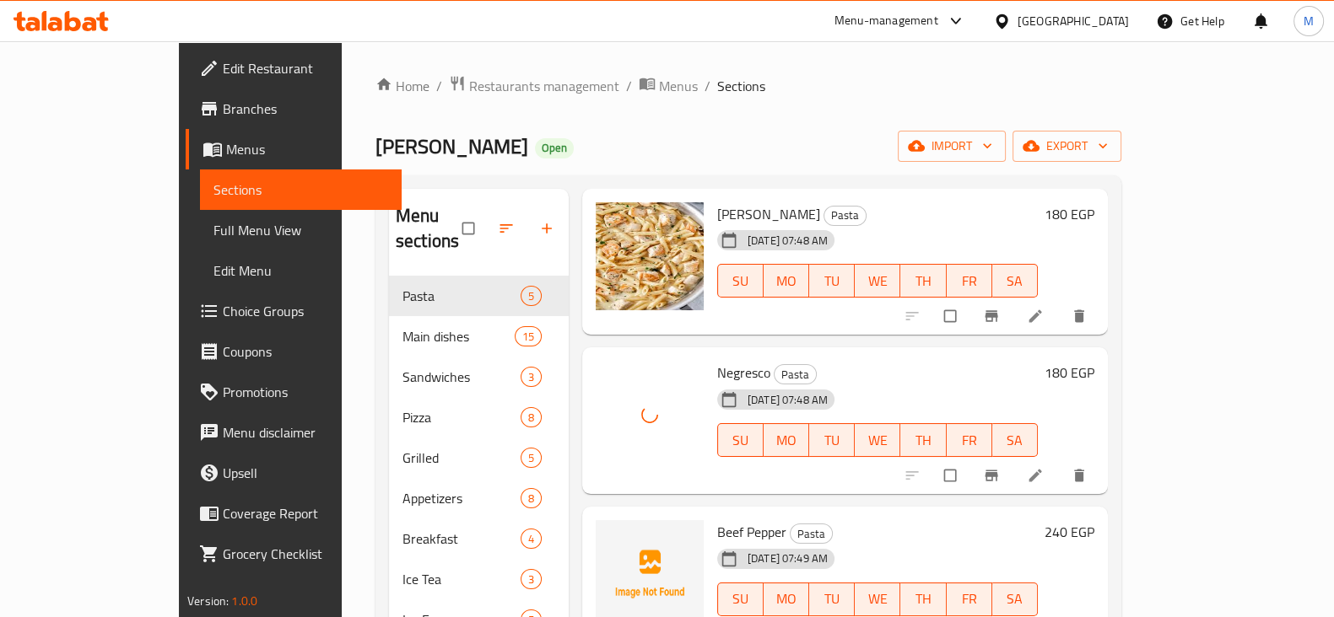
click at [710, 542] on div "[DATE] 07:49 AM" at bounding box center [752, 559] width 84 height 34
click at [717, 520] on span "Beef Pepper" at bounding box center [751, 532] width 69 height 25
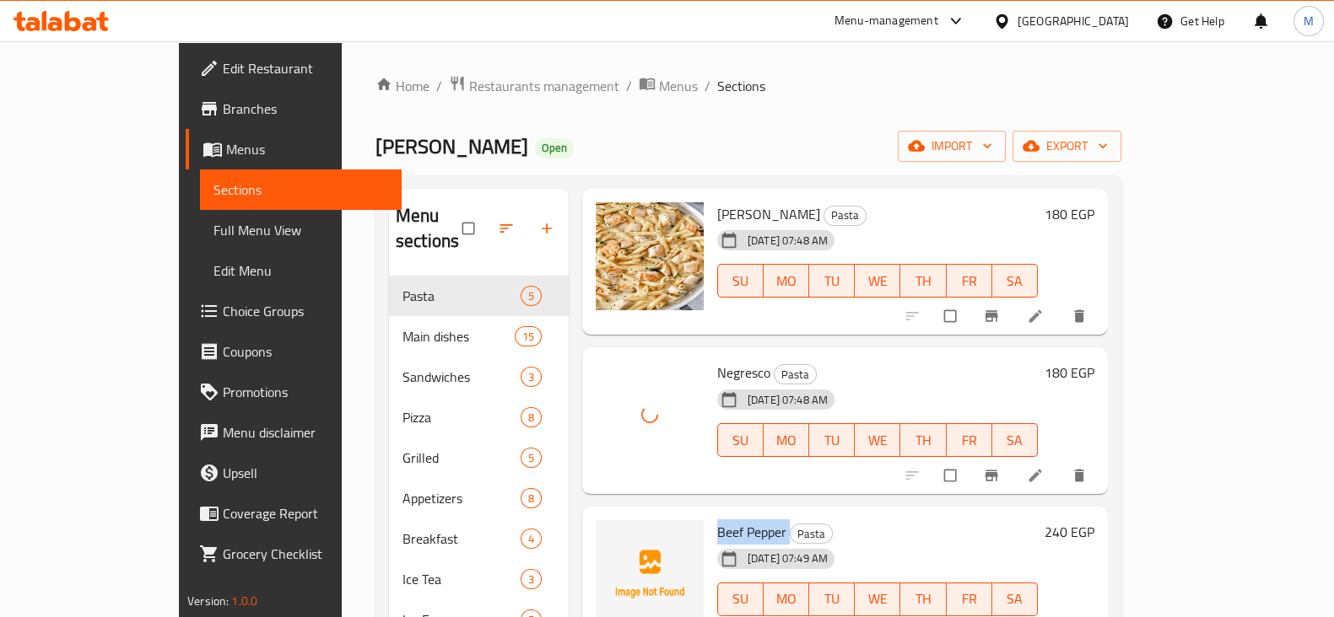
copy h6 "Beef Pepper"
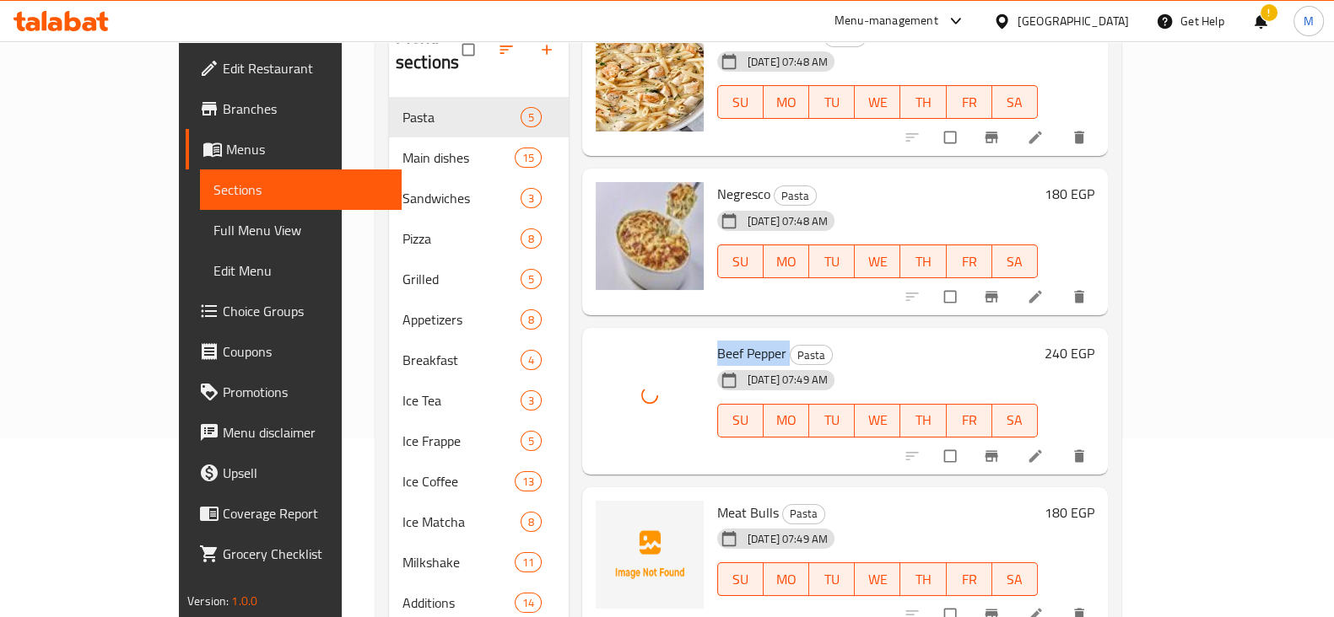
scroll to position [210, 0]
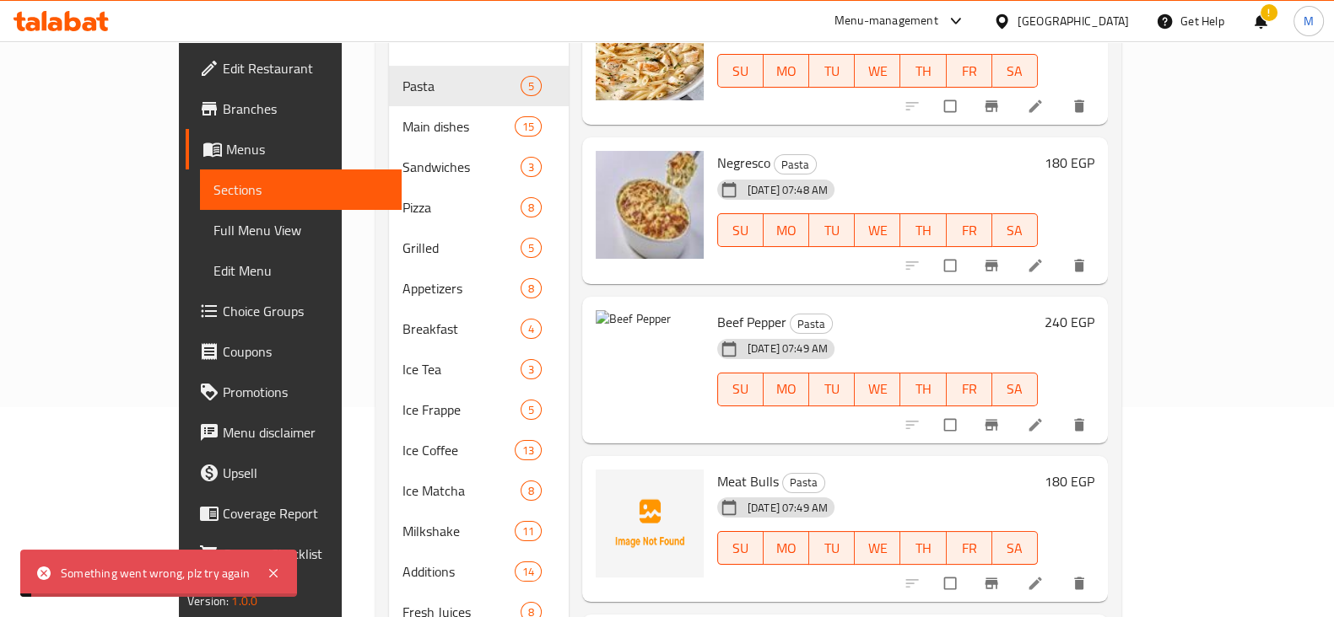
click at [717, 469] on span "Meat Bulls" at bounding box center [748, 481] width 62 height 25
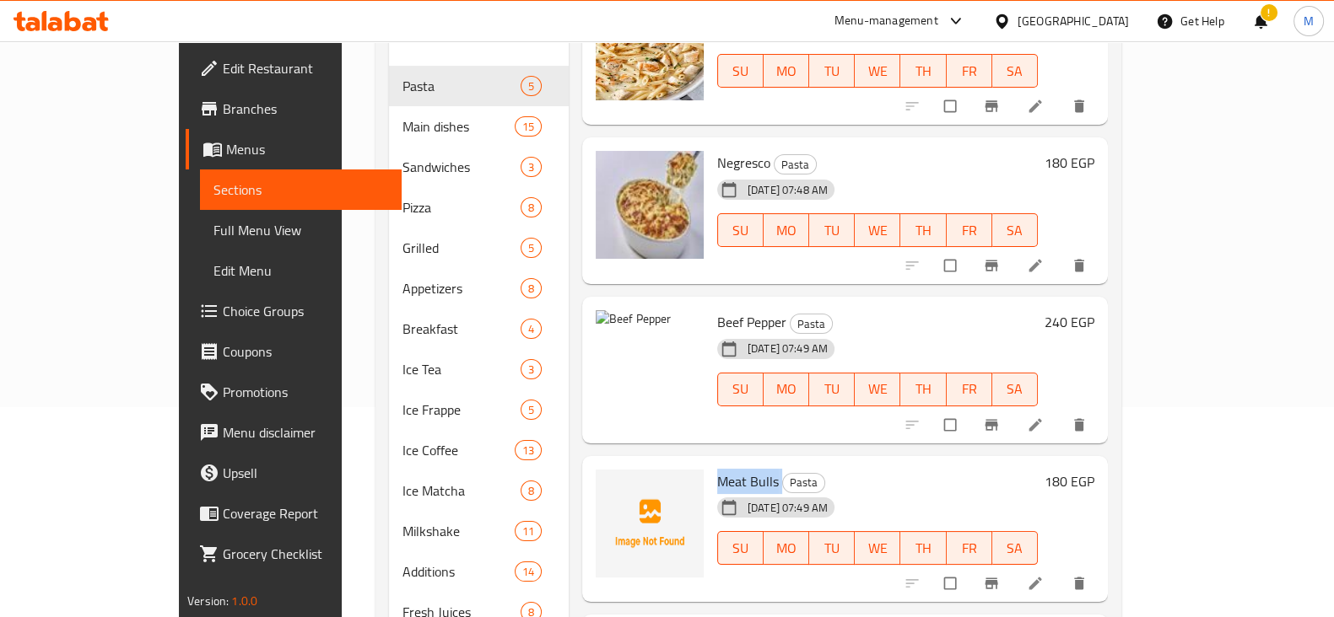
click at [1038, 310] on h6 "Beef Pepper Pasta" at bounding box center [877, 322] width 321 height 24
click at [670, 326] on icon "delete image" at bounding box center [678, 334] width 17 height 17
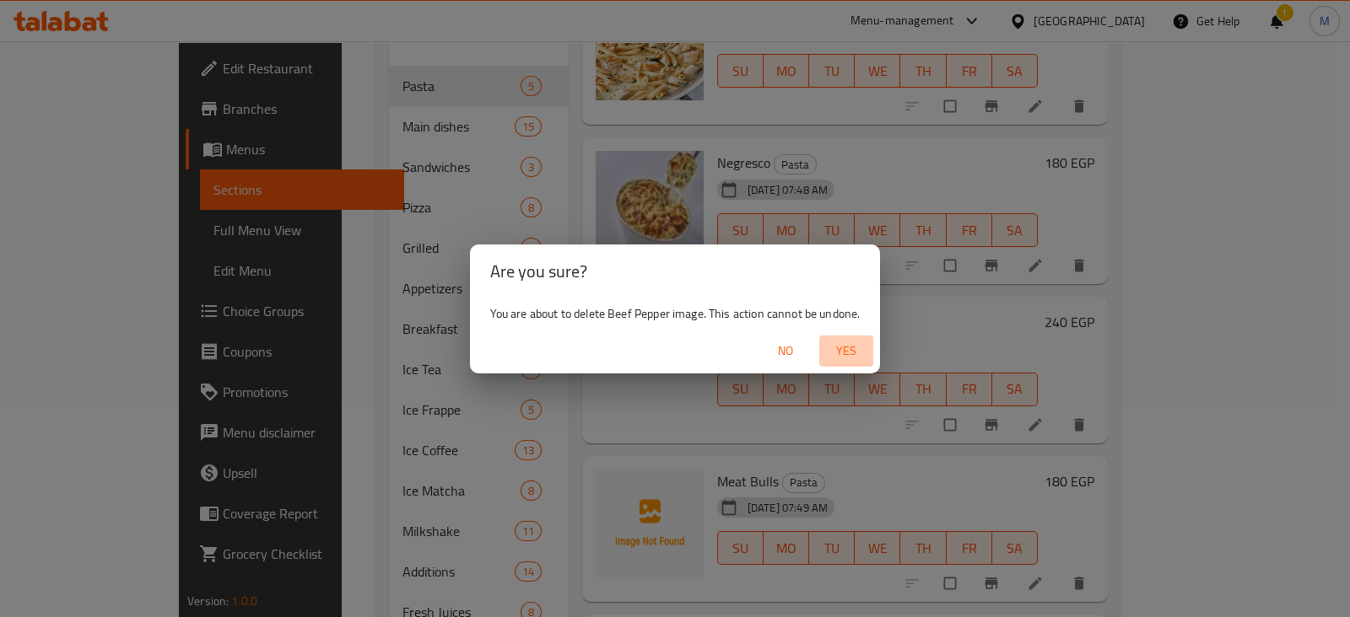
click at [863, 353] on span "Yes" at bounding box center [846, 351] width 40 height 21
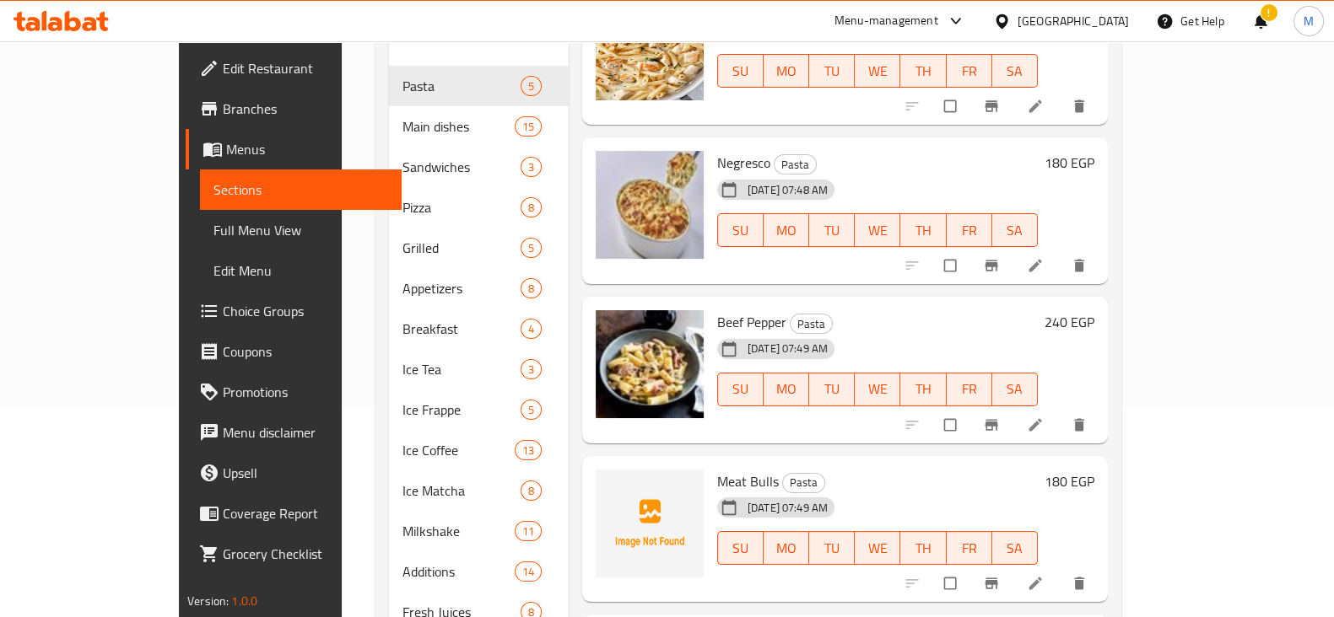
click at [717, 469] on span "Meat Bulls" at bounding box center [748, 481] width 62 height 25
copy h6 "Meat Bulls"
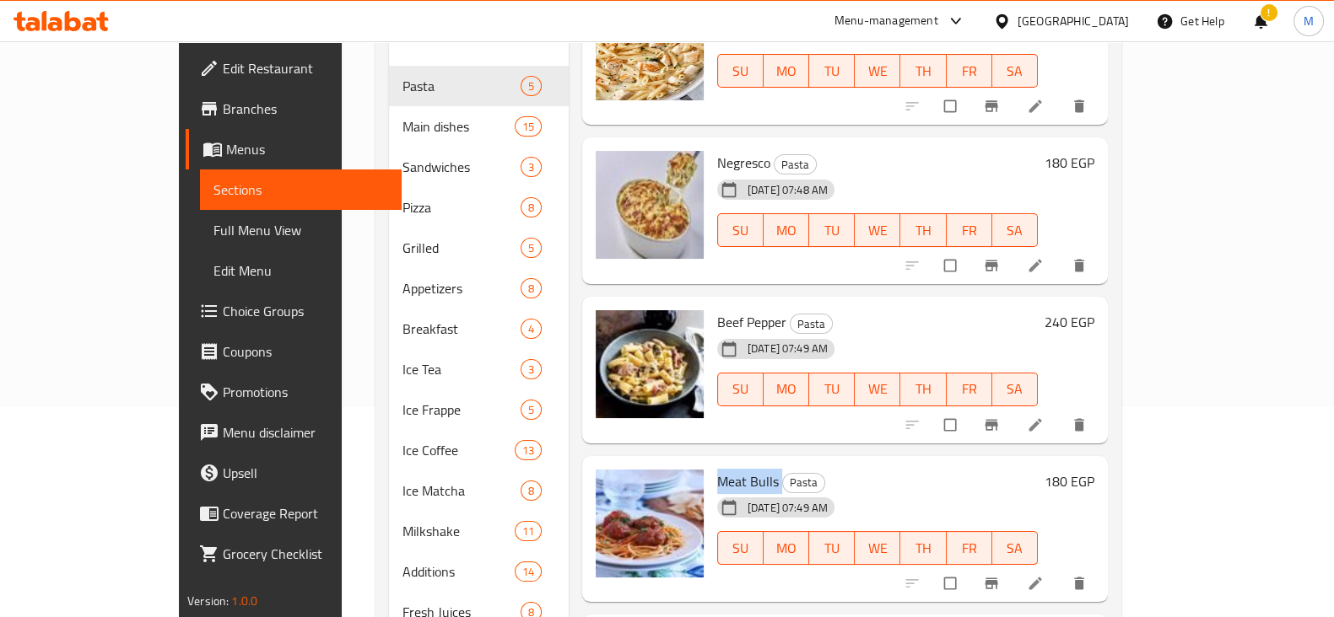
scroll to position [375, 0]
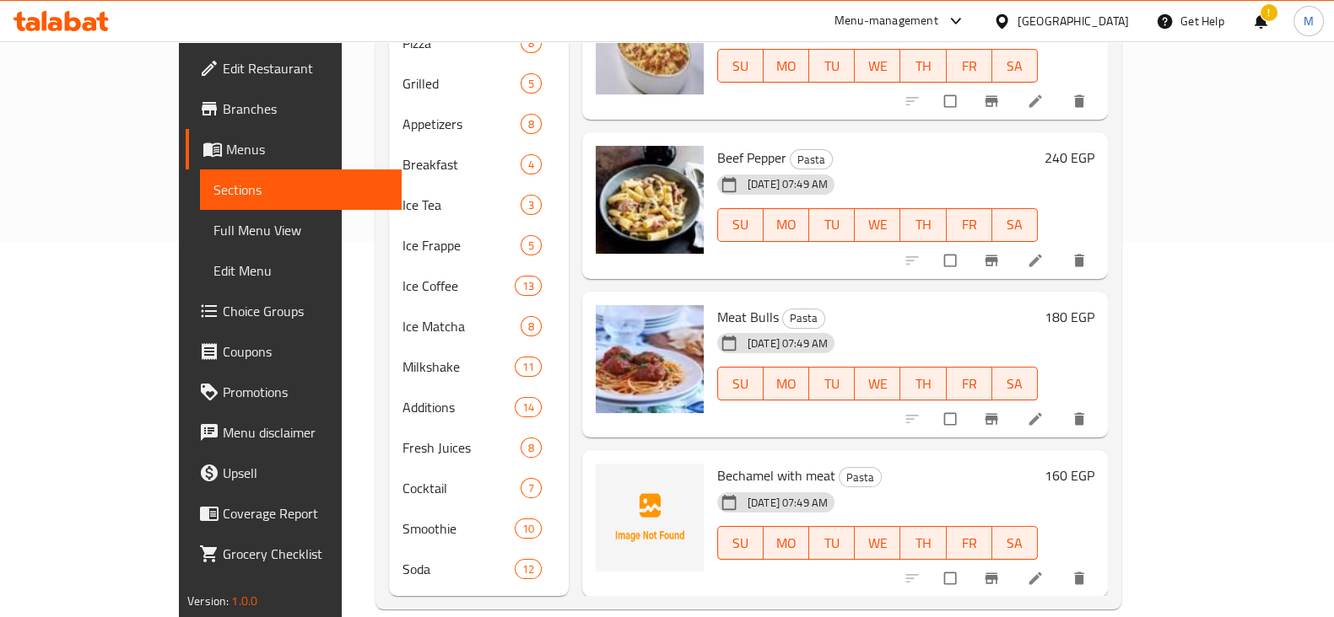
click at [719, 463] on span "Bechamel with meat" at bounding box center [776, 475] width 118 height 25
copy h6 "Bechamel with meat"
